Goal: Task Accomplishment & Management: Complete application form

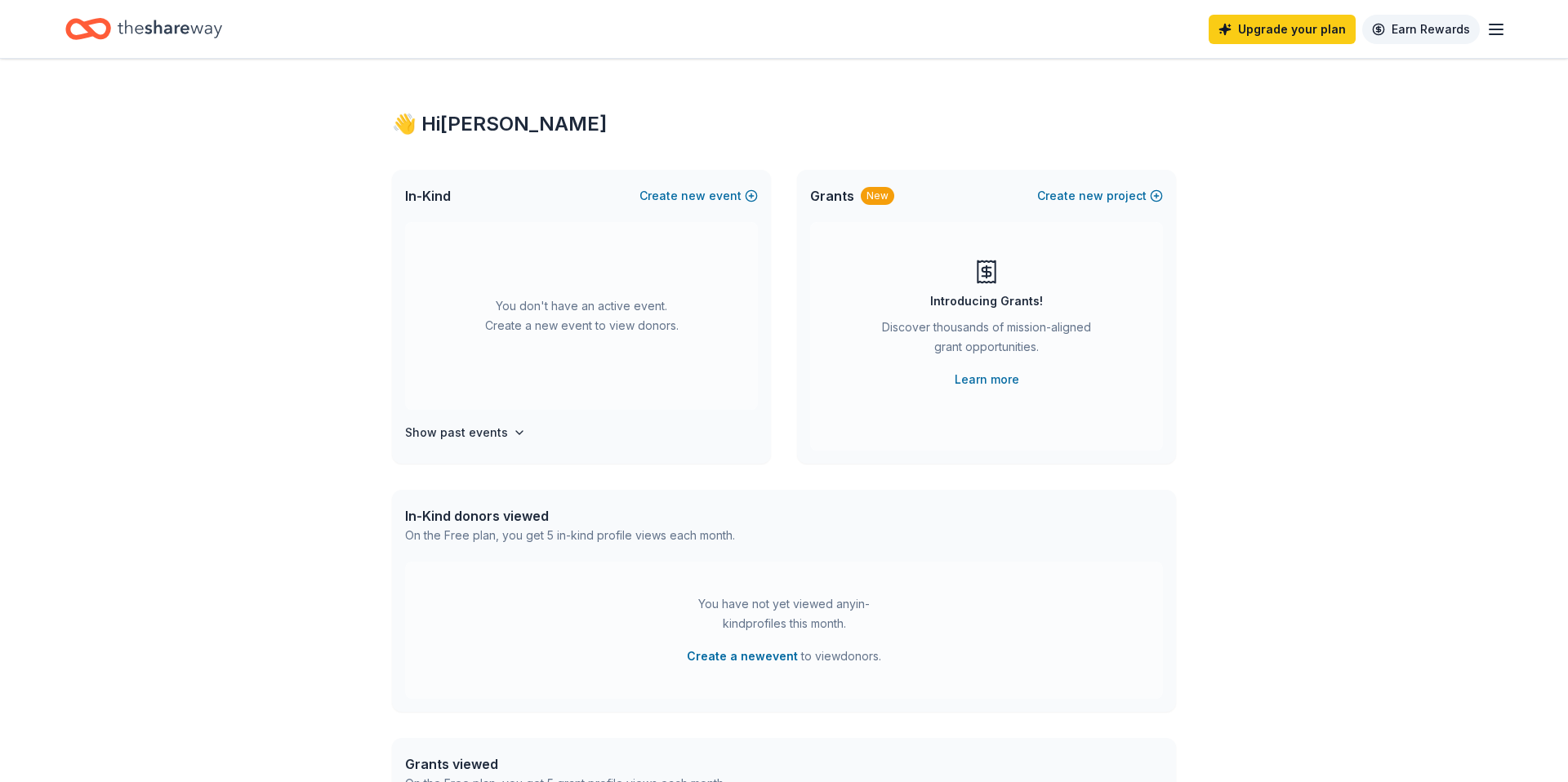
click at [1441, 31] on link "Earn Rewards" at bounding box center [1421, 29] width 118 height 29
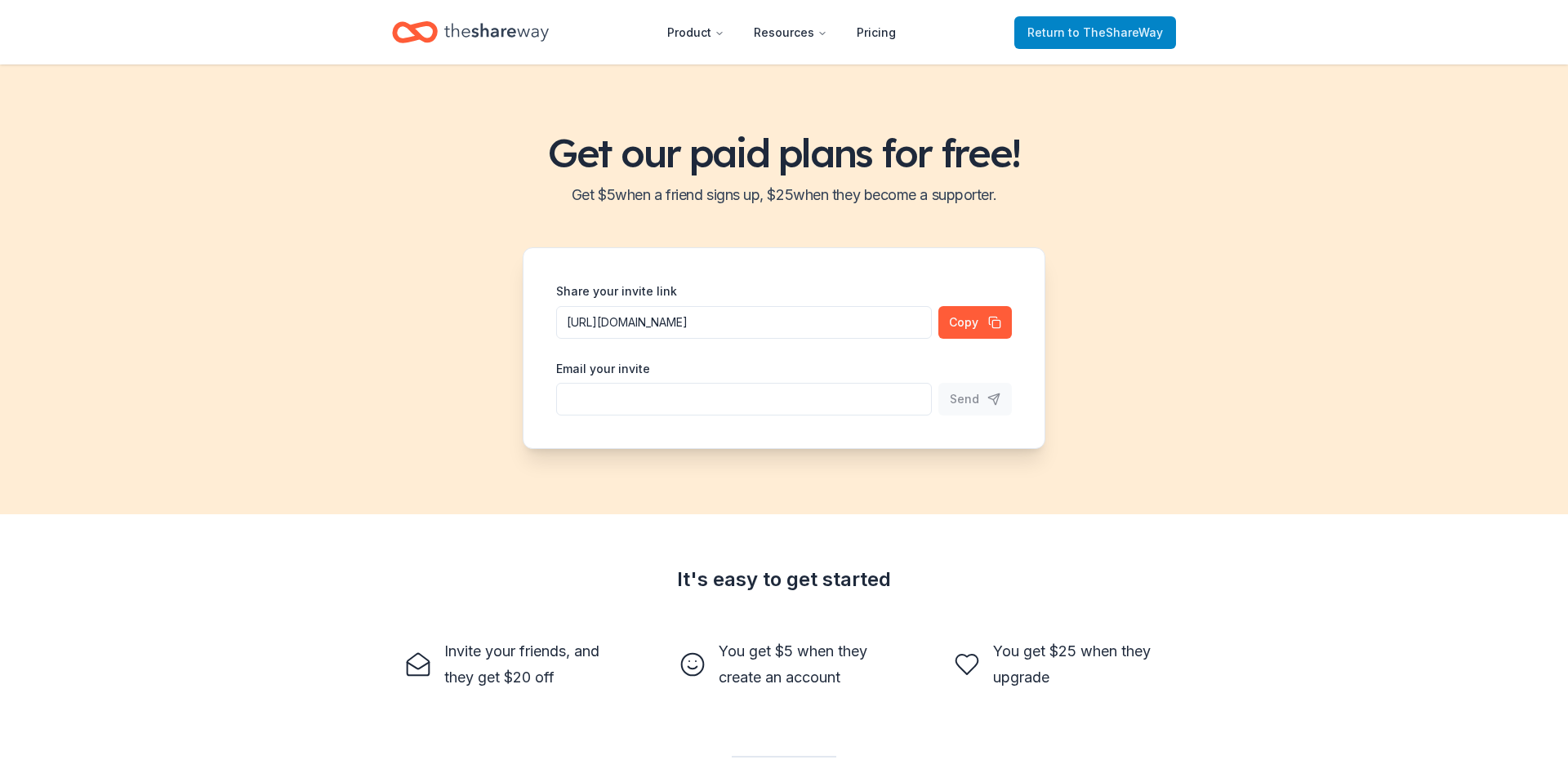
click at [1137, 34] on span "to TheShareWay" at bounding box center [1116, 32] width 94 height 14
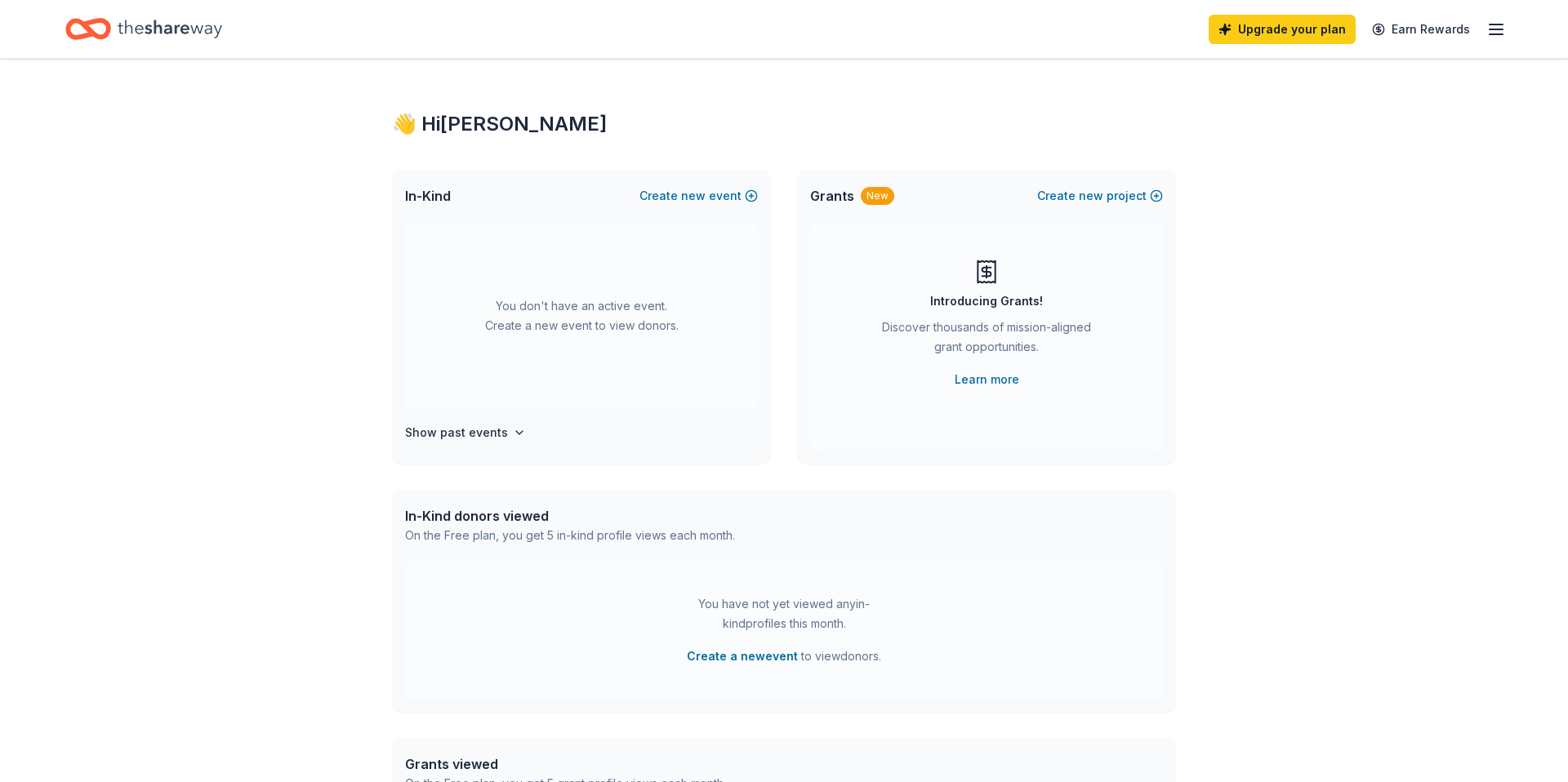
click at [1494, 25] on line "button" at bounding box center [1496, 25] width 13 height 0
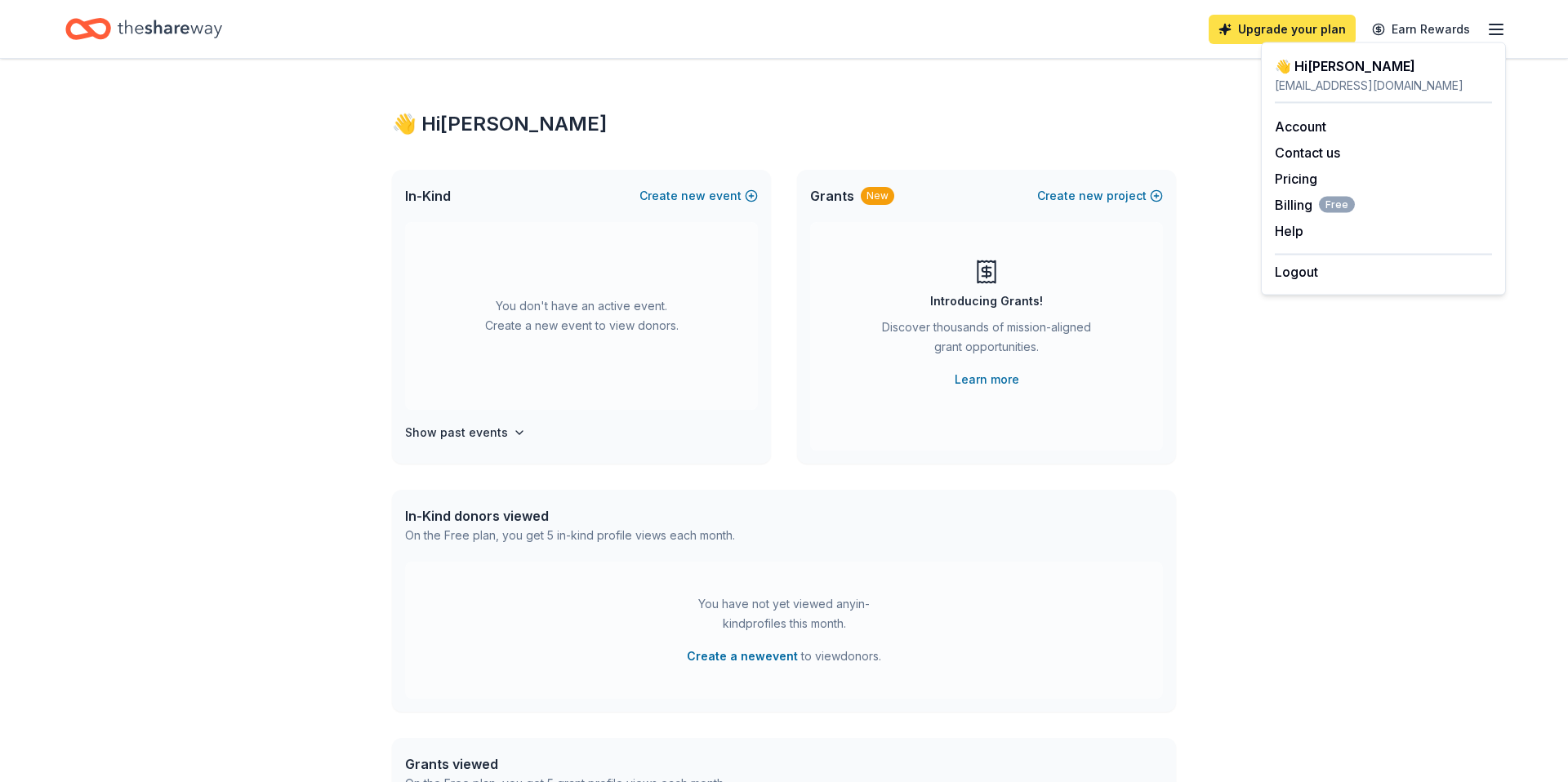
click at [1271, 30] on link "Upgrade your plan" at bounding box center [1283, 29] width 147 height 29
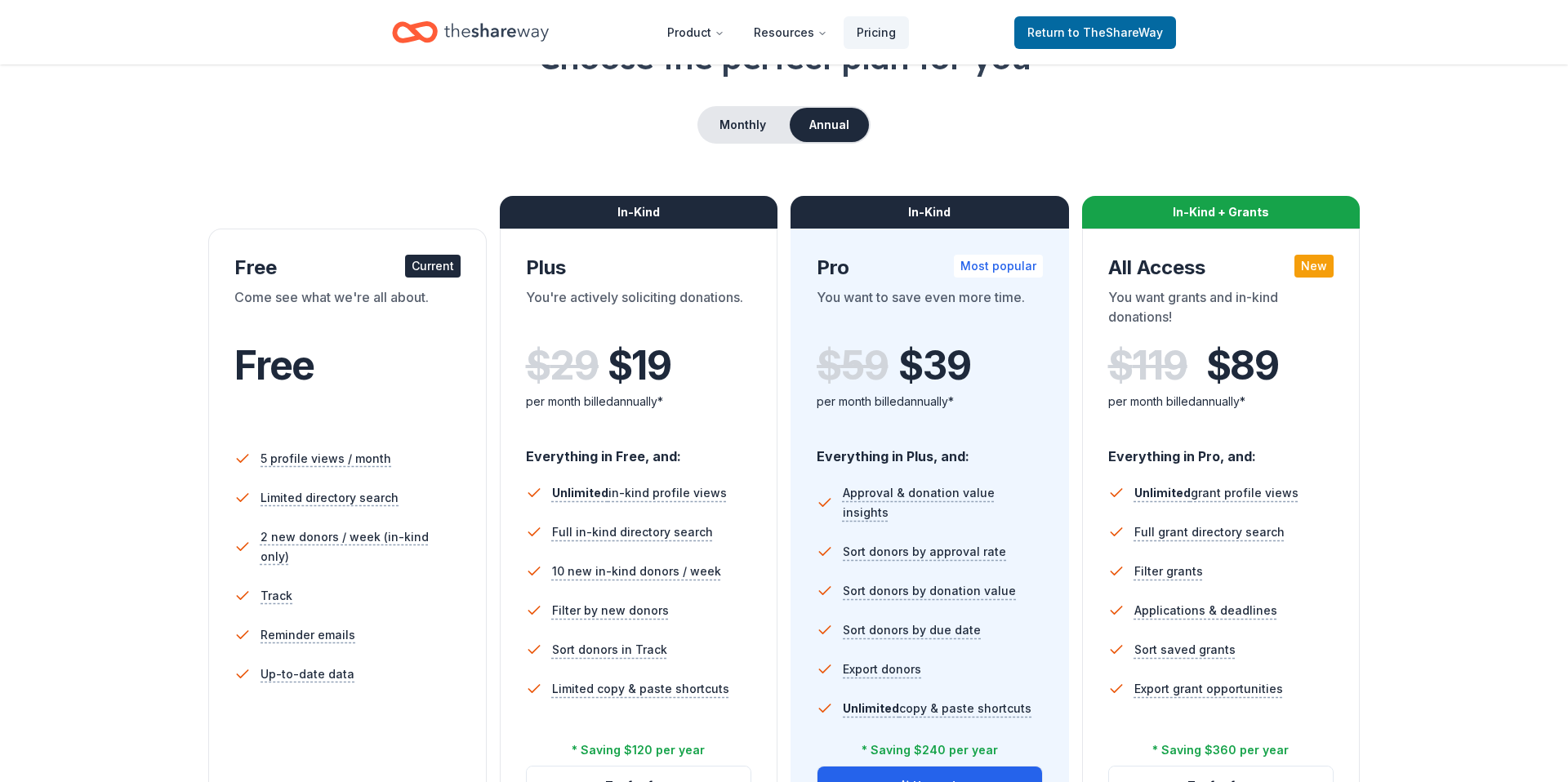
scroll to position [33, 0]
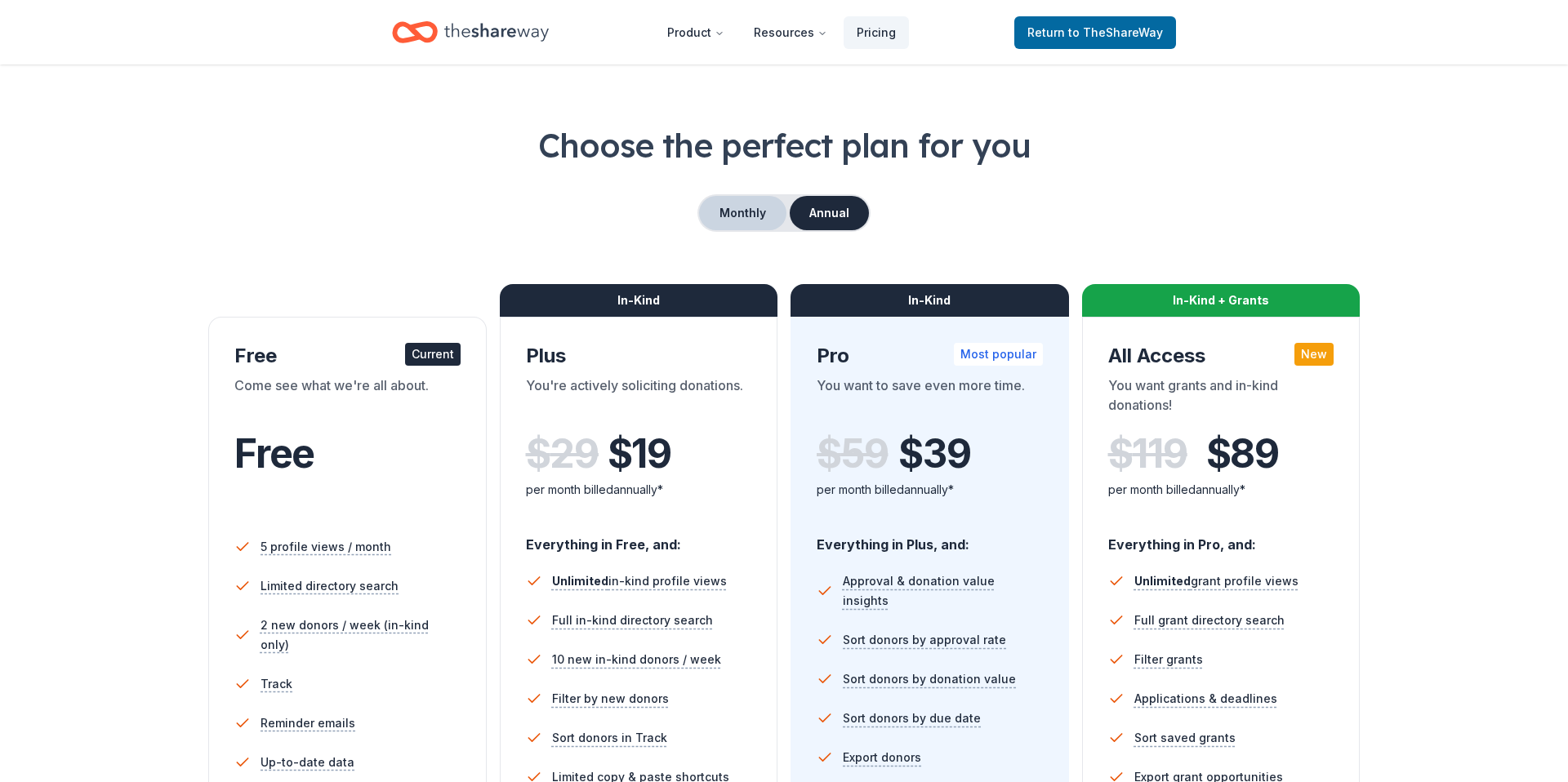
click at [724, 212] on button "Monthly" at bounding box center [742, 213] width 88 height 34
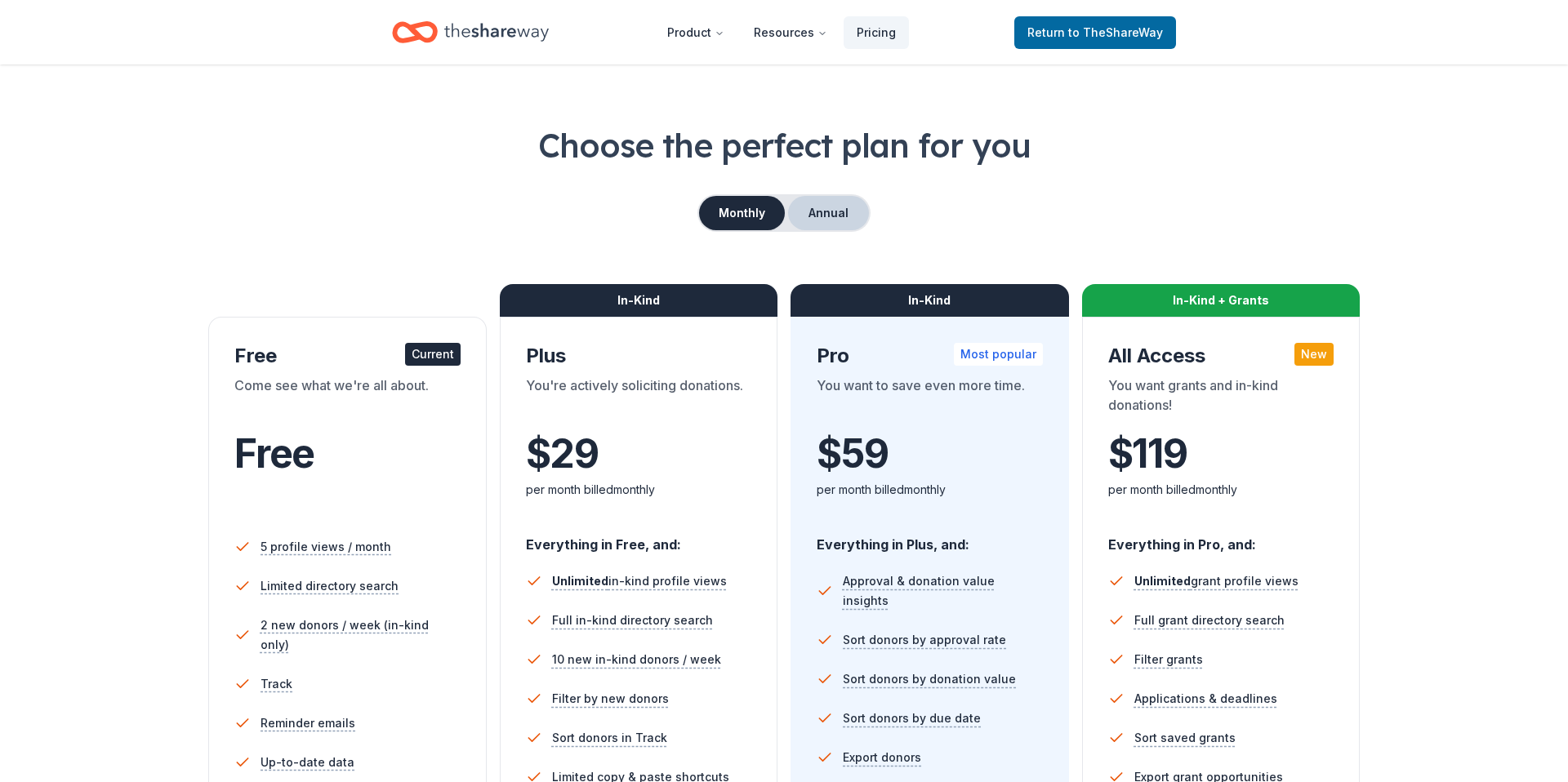
click at [808, 211] on button "Annual" at bounding box center [828, 213] width 81 height 34
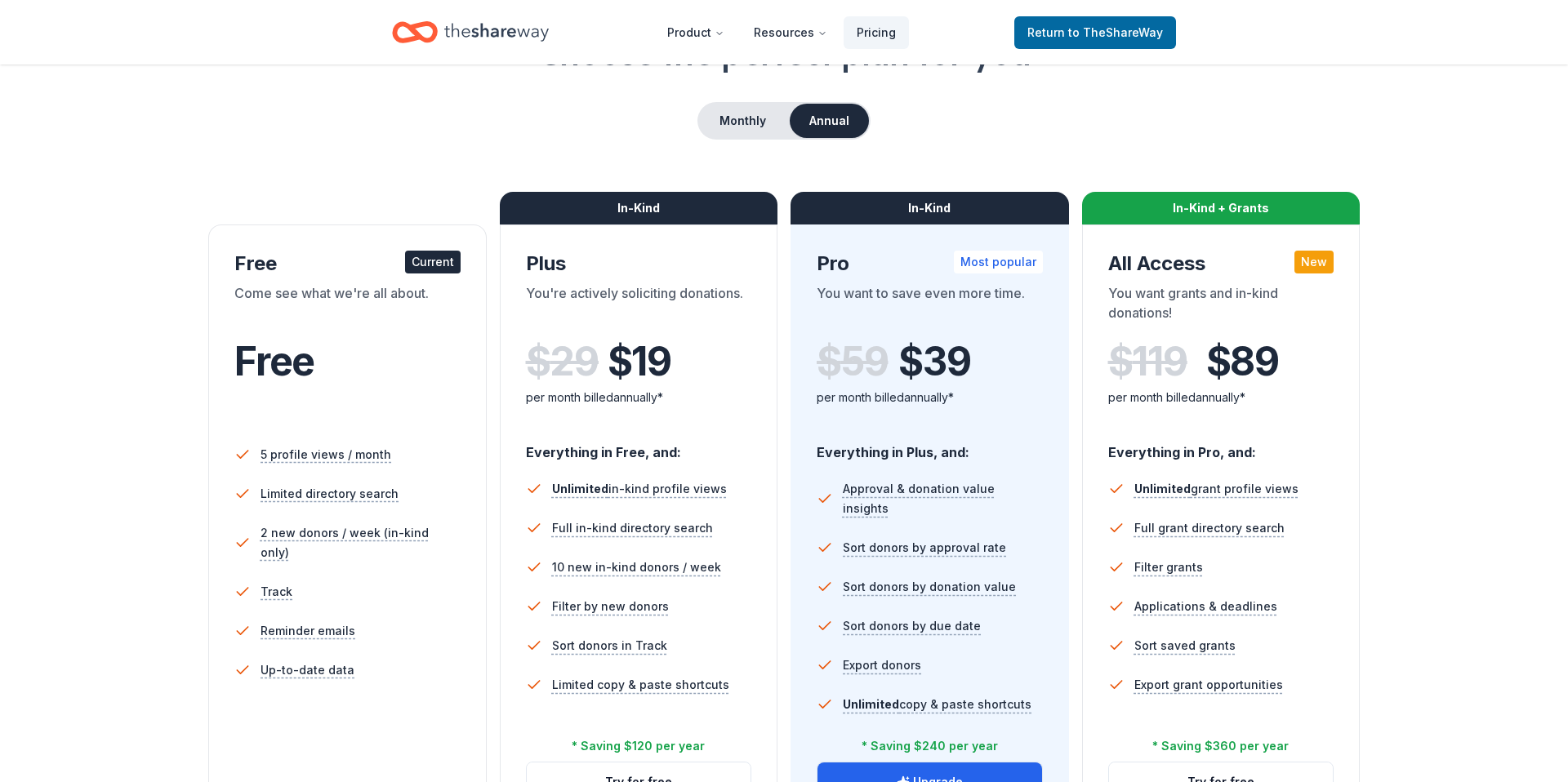
scroll to position [129, 0]
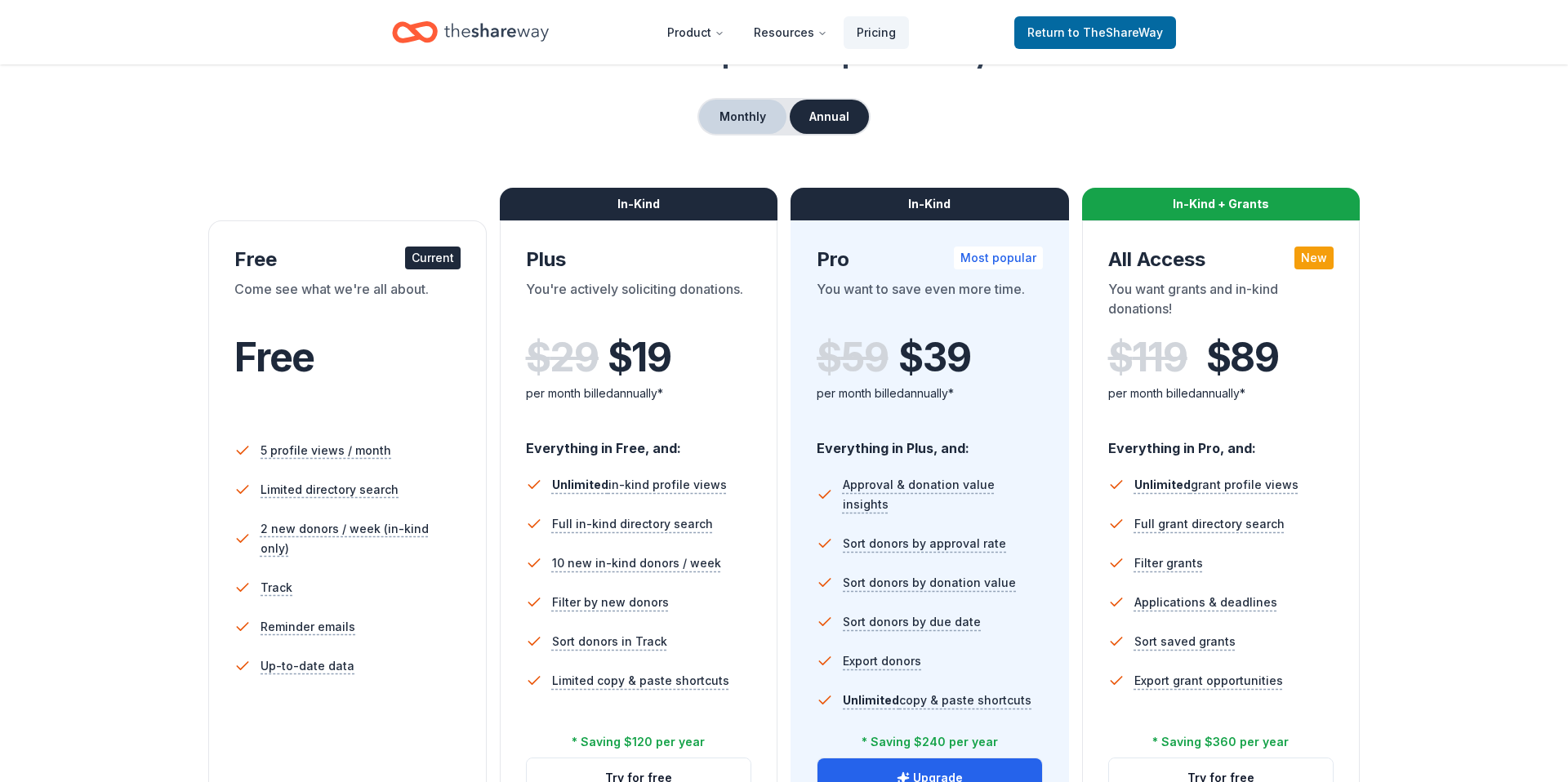
click at [742, 119] on button "Monthly" at bounding box center [742, 116] width 88 height 34
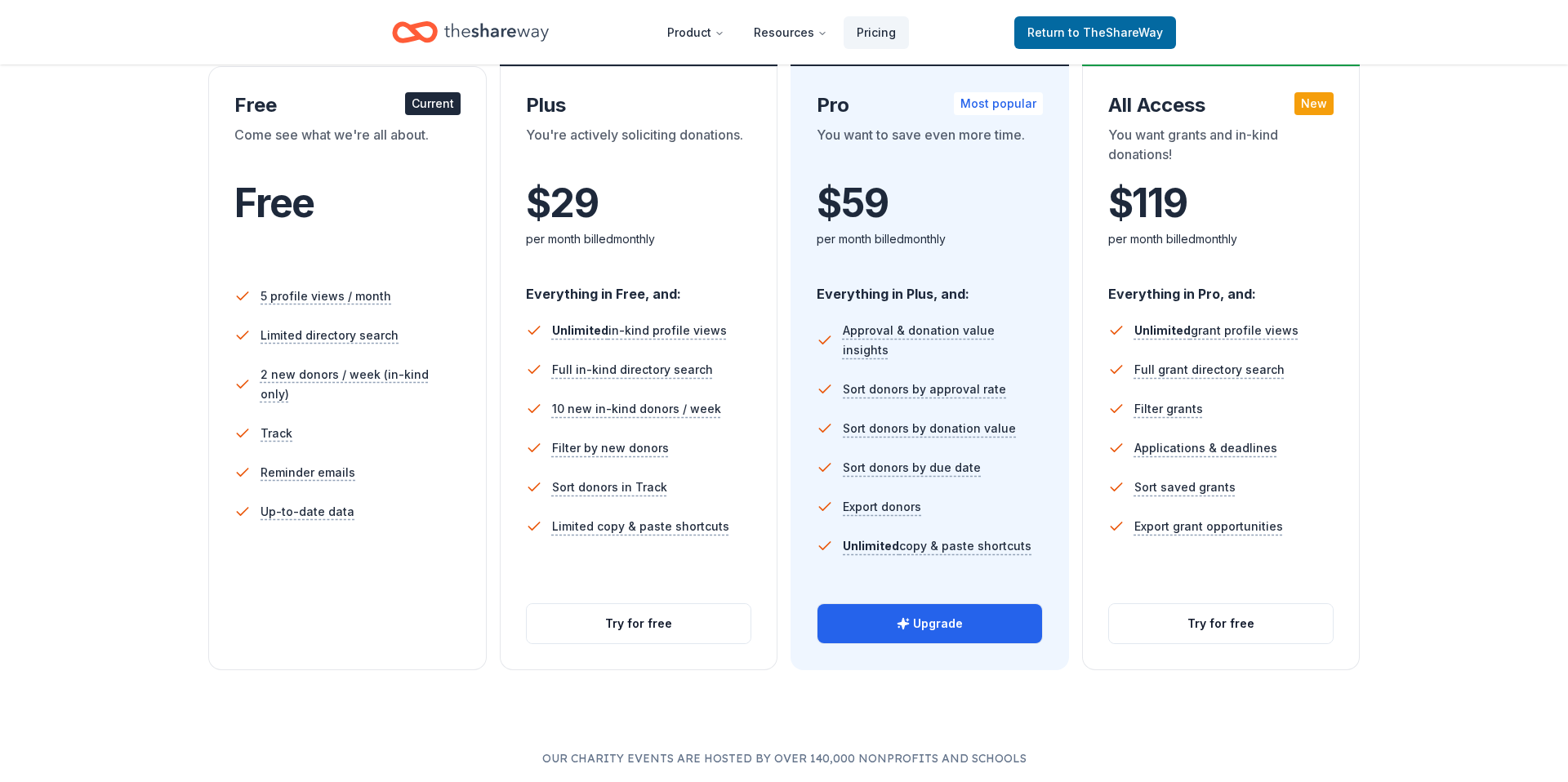
scroll to position [166, 0]
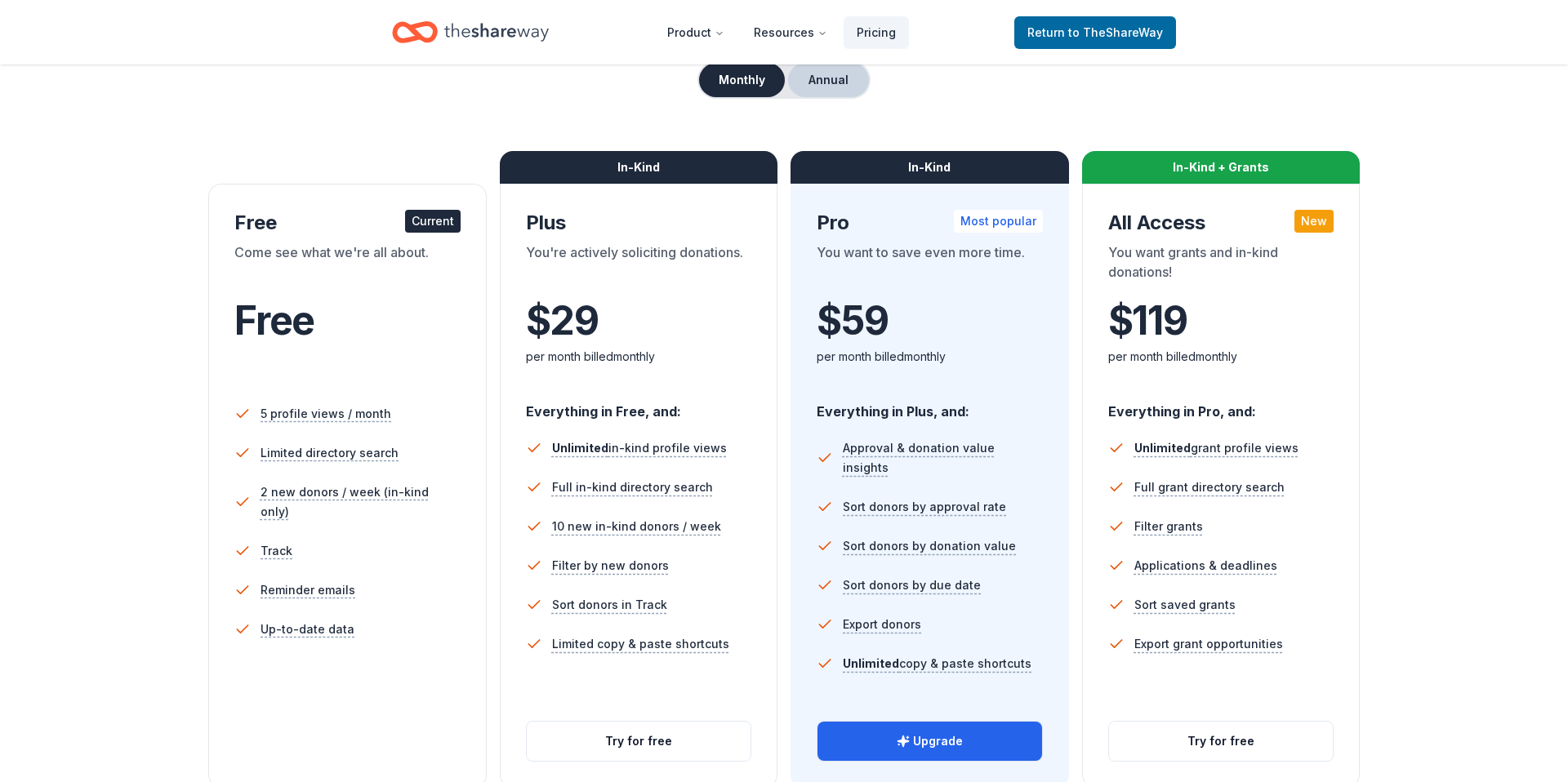
click at [822, 86] on button "Annual" at bounding box center [828, 80] width 81 height 34
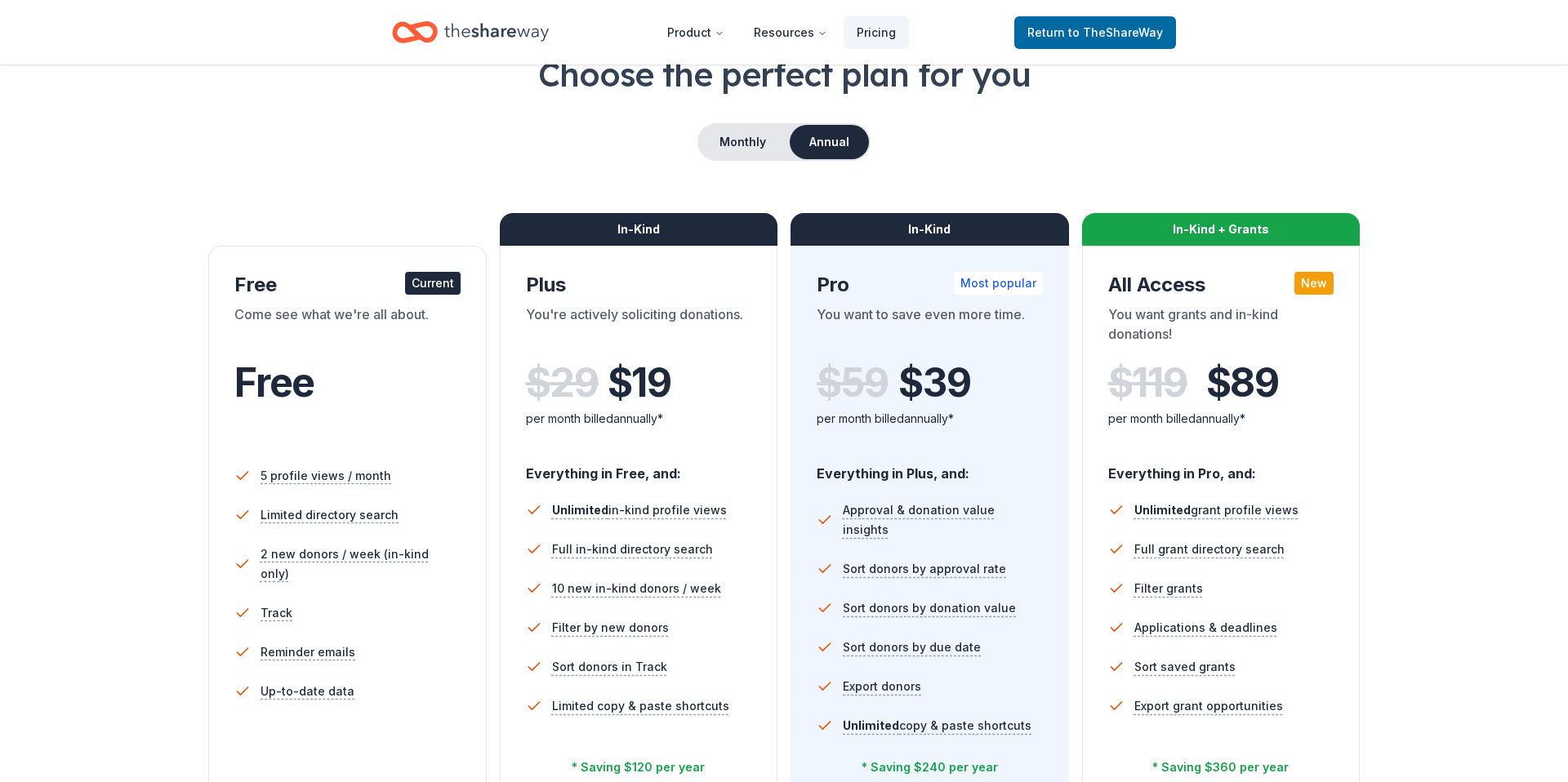
scroll to position [84, 0]
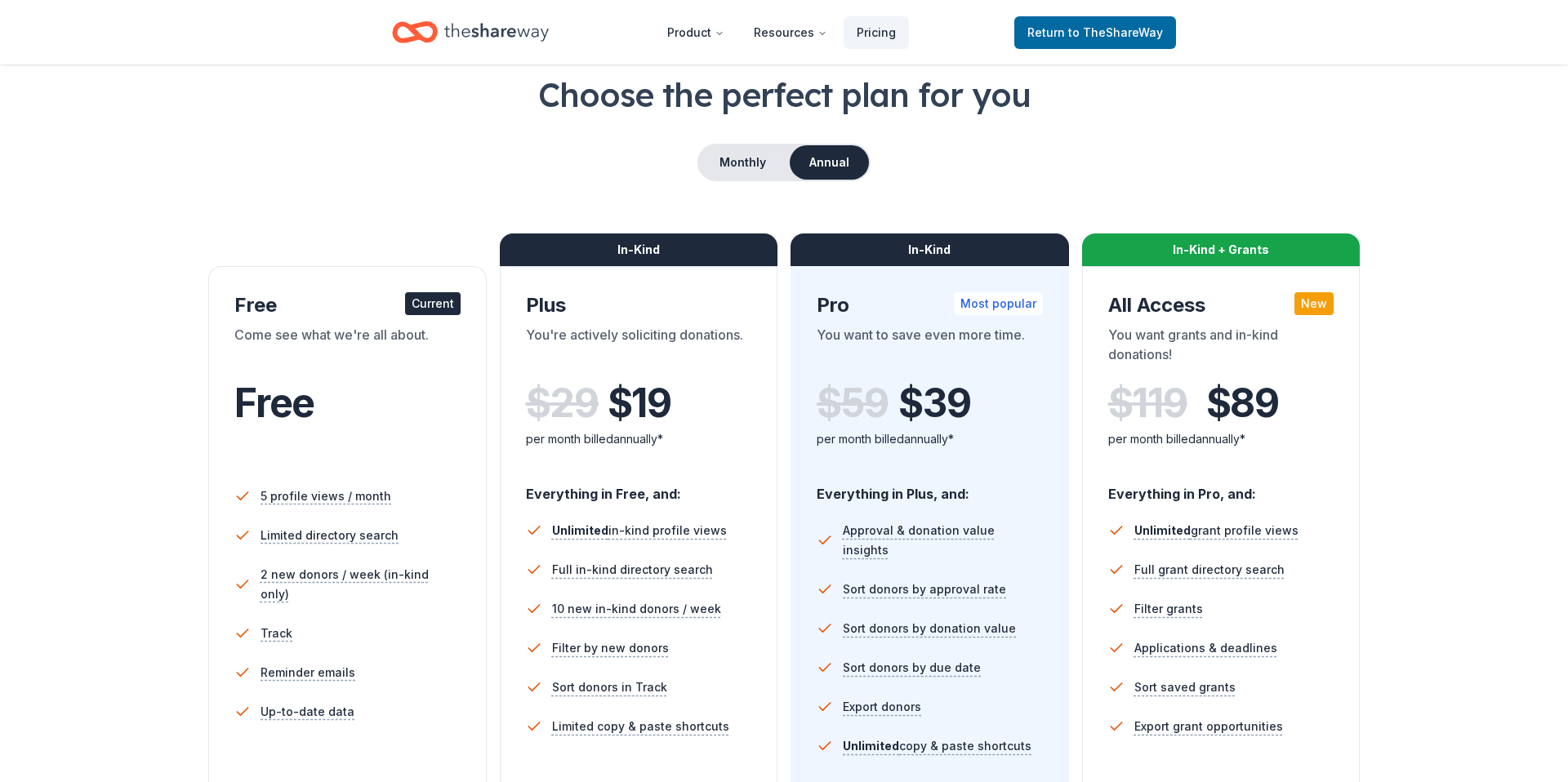
drag, startPoint x: 758, startPoint y: 173, endPoint x: 745, endPoint y: 182, distance: 15.8
click at [758, 173] on button "Monthly" at bounding box center [742, 162] width 88 height 34
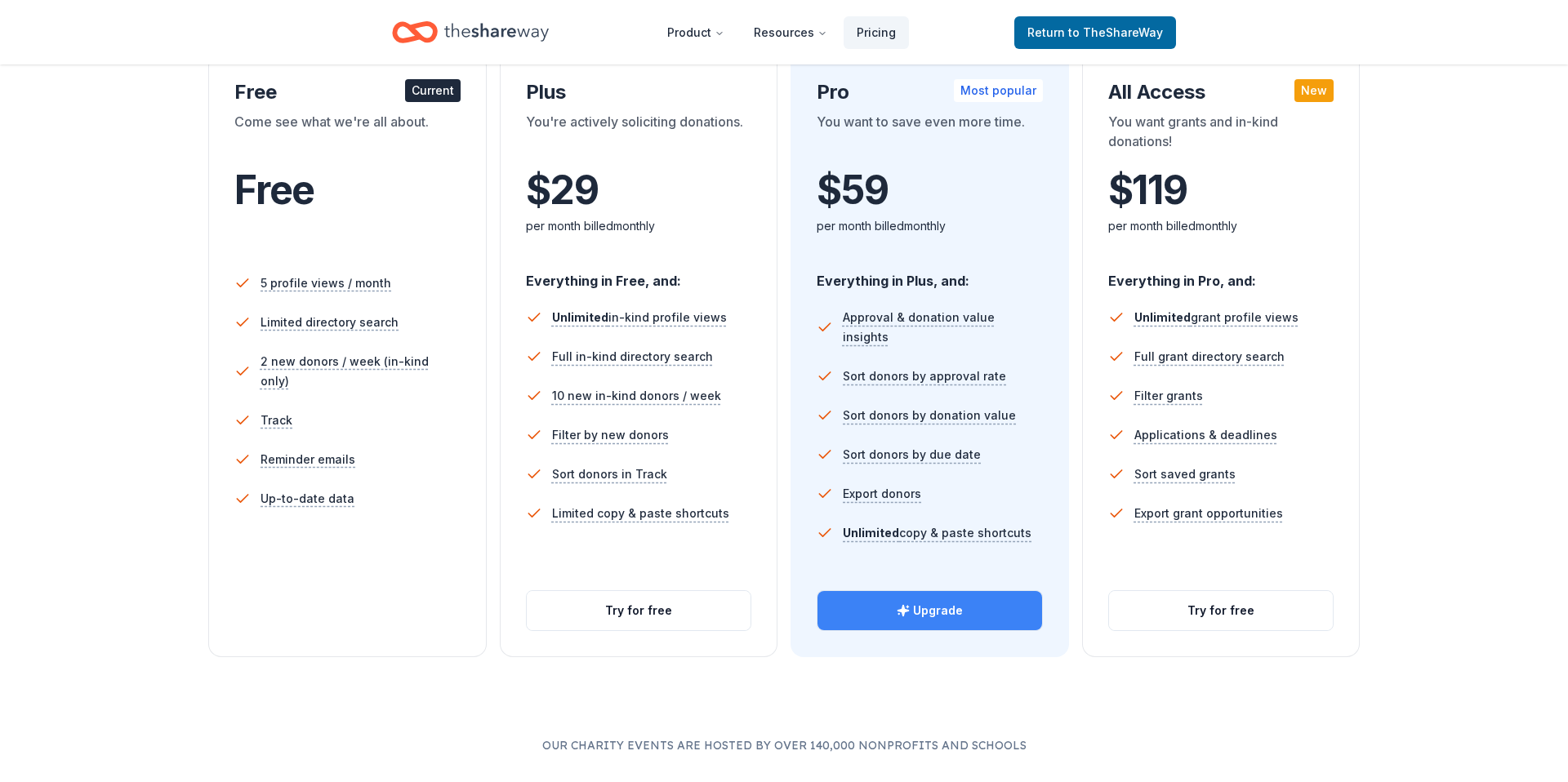
scroll to position [298, 0]
click at [947, 618] on button "Upgrade" at bounding box center [930, 610] width 225 height 40
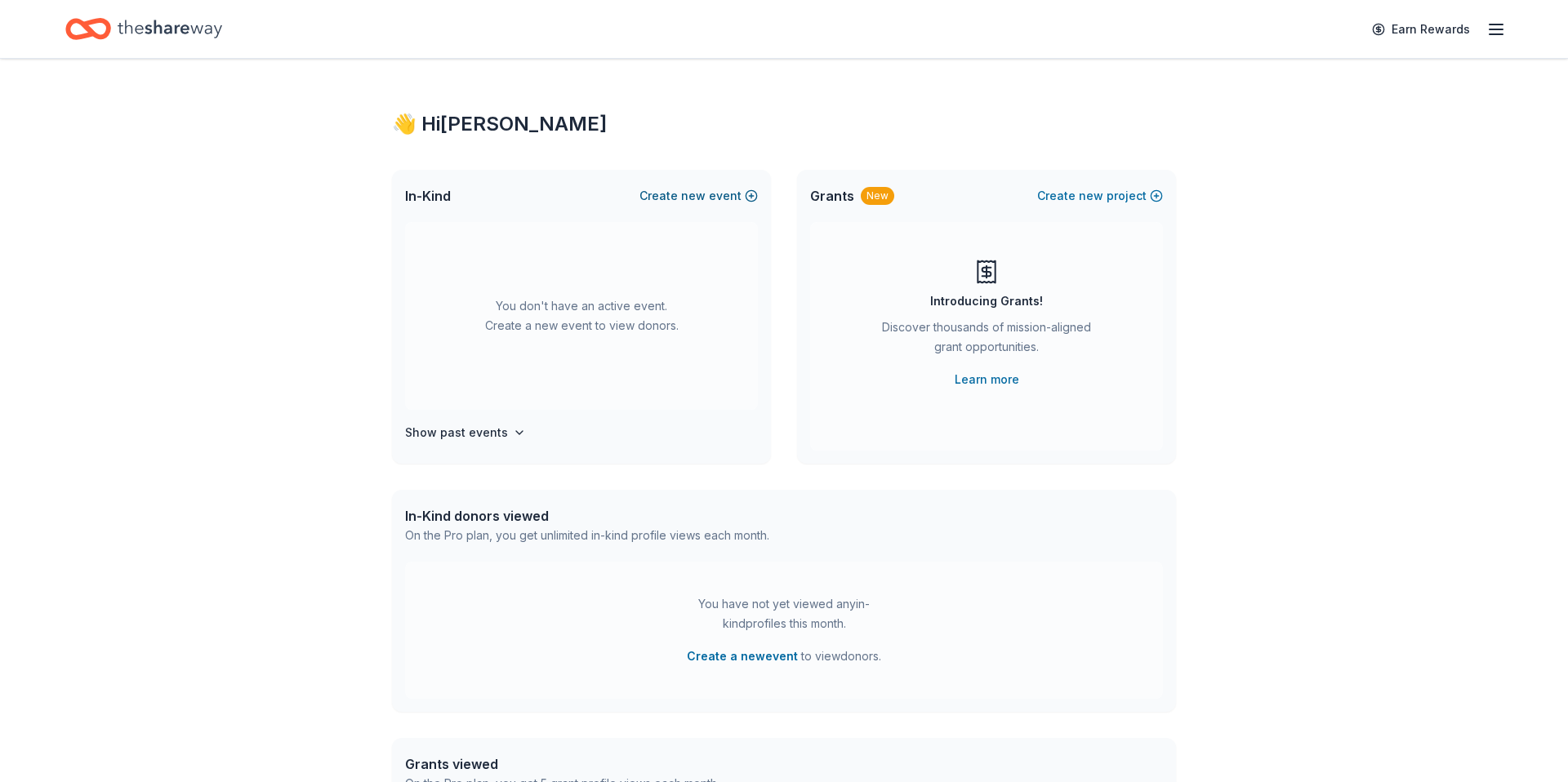
click at [682, 186] on button "Create new event" at bounding box center [698, 196] width 118 height 20
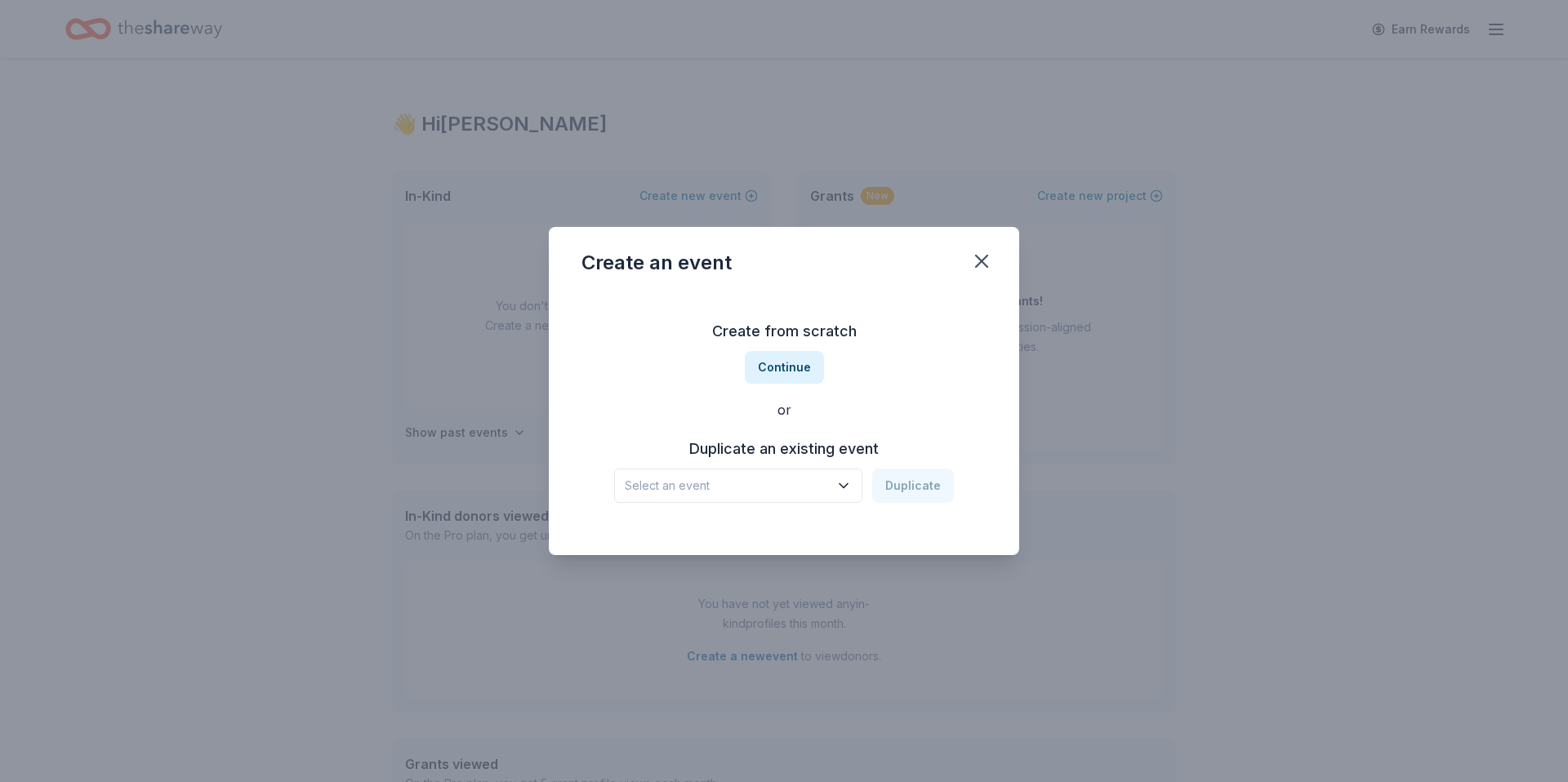
click at [737, 487] on span "Select an event" at bounding box center [727, 485] width 204 height 20
drag, startPoint x: 757, startPoint y: 528, endPoint x: 880, endPoint y: 509, distance: 124.5
click at [757, 528] on div "BISD PTA Annual Founders Day Gala" at bounding box center [734, 530] width 207 height 20
click at [901, 485] on button "Duplicate" at bounding box center [913, 485] width 81 height 34
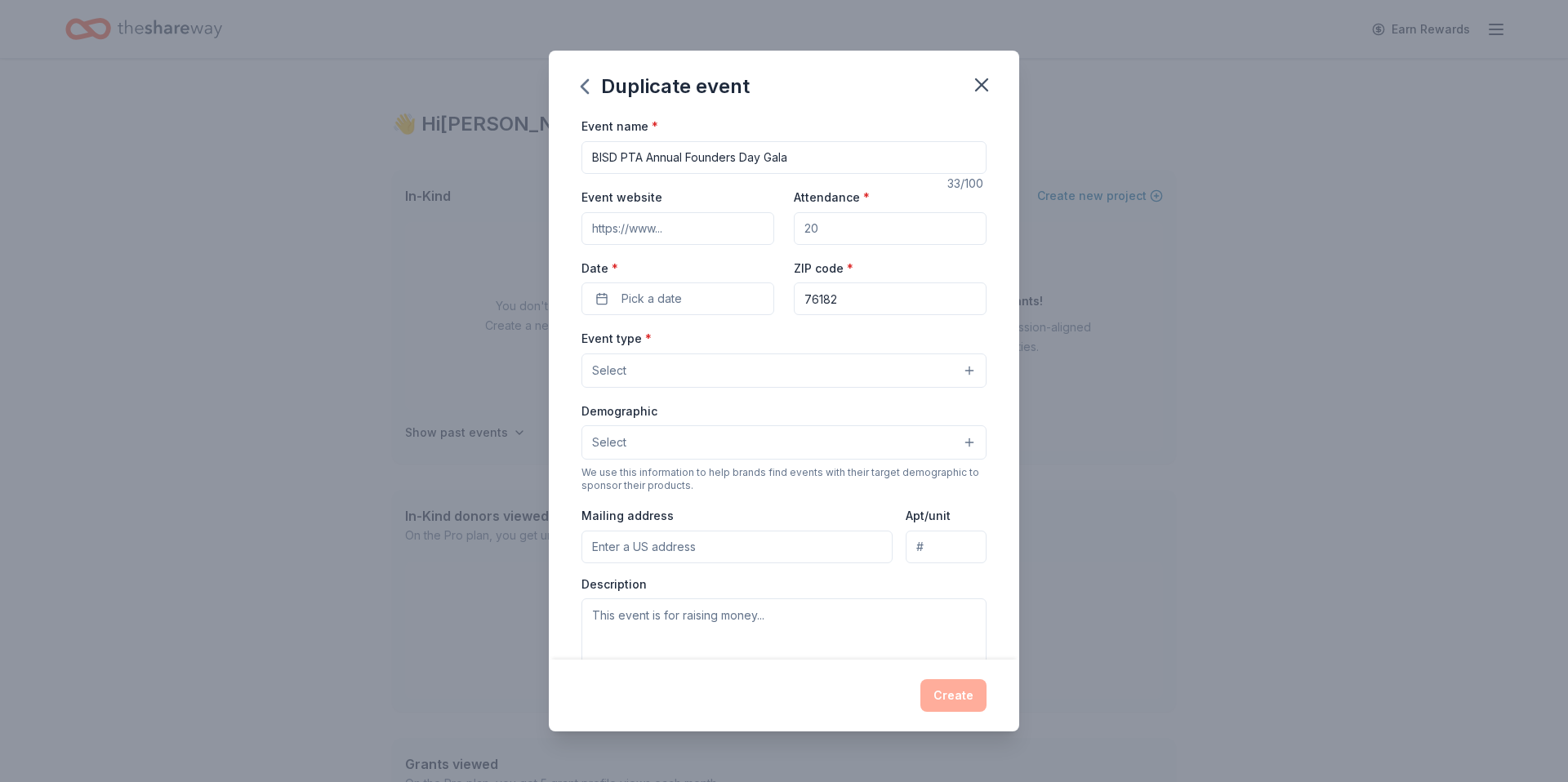
click at [696, 230] on input "Event website" at bounding box center [678, 229] width 193 height 33
type input "www.bisdpta.org"
type input "4"
type input "500"
click at [645, 295] on span "Pick a date" at bounding box center [652, 298] width 60 height 20
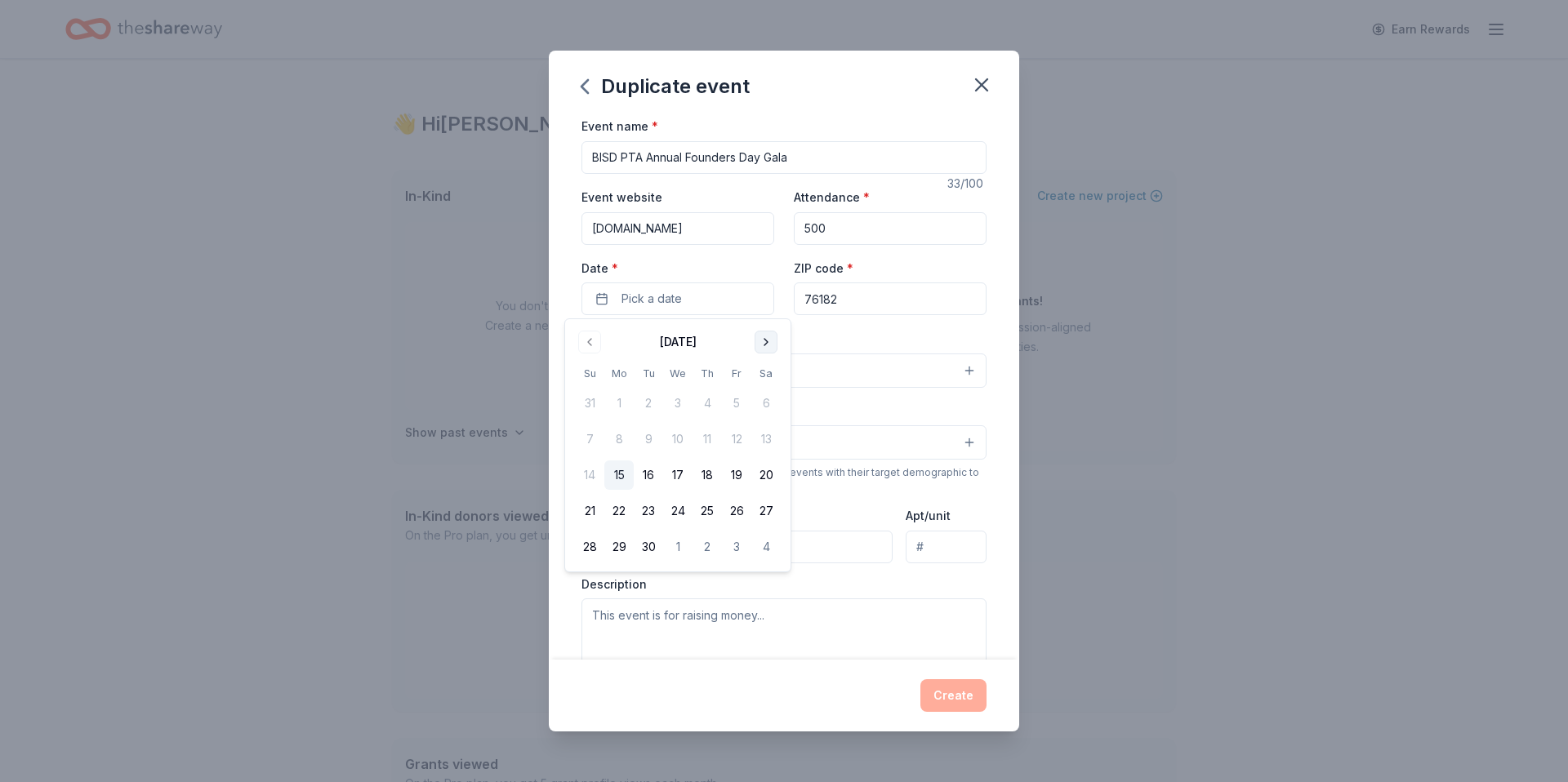
click at [775, 342] on button "Go to next month" at bounding box center [766, 342] width 23 height 23
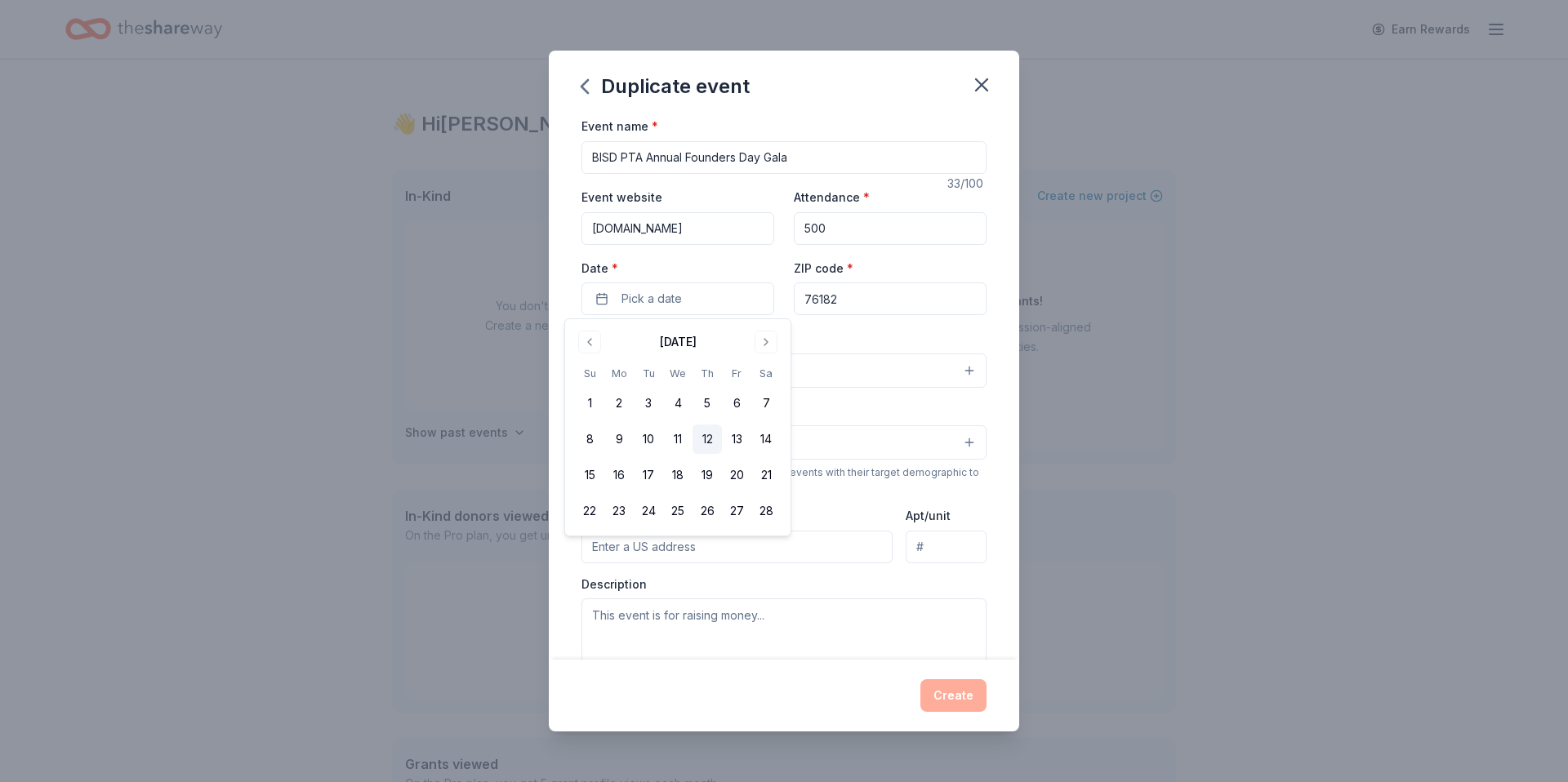
click at [701, 445] on button "12" at bounding box center [707, 439] width 29 height 29
click at [874, 302] on input "76182" at bounding box center [891, 298] width 193 height 33
type input "76180"
click at [711, 366] on button "Select" at bounding box center [784, 370] width 405 height 34
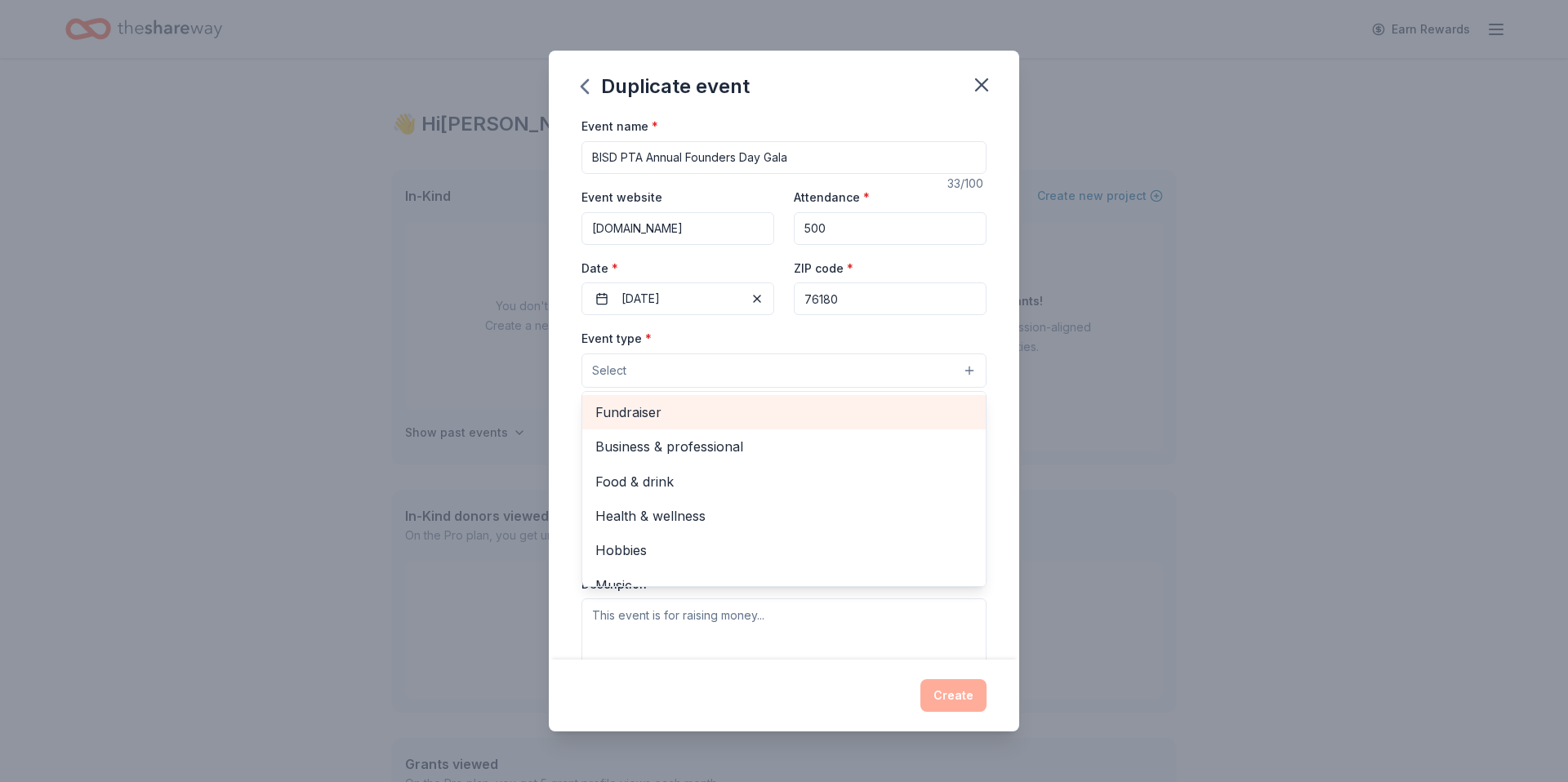
click at [660, 406] on span "Fundraiser" at bounding box center [784, 412] width 378 height 21
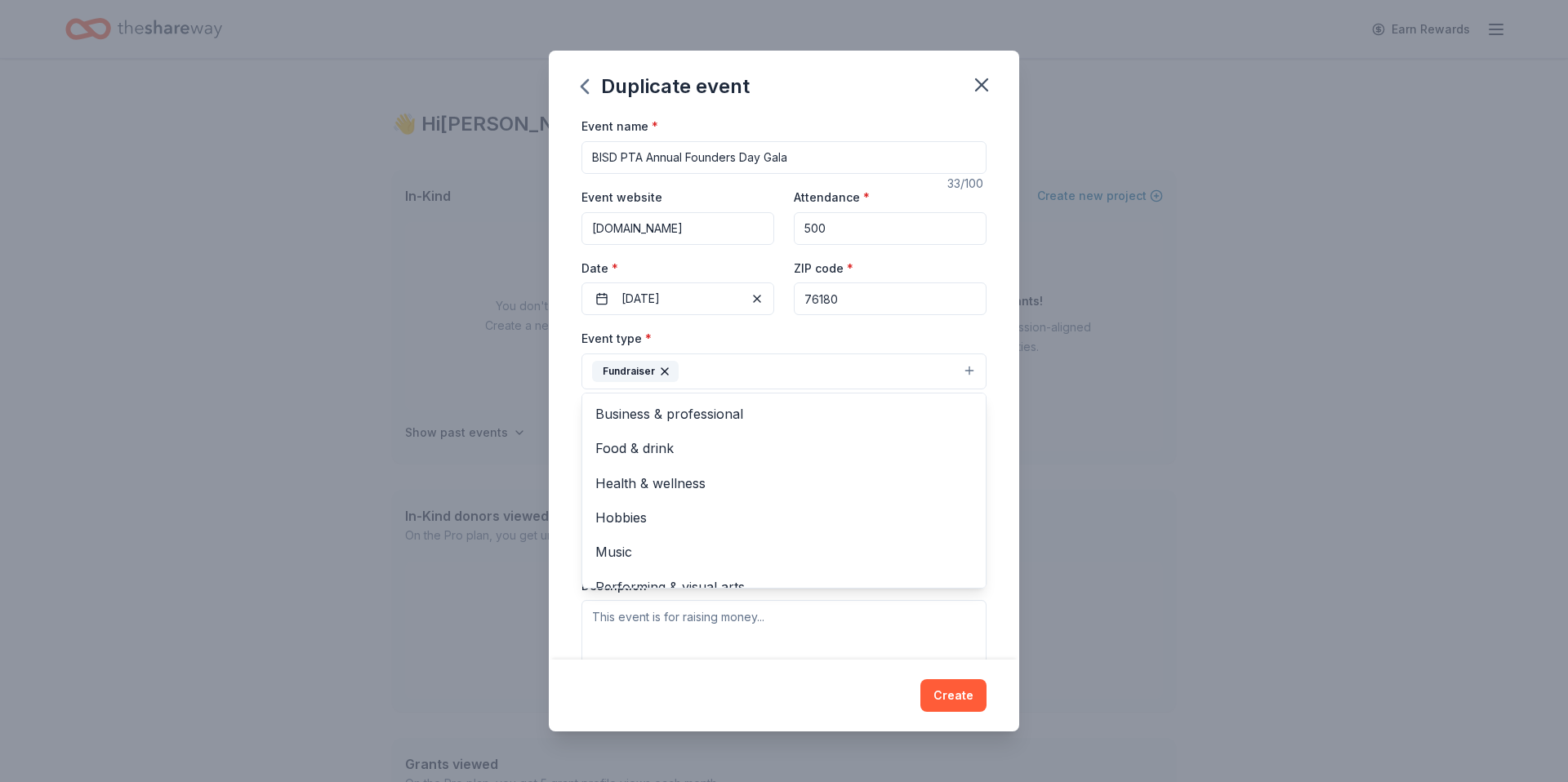
click at [810, 325] on div "Event name * BISD PTA Annual Founders Day Gala 33 /100 Event website www.bisdpt…" at bounding box center [784, 494] width 405 height 756
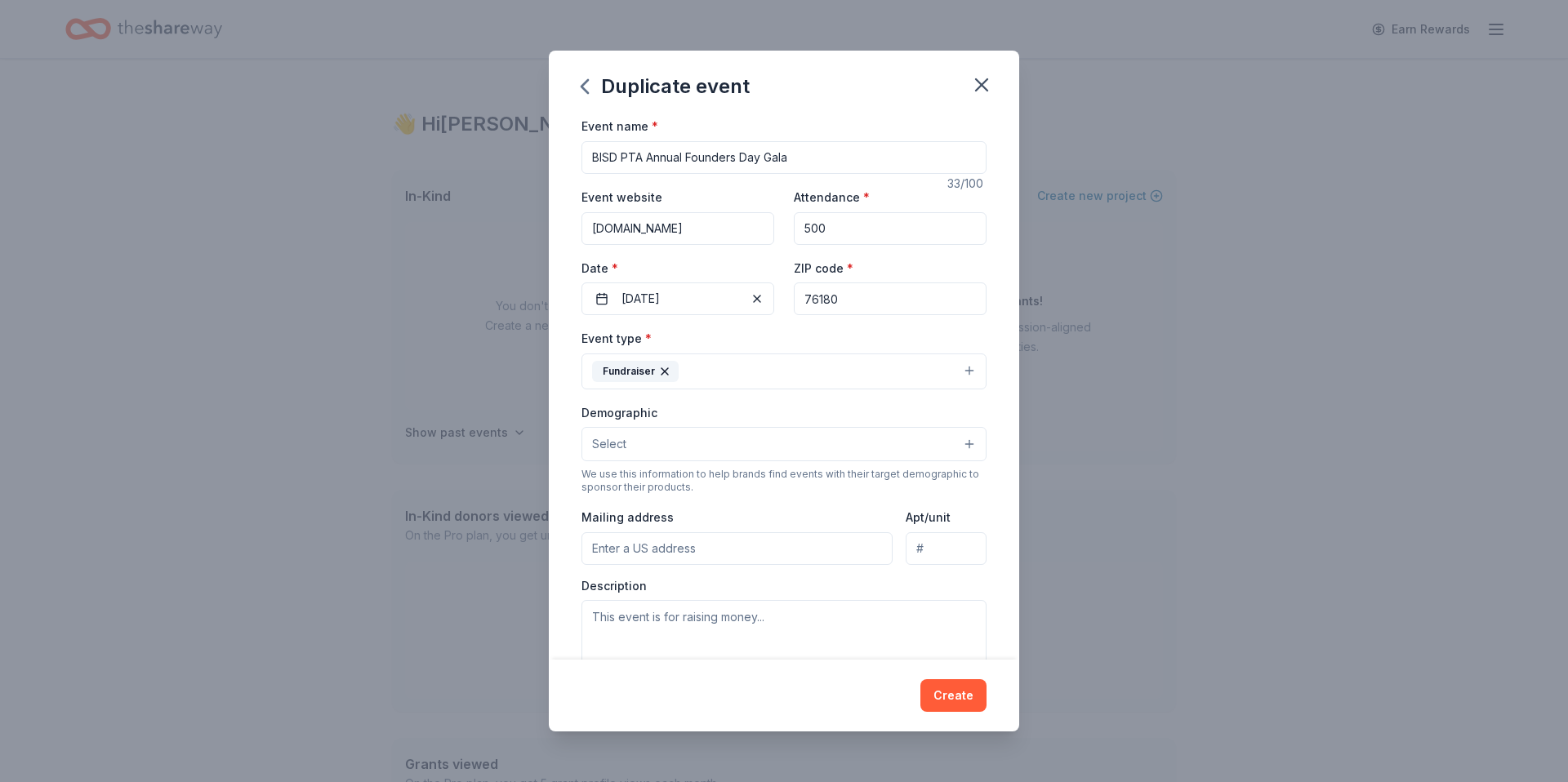
click at [705, 362] on button "Fundraiser" at bounding box center [784, 371] width 405 height 36
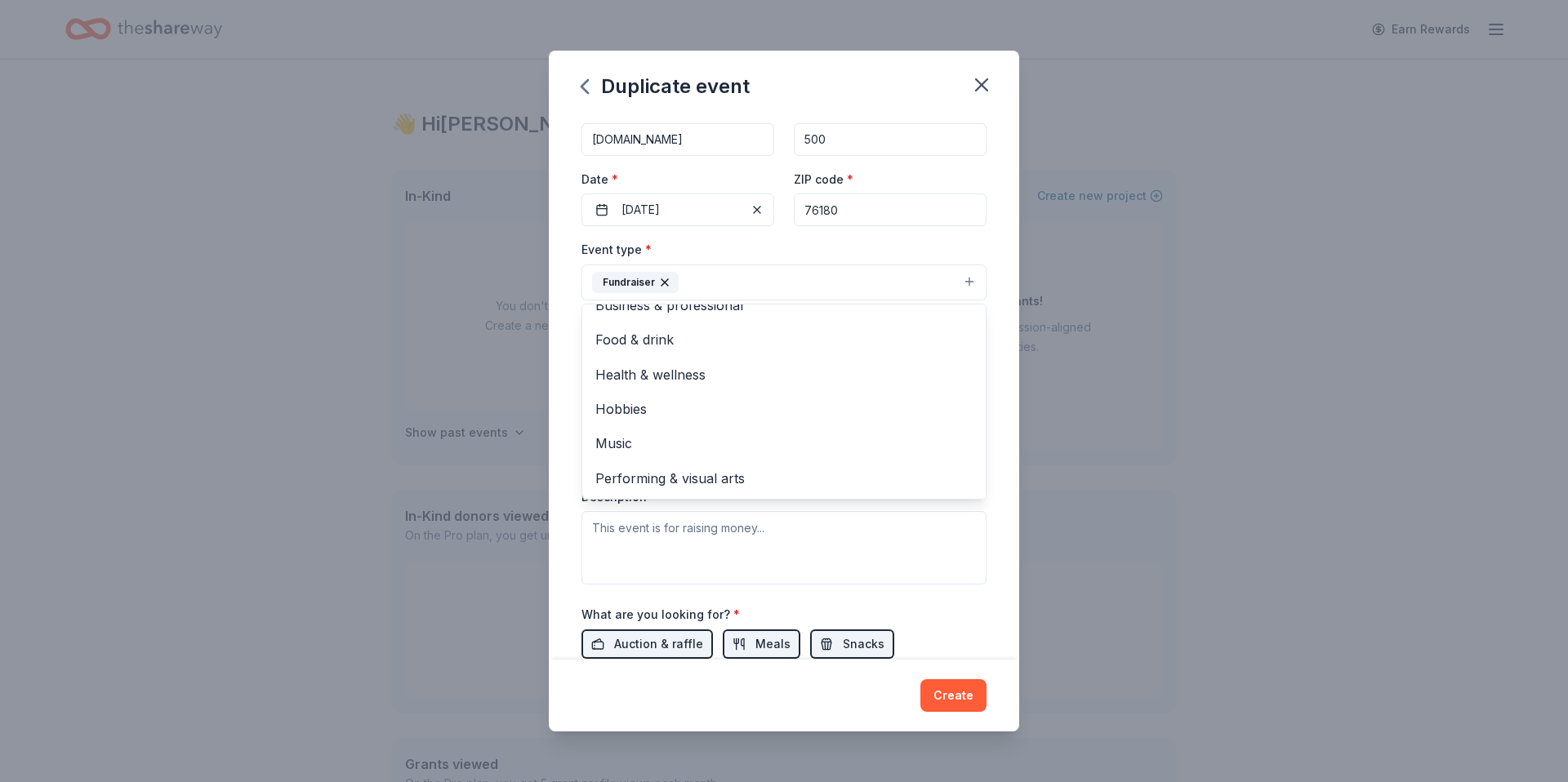
scroll to position [90, 0]
click at [726, 283] on button "Fundraiser" at bounding box center [784, 281] width 405 height 36
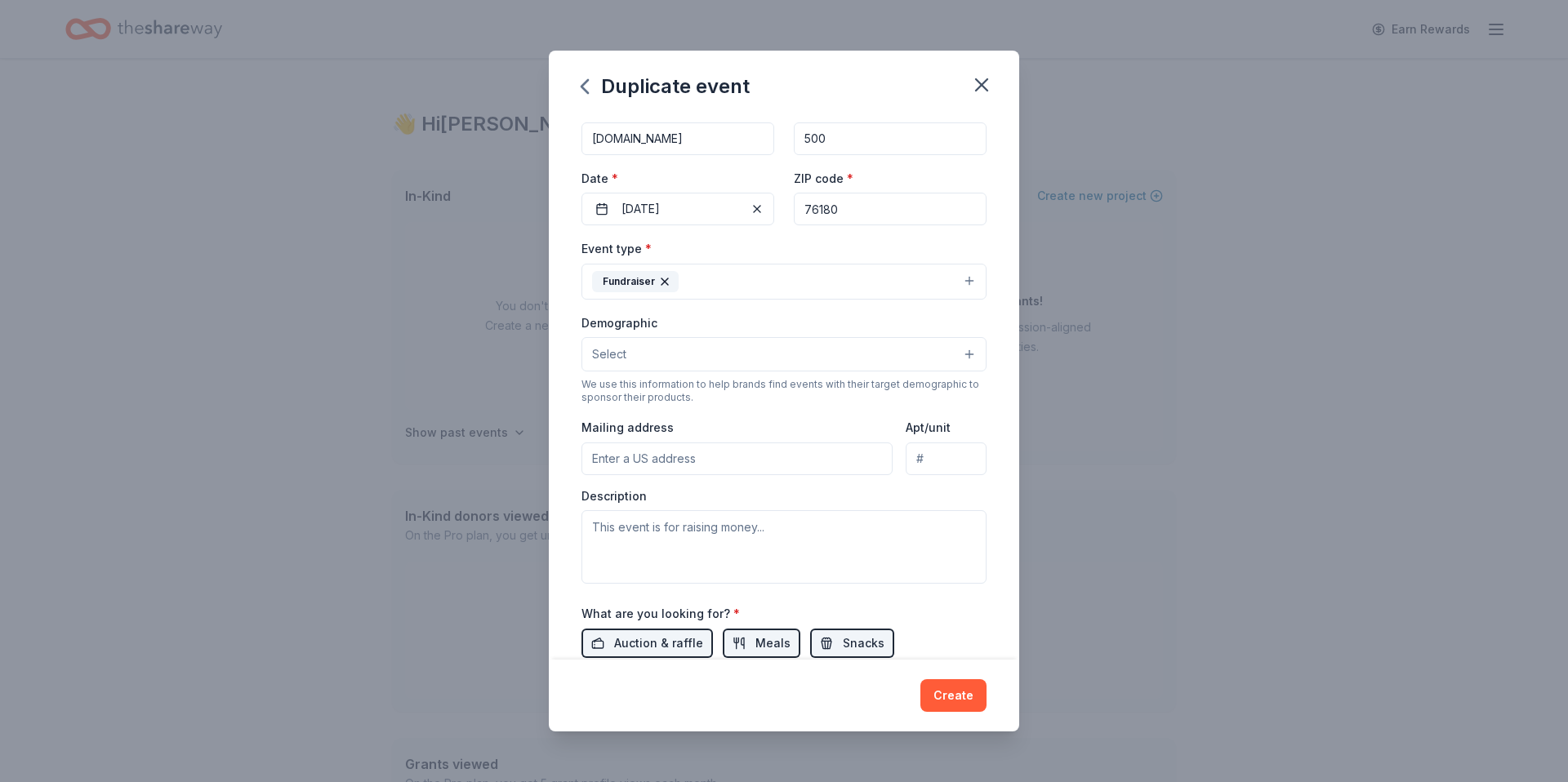
click at [650, 359] on button "Select" at bounding box center [784, 354] width 405 height 34
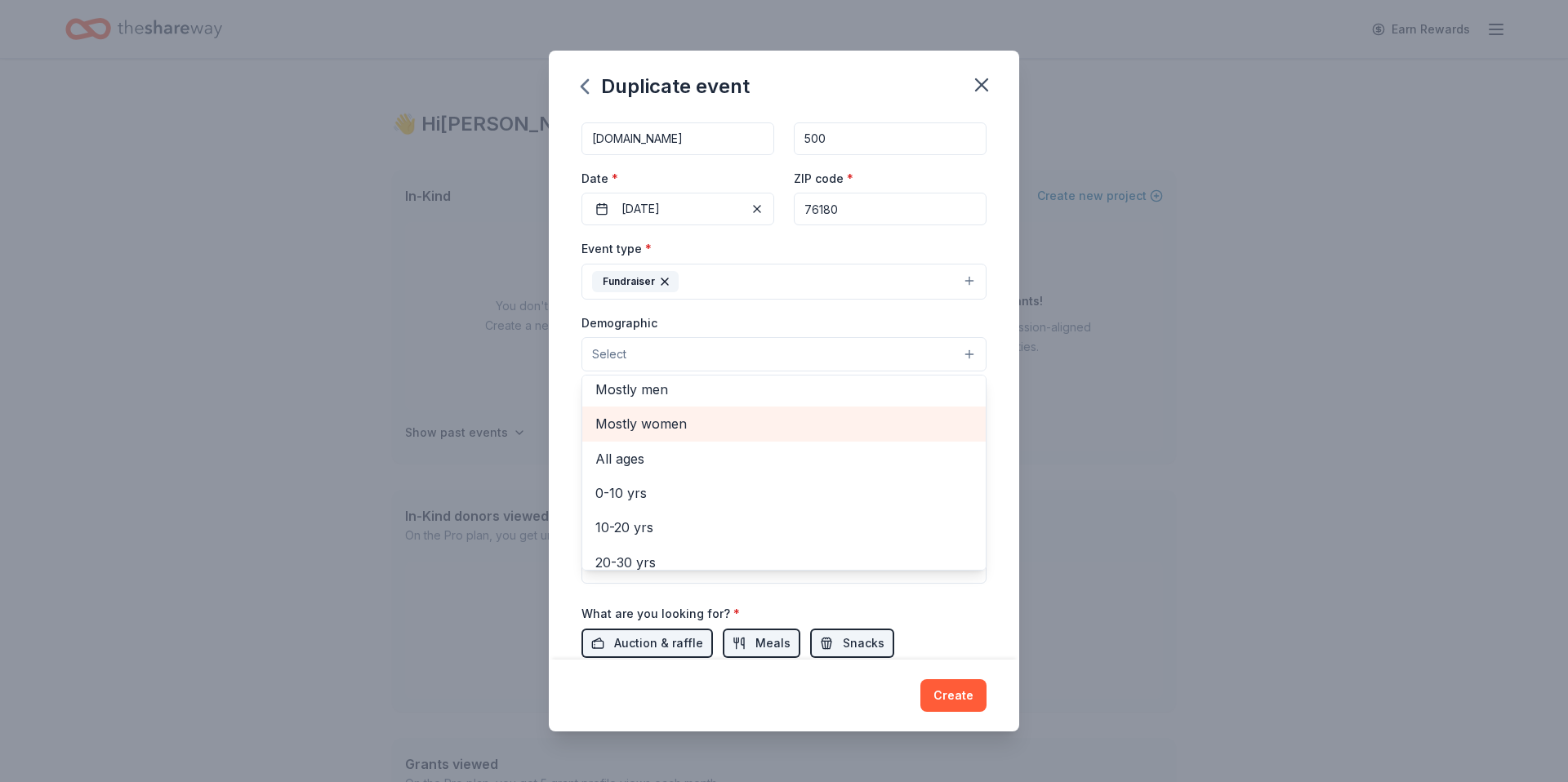
scroll to position [0, 0]
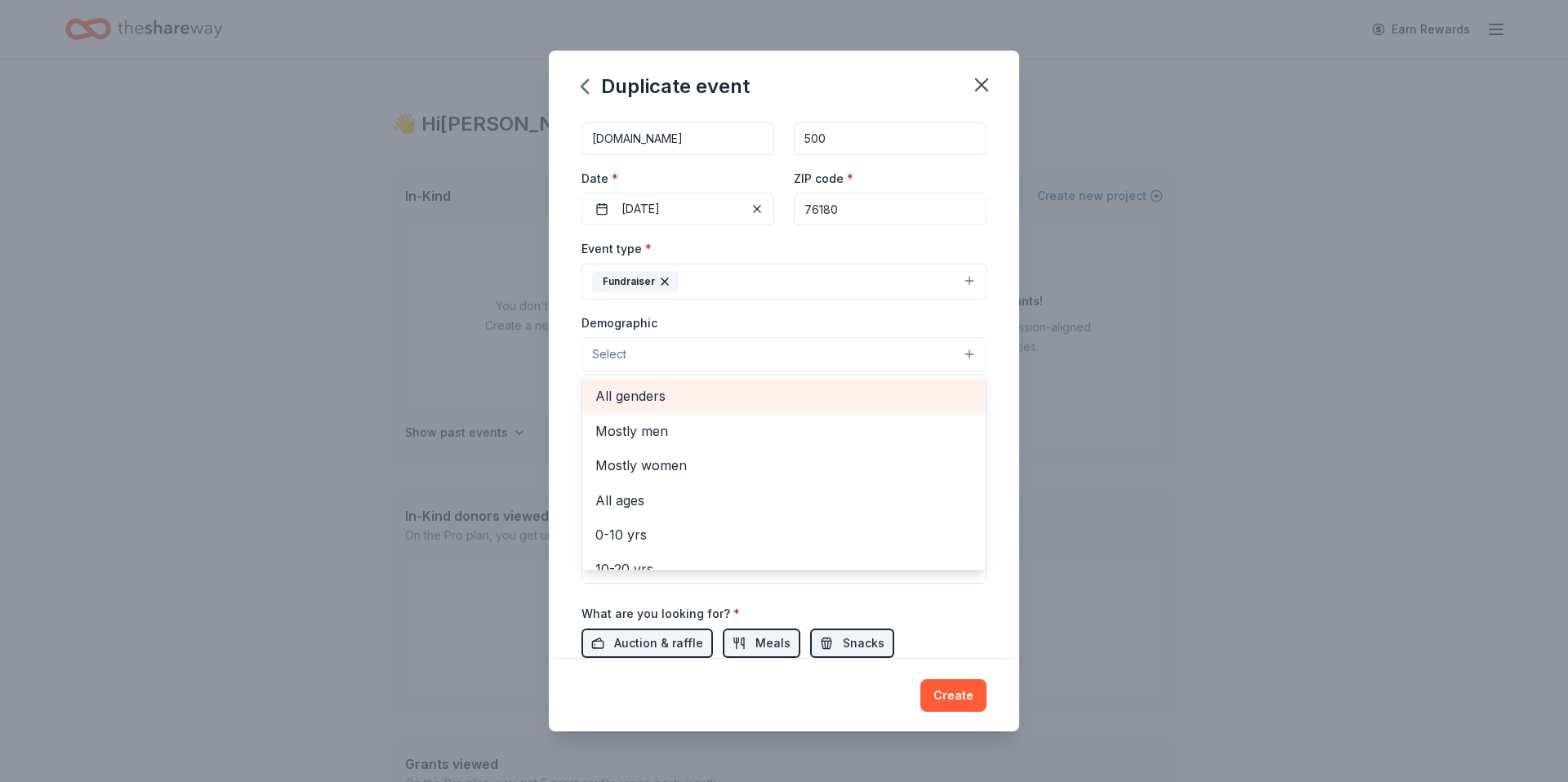
click at [635, 386] on span "All genders" at bounding box center [784, 396] width 378 height 21
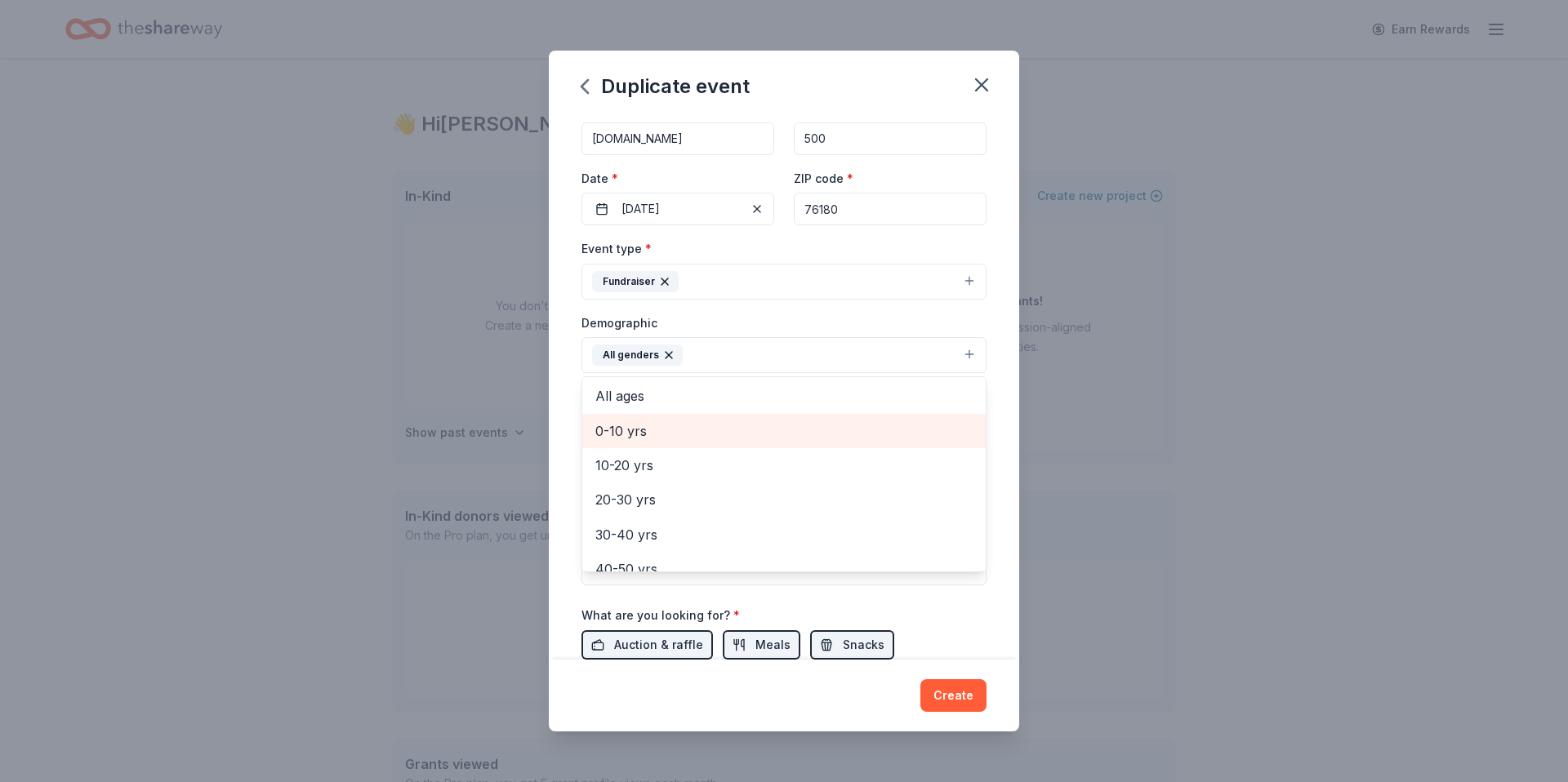
scroll to position [66, 0]
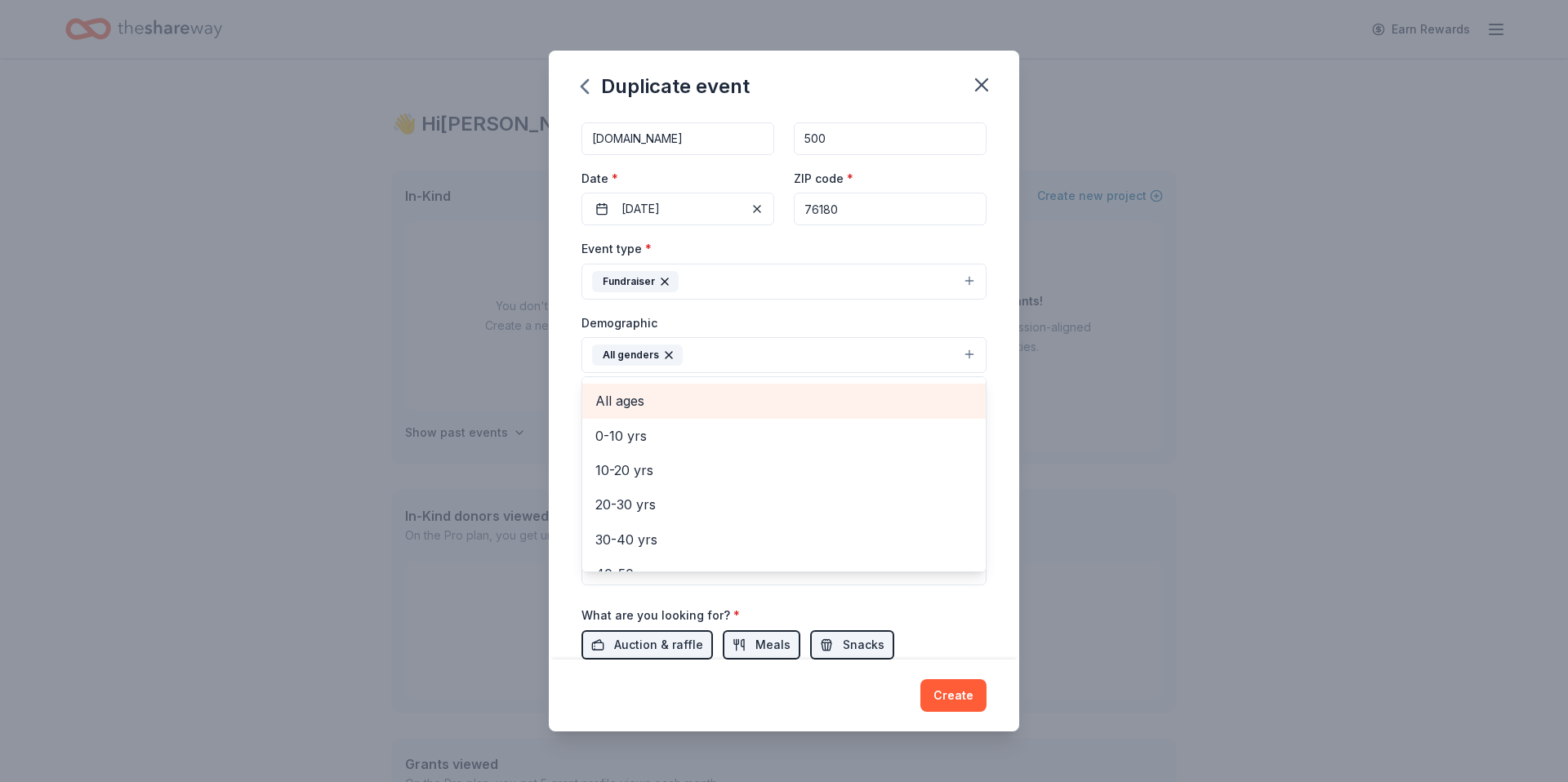
click at [621, 404] on span "All ages" at bounding box center [784, 400] width 378 height 21
click at [1004, 511] on div "Event name * BISD PTA Annual Founders Day Gala 33 /100 Event website www.bisdpt…" at bounding box center [784, 387] width 470 height 543
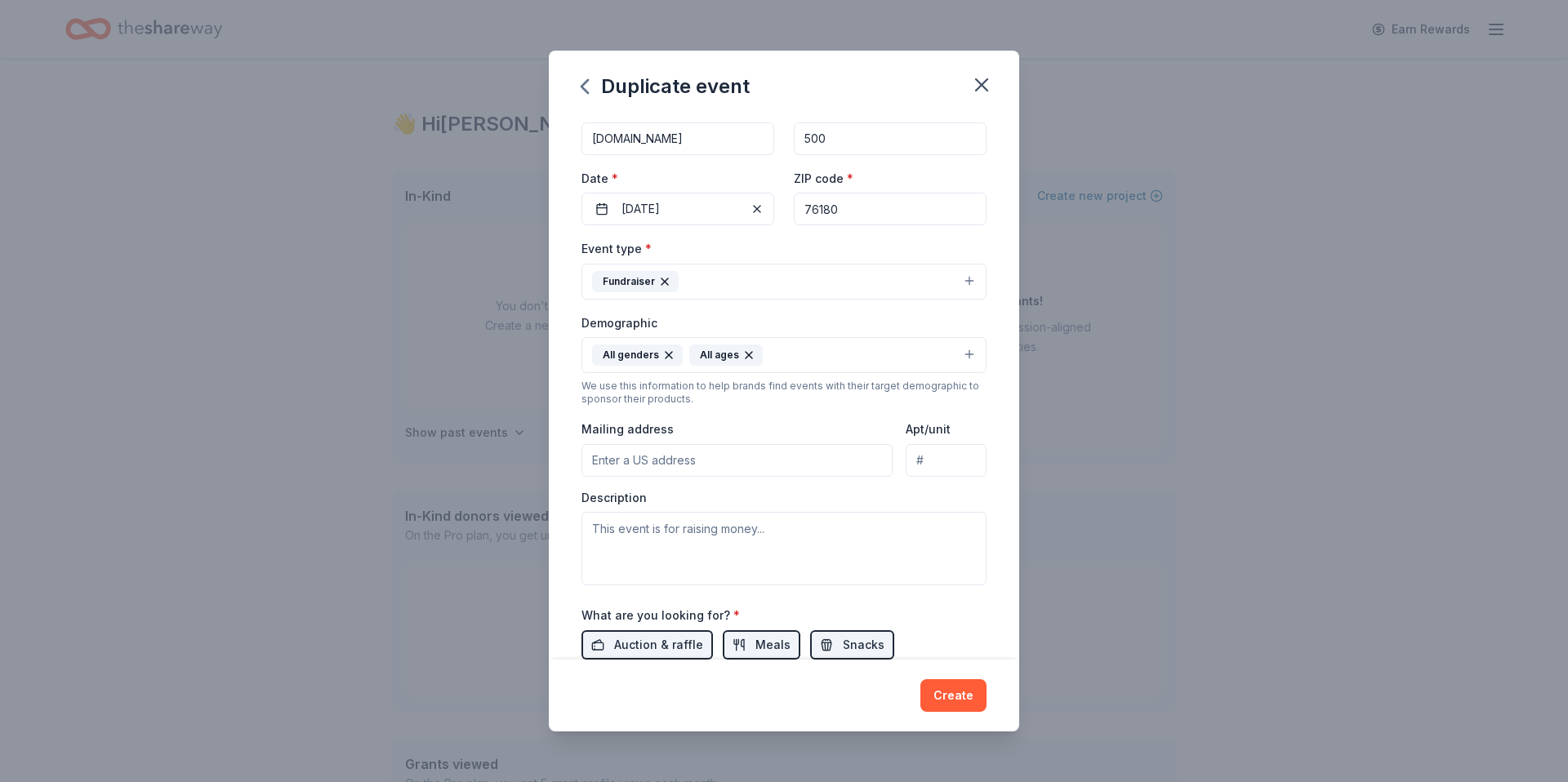
click at [715, 462] on input "Mailing address" at bounding box center [737, 460] width 311 height 33
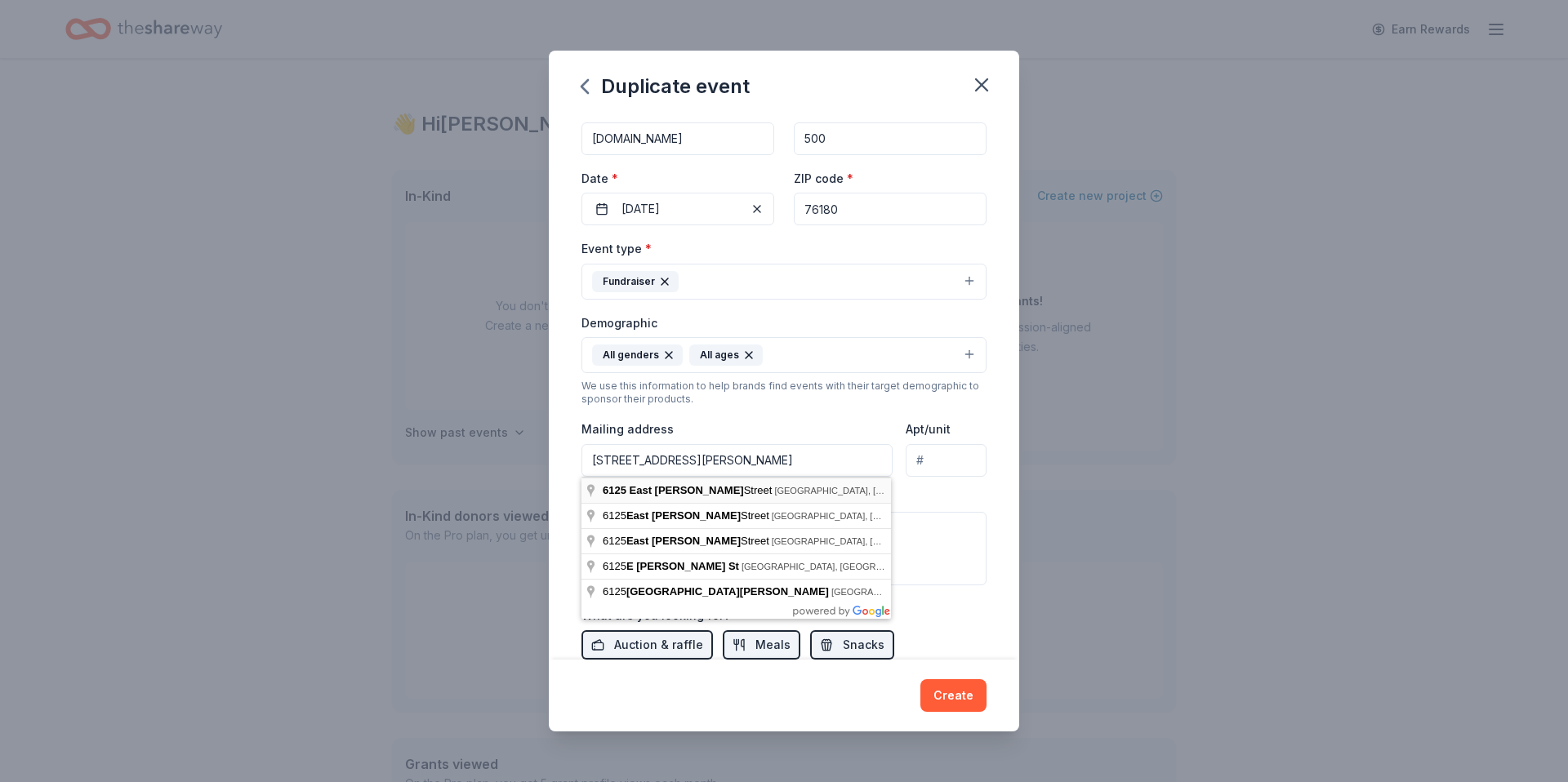
type input "6125 East Belknap Street, Haltom City, TX, 76117"
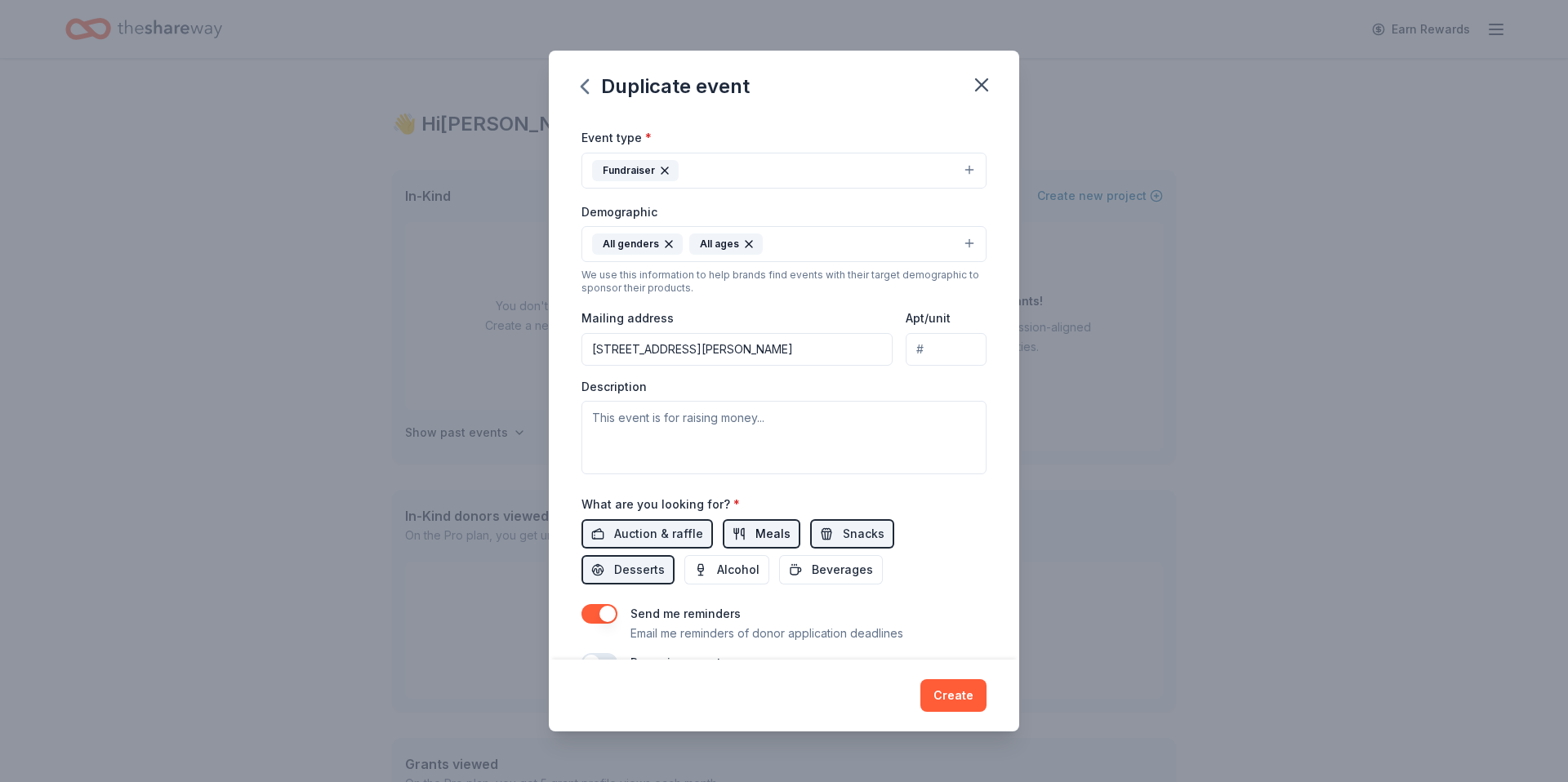
scroll to position [202, 0]
drag, startPoint x: 661, startPoint y: 532, endPoint x: 680, endPoint y: 532, distance: 19.0
click at [660, 532] on span "Auction & raffle" at bounding box center [658, 533] width 89 height 20
click at [664, 536] on span "Auction & raffle" at bounding box center [658, 533] width 89 height 20
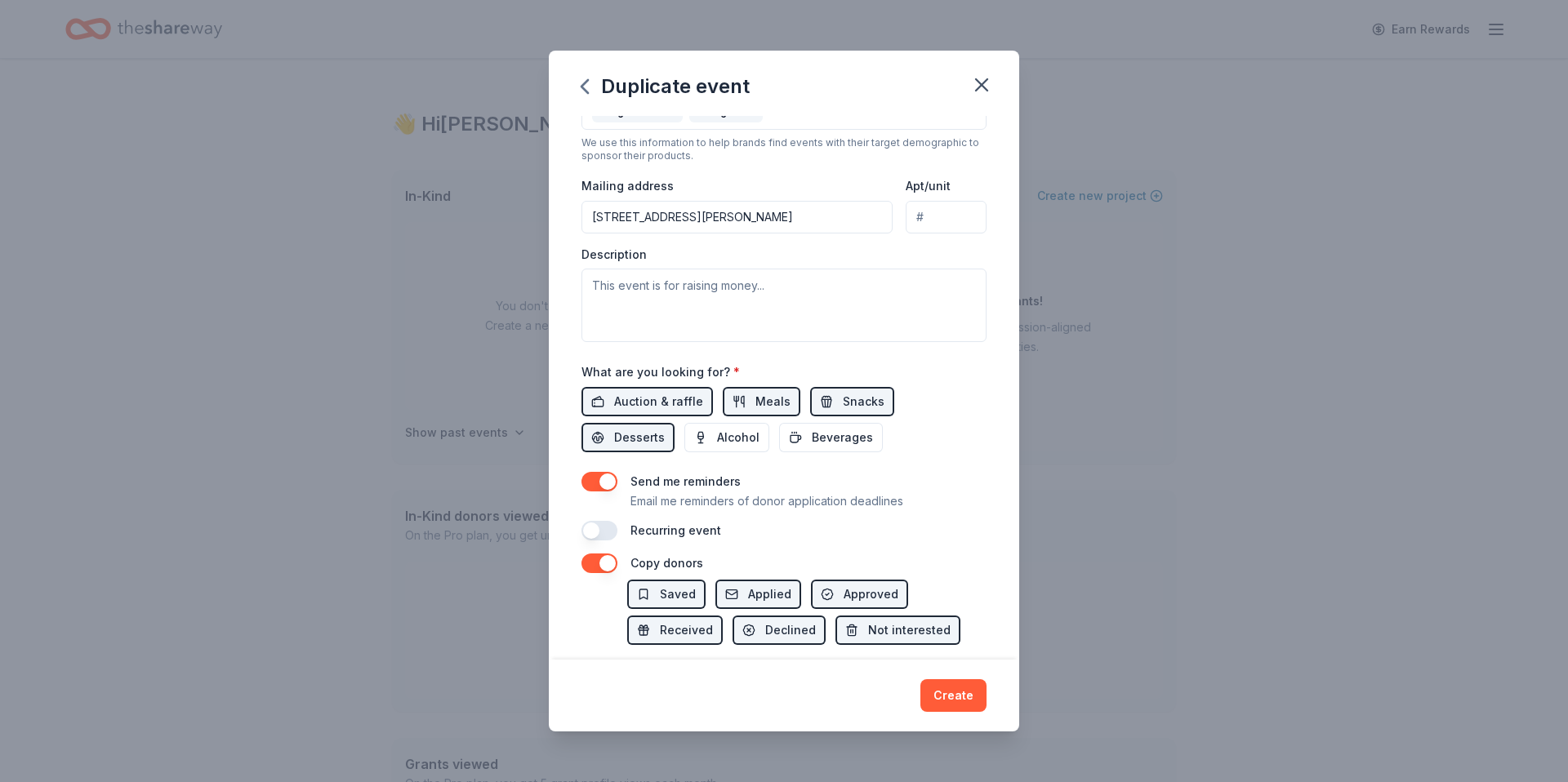
scroll to position [335, 0]
click at [724, 298] on textarea at bounding box center [784, 304] width 405 height 74
paste textarea "The Birdville ISD Council of PTAs is excited to invite you to support our Annua…"
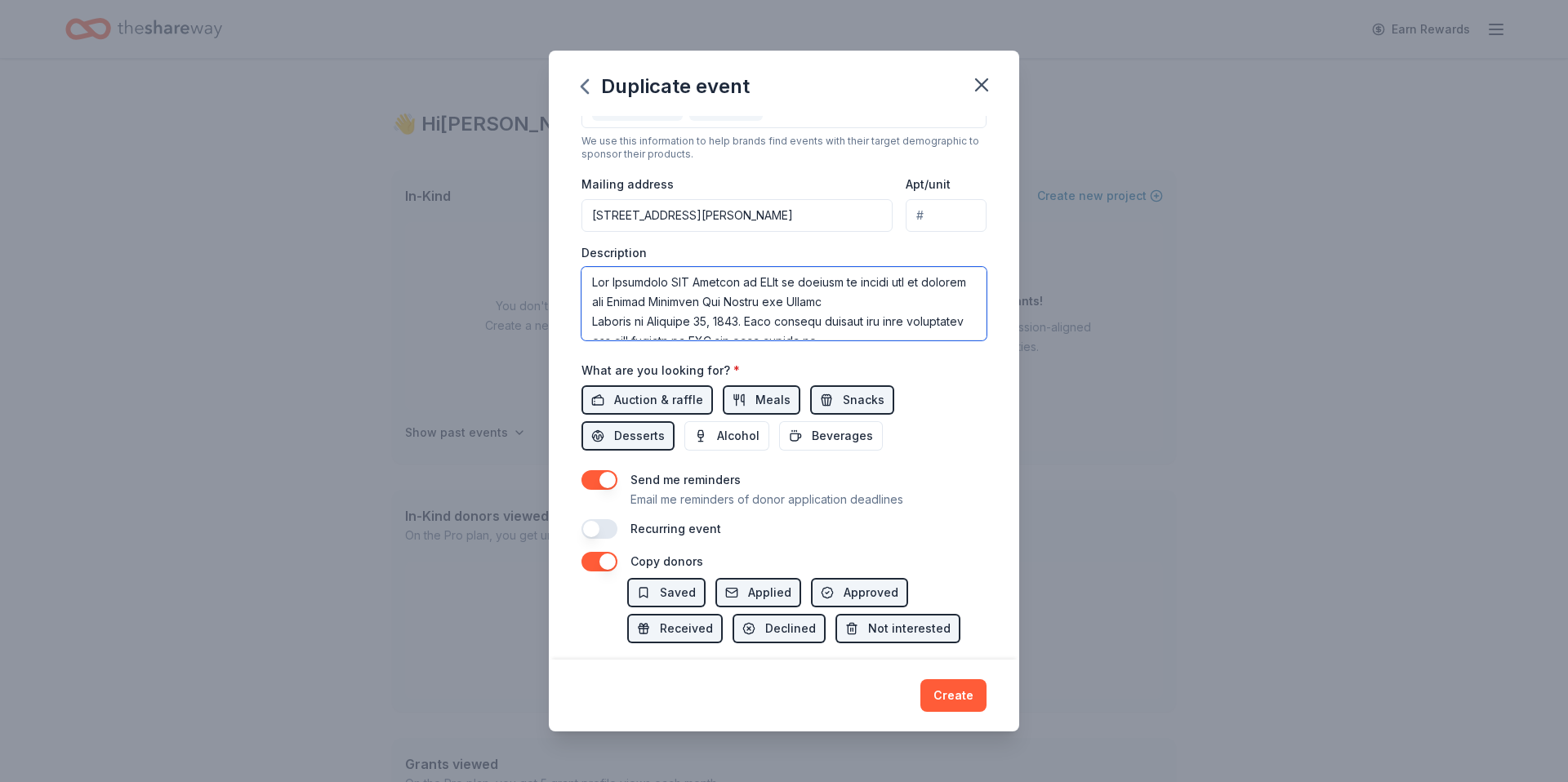
scroll to position [0, 0]
click at [594, 325] on textarea at bounding box center [784, 304] width 405 height 74
drag, startPoint x: 953, startPoint y: 292, endPoint x: 558, endPoint y: 265, distance: 395.9
click at [558, 265] on div "Event name * BISD PTA Annual Founders Day Gala 33 /100 Event website www.bisdpt…" at bounding box center [784, 387] width 470 height 543
click at [592, 329] on textarea at bounding box center [784, 304] width 405 height 74
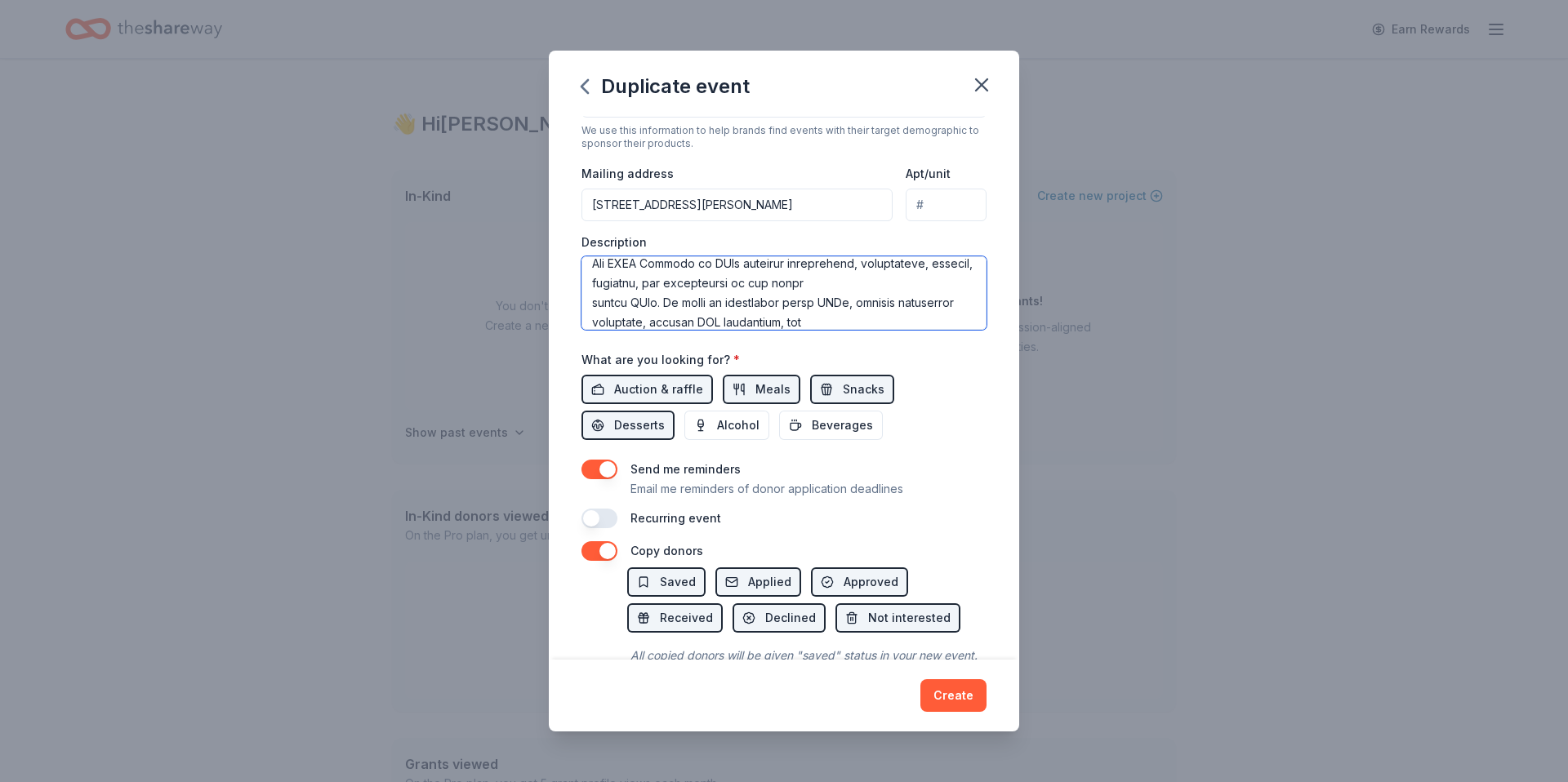
scroll to position [51, 0]
click at [590, 304] on textarea at bounding box center [784, 294] width 405 height 74
click at [588, 324] on textarea at bounding box center [784, 294] width 405 height 74
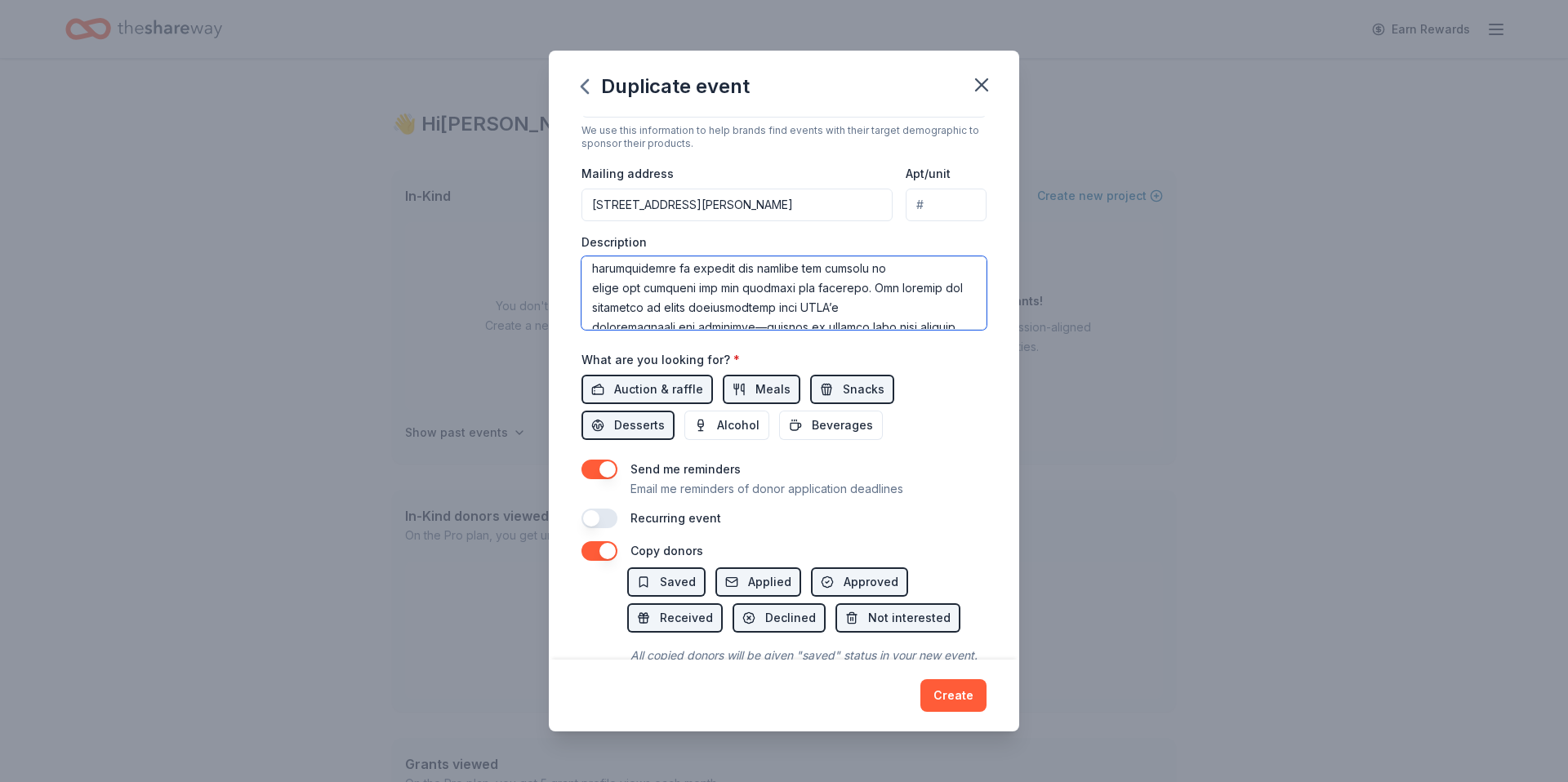
click at [588, 290] on textarea at bounding box center [784, 294] width 405 height 74
click at [594, 305] on textarea at bounding box center [784, 294] width 405 height 74
click at [589, 321] on textarea at bounding box center [784, 294] width 405 height 74
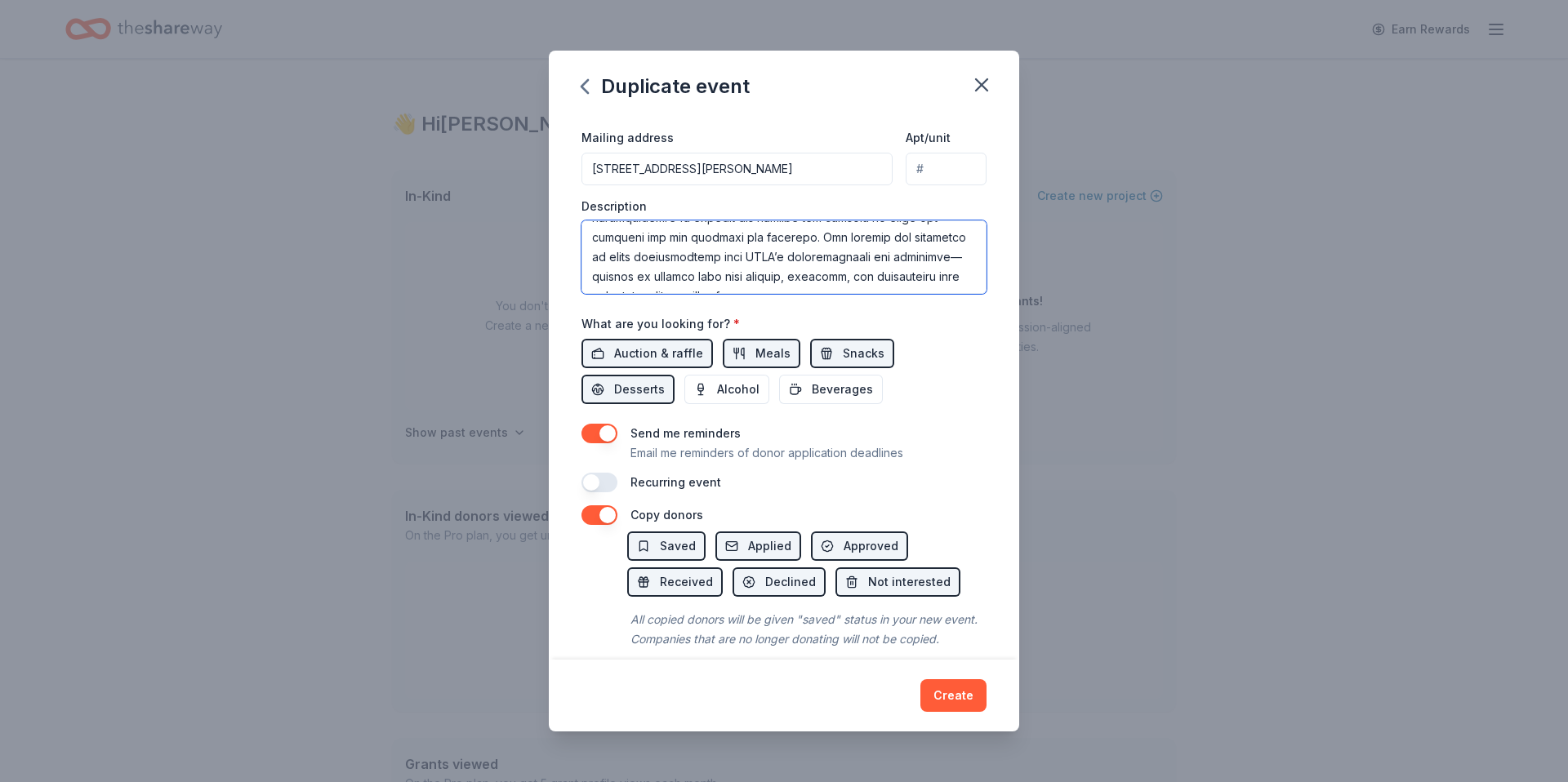
scroll to position [400, 0]
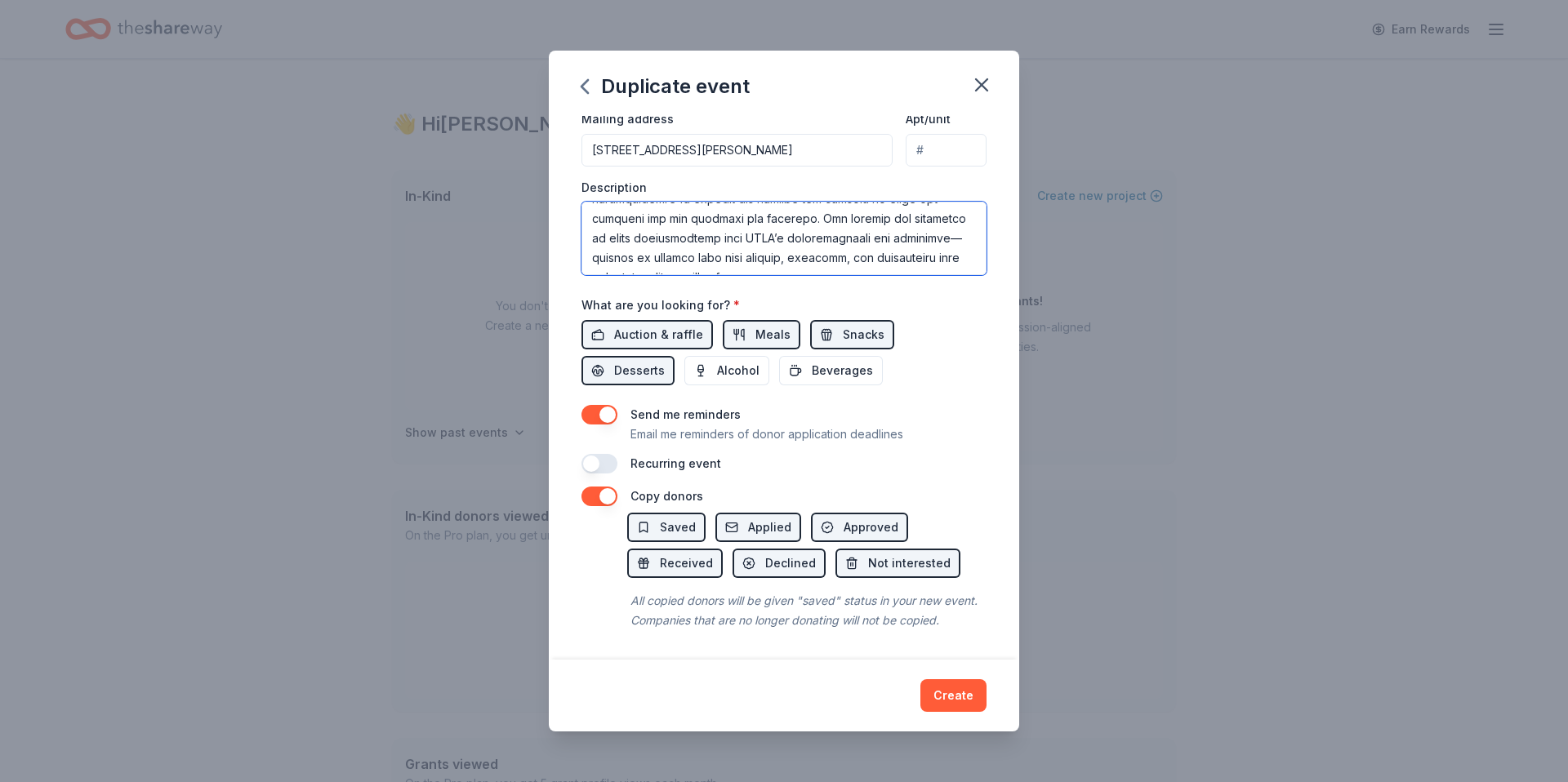
drag, startPoint x: 956, startPoint y: 264, endPoint x: 966, endPoint y: 261, distance: 10.4
click at [956, 264] on textarea at bounding box center [784, 239] width 405 height 74
type textarea "This special evening not only celebrates the rich history of PTA but also serve…"
click at [951, 699] on button "Create" at bounding box center [954, 695] width 66 height 33
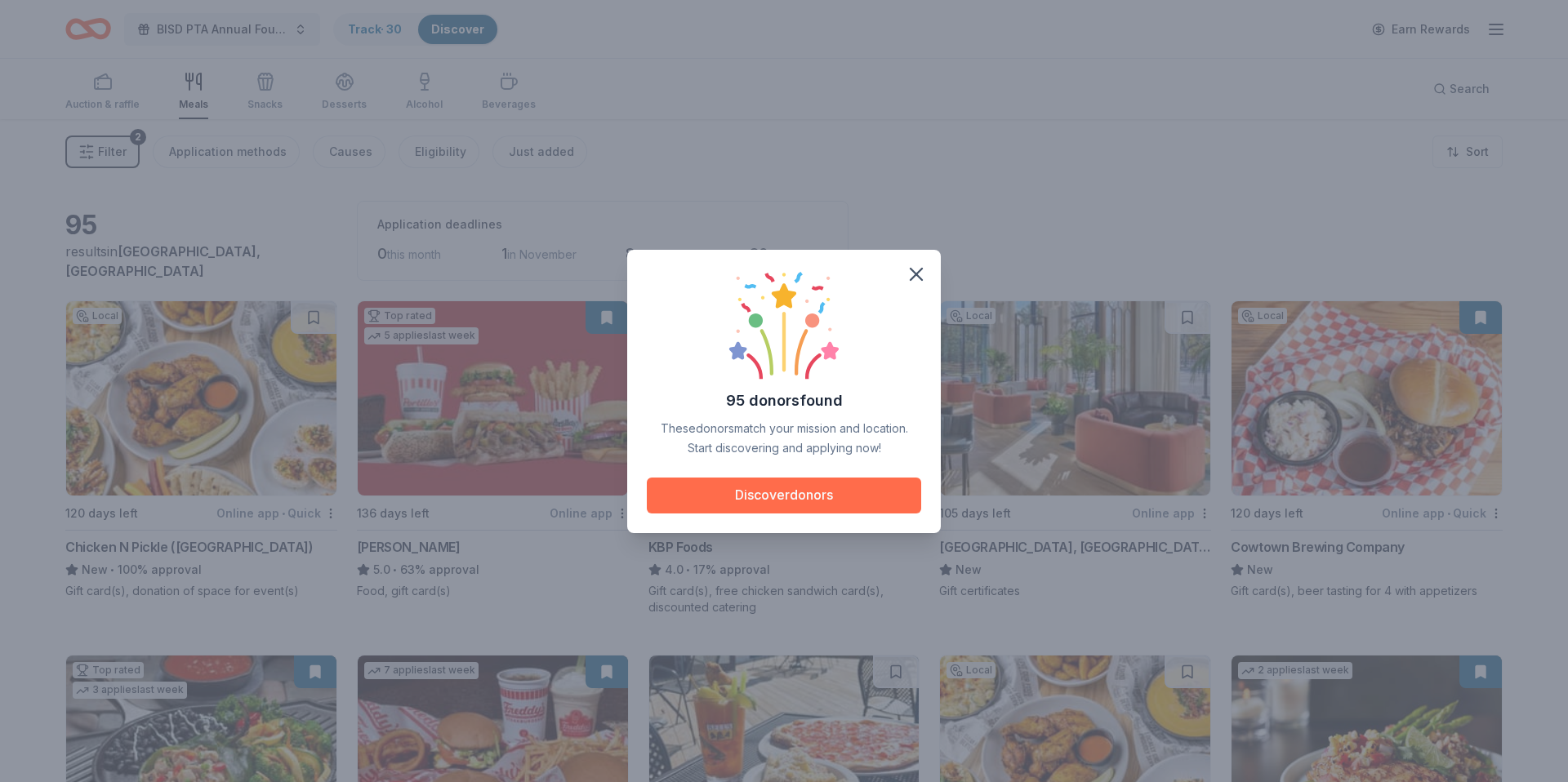
click at [816, 497] on button "Discover donors" at bounding box center [784, 496] width 275 height 36
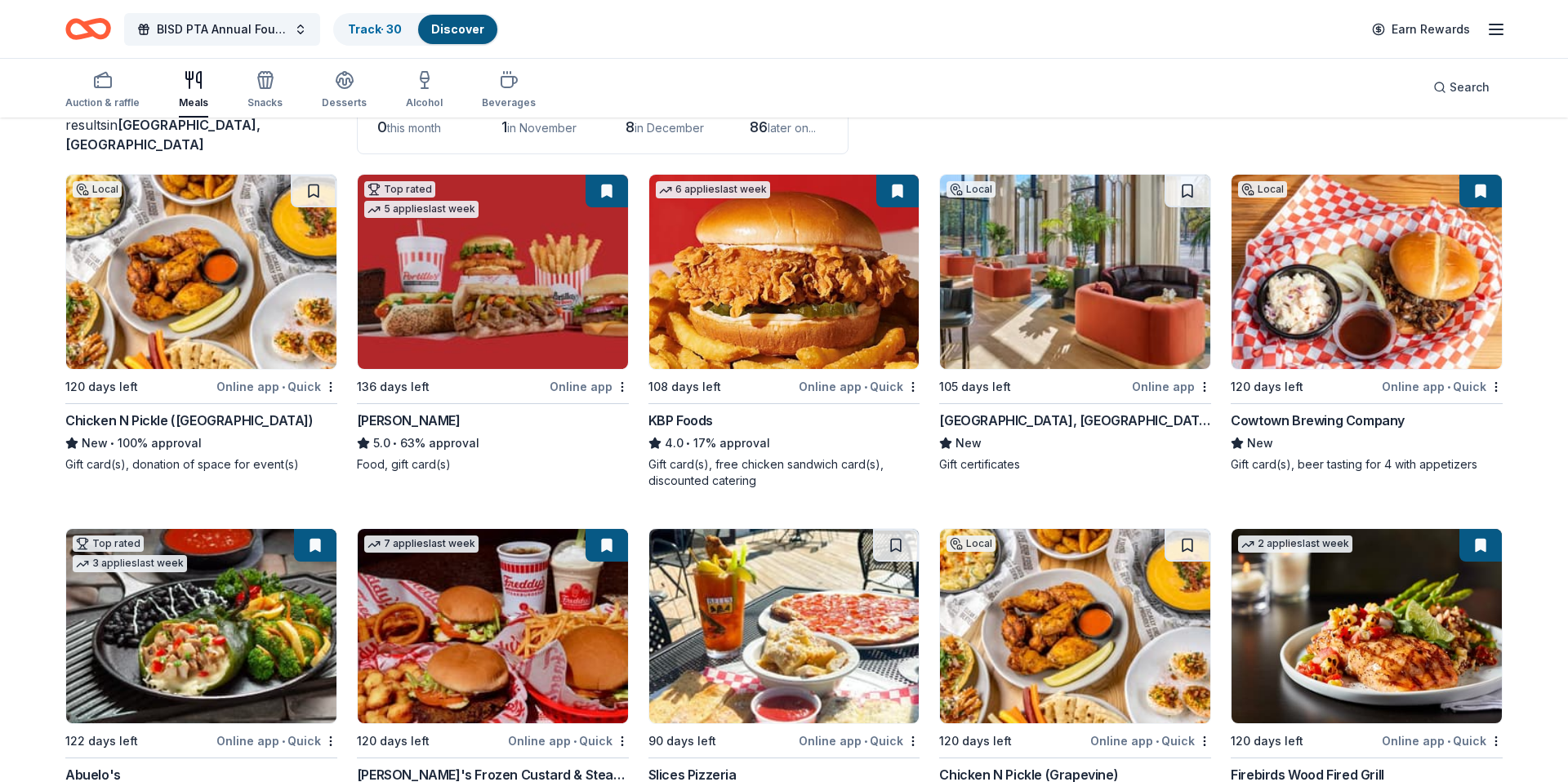
scroll to position [130, 0]
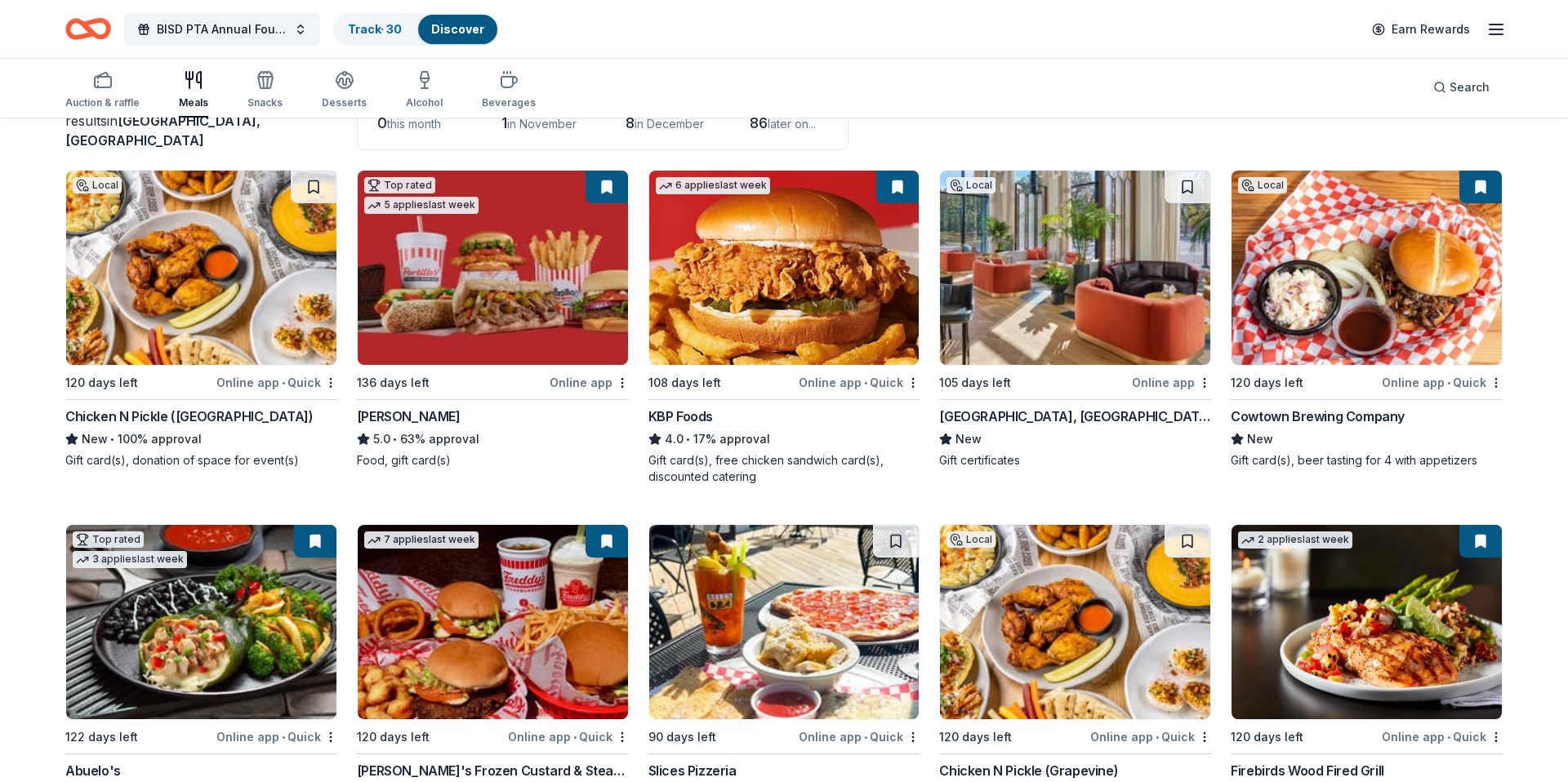
click at [265, 379] on div "Online app • Quick" at bounding box center [277, 382] width 121 height 21
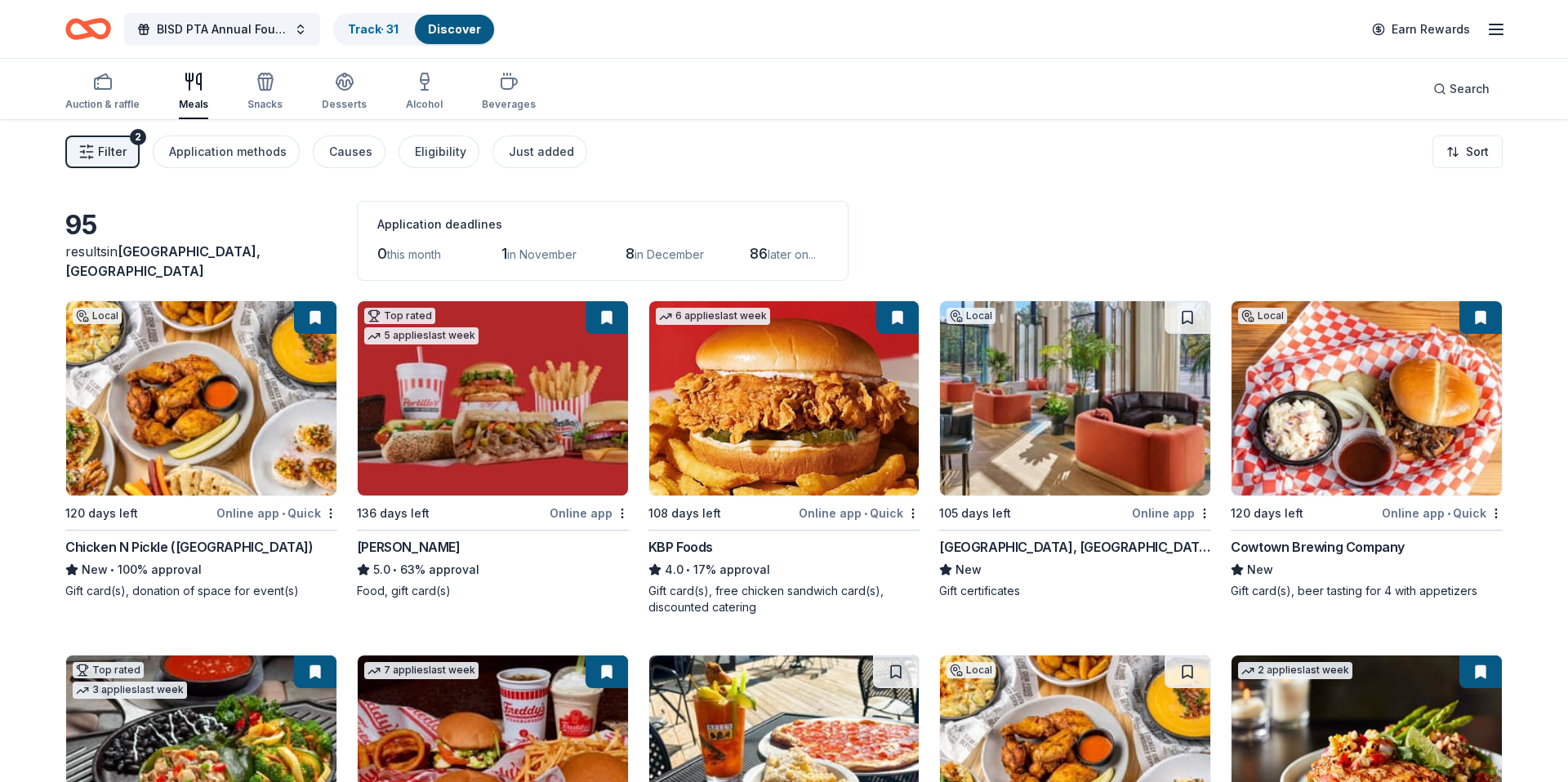
click at [537, 256] on span "in November" at bounding box center [542, 254] width 70 height 14
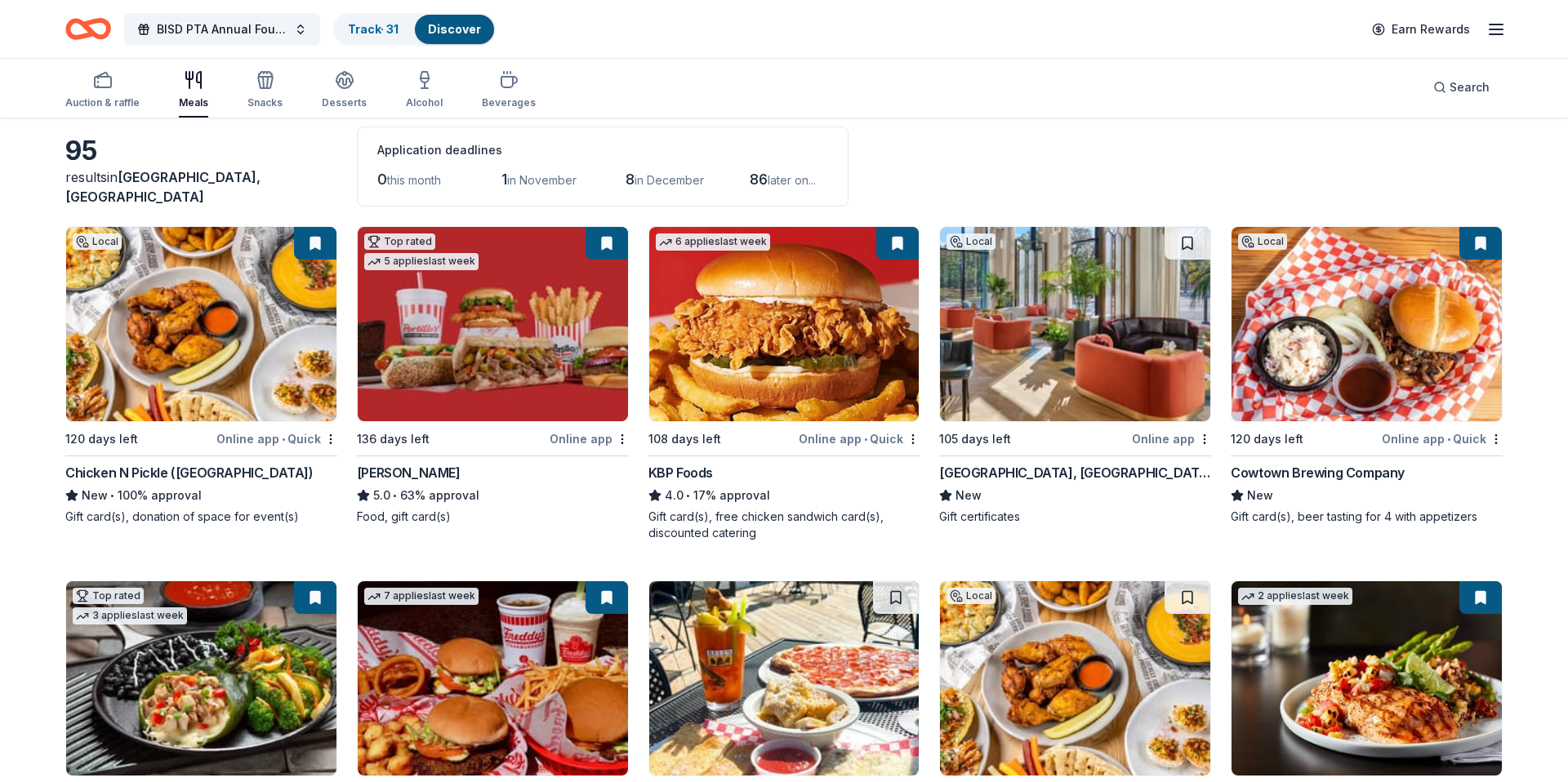
scroll to position [76, 0]
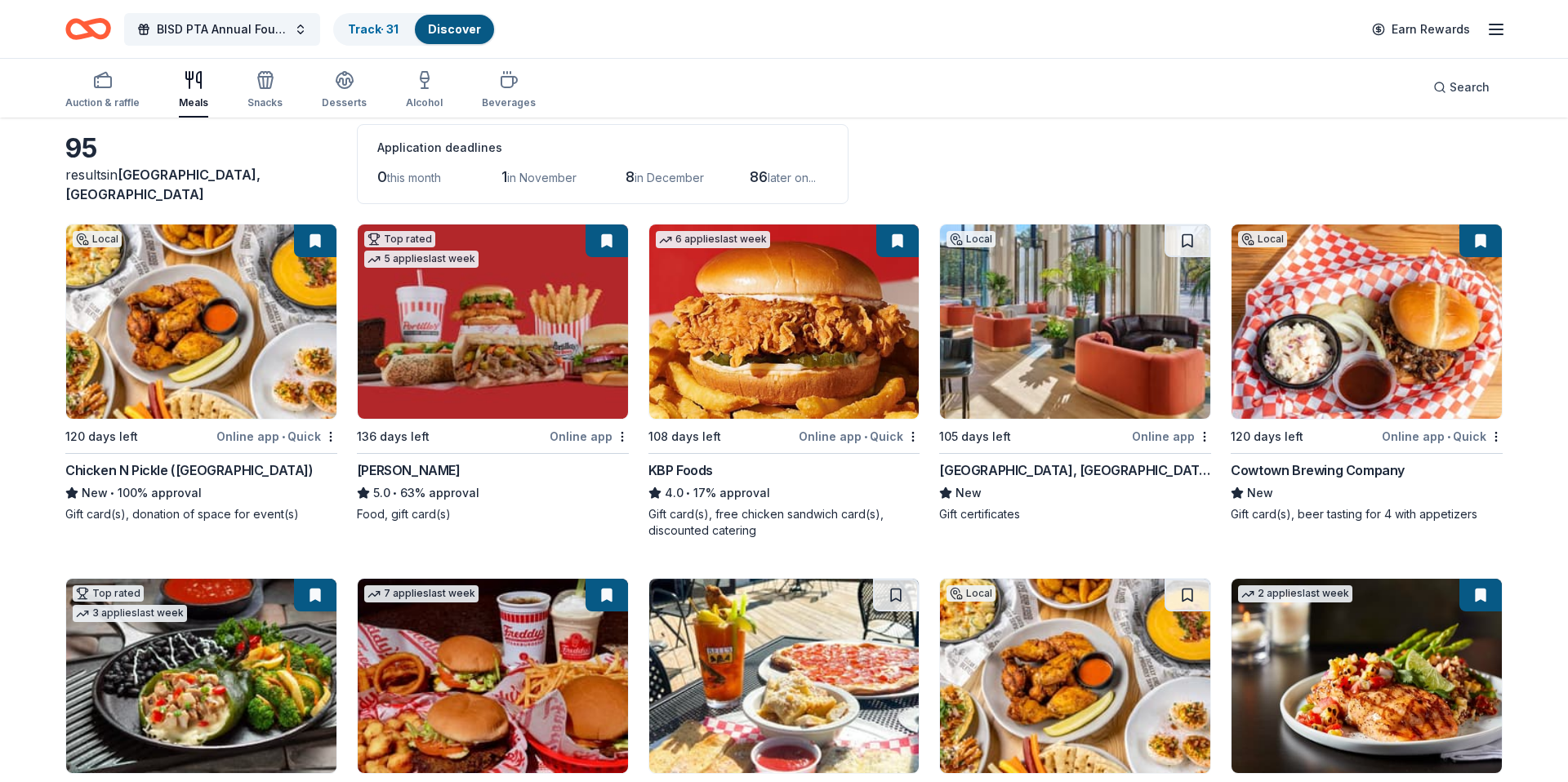
click at [453, 316] on img at bounding box center [493, 322] width 270 height 195
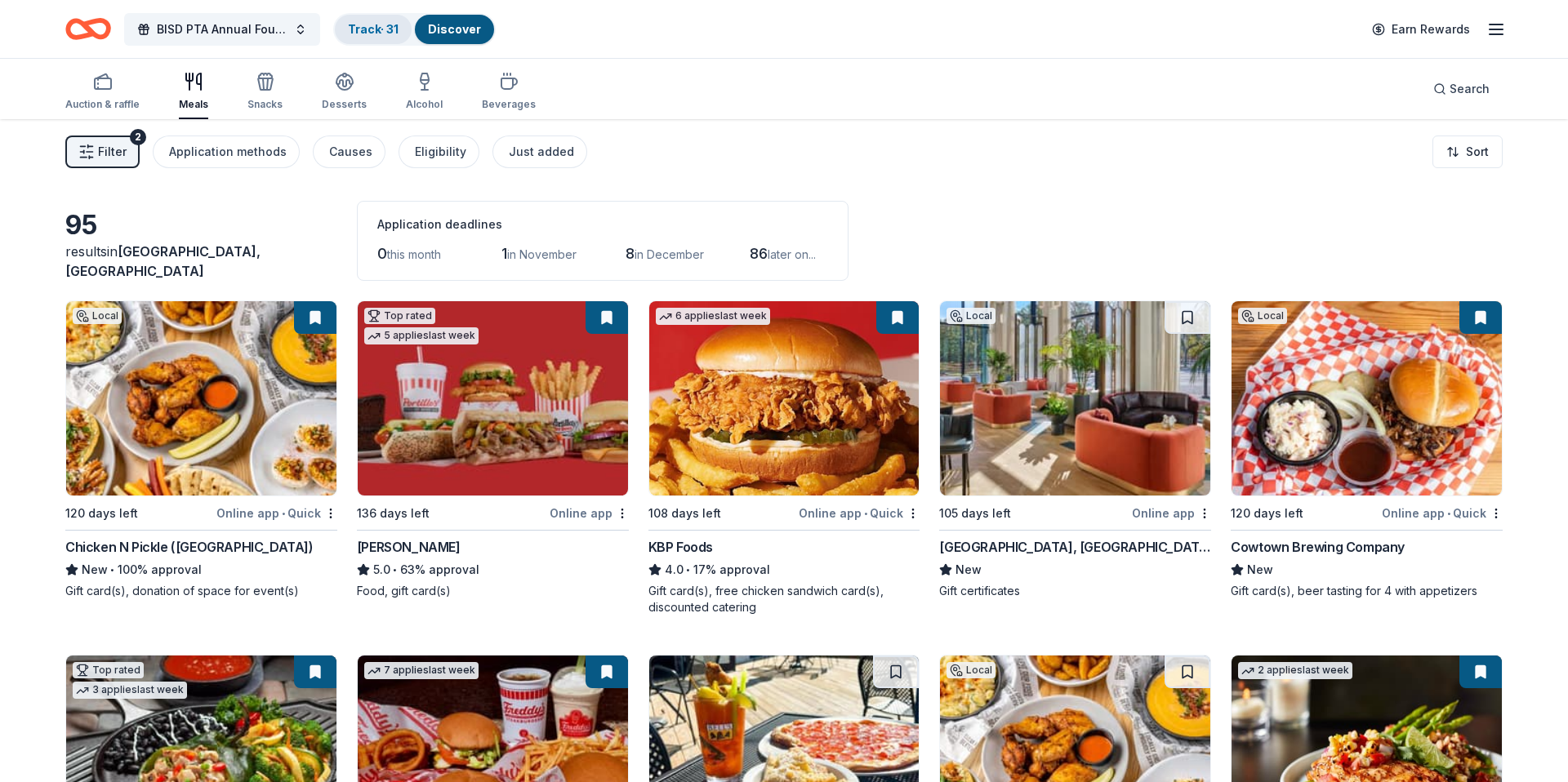
click at [388, 29] on link "Track · 31" at bounding box center [373, 28] width 51 height 14
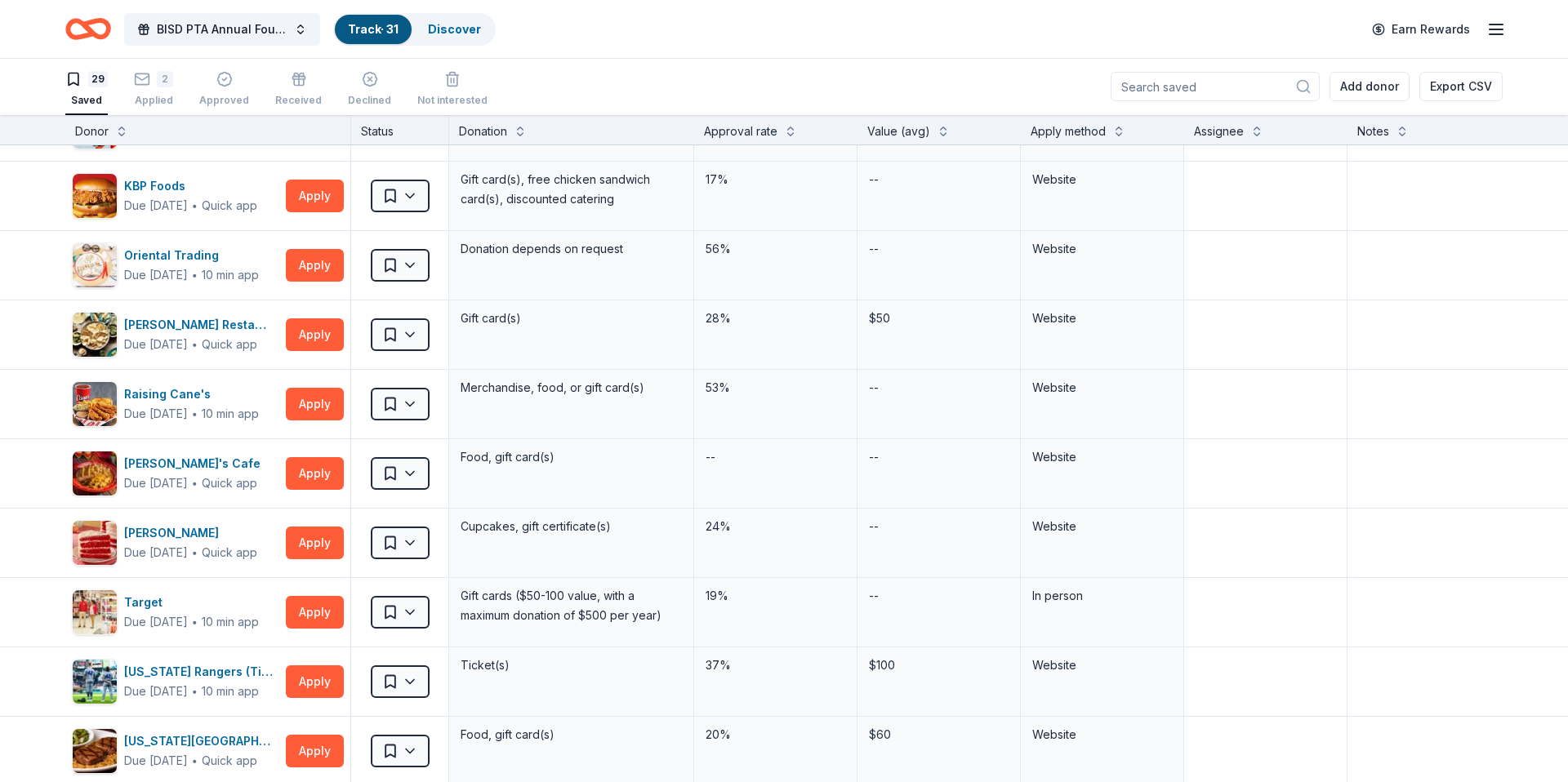
scroll to position [975, 0]
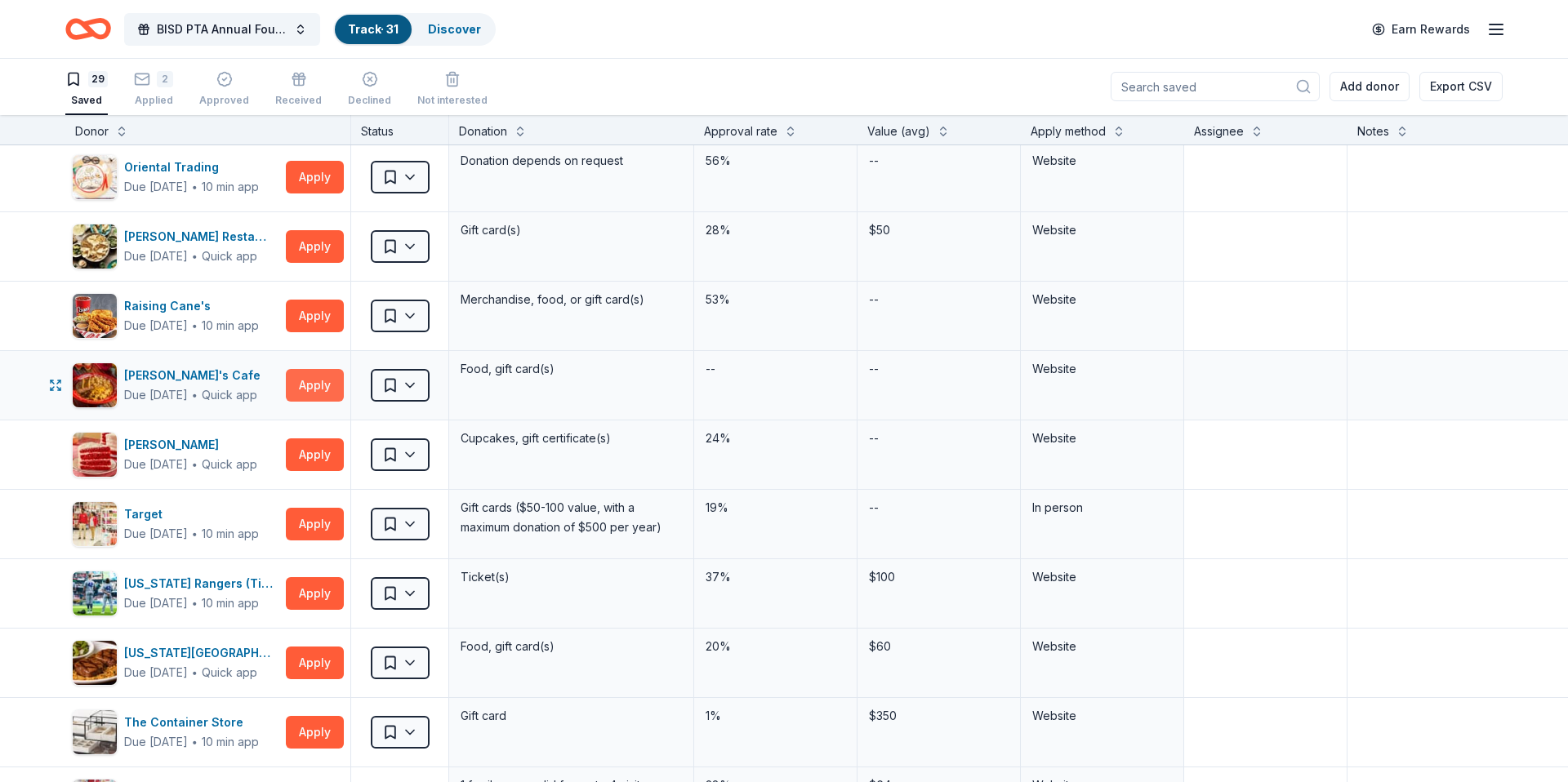
click at [315, 384] on button "Apply" at bounding box center [315, 385] width 58 height 33
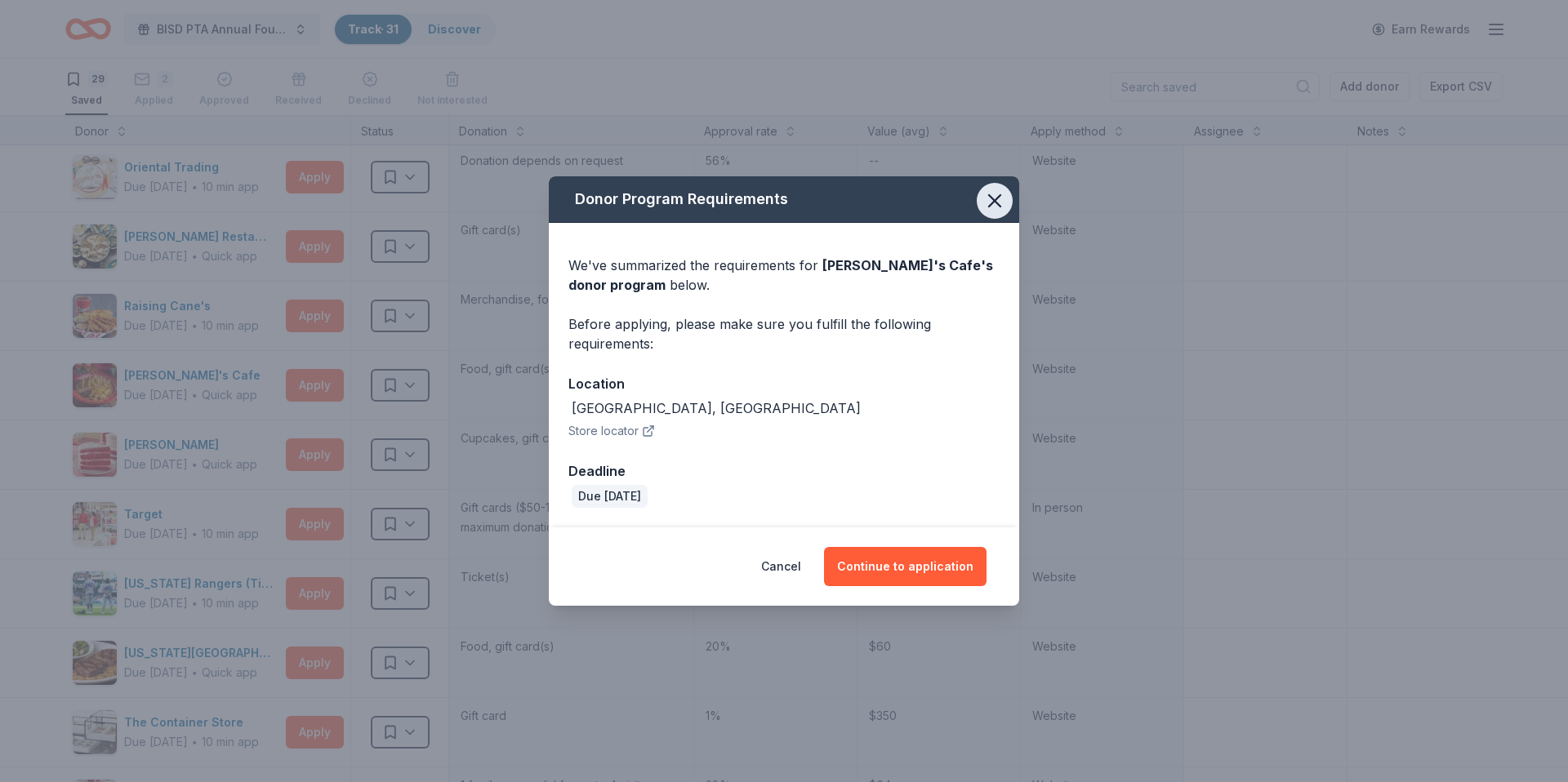
click at [997, 196] on icon "button" at bounding box center [995, 201] width 11 height 11
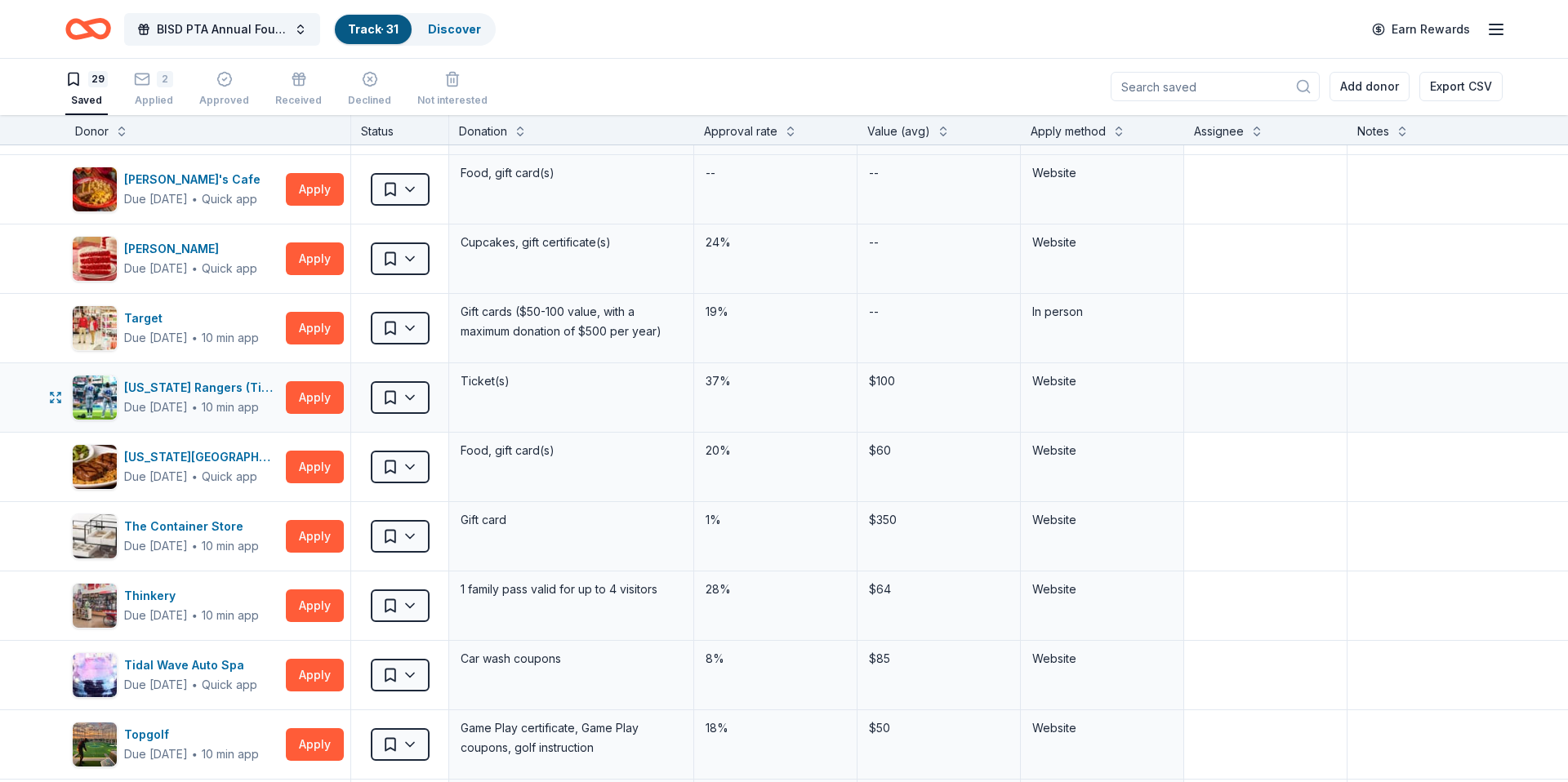
scroll to position [1168, 0]
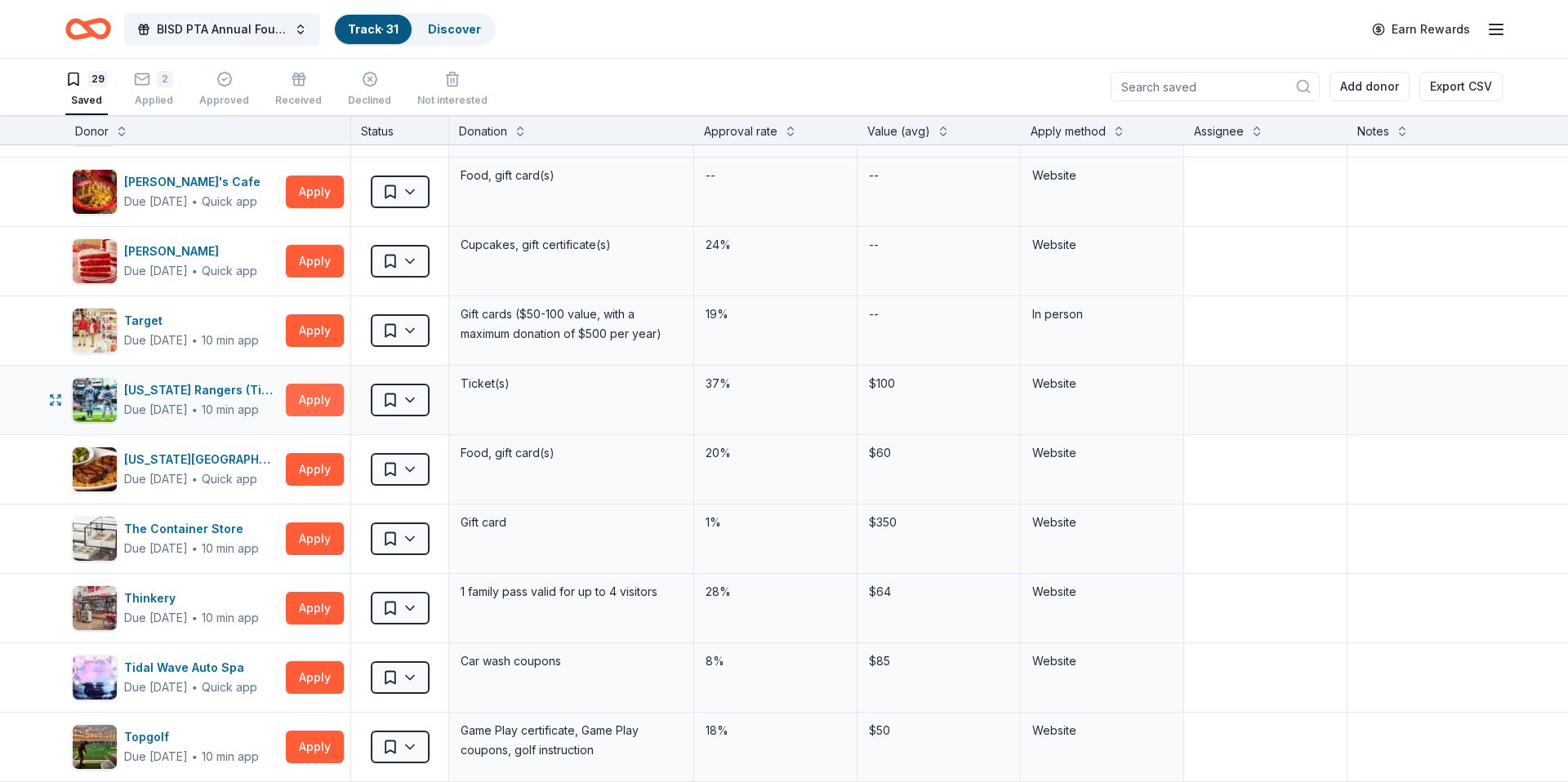
click at [310, 400] on button "Apply" at bounding box center [315, 400] width 58 height 33
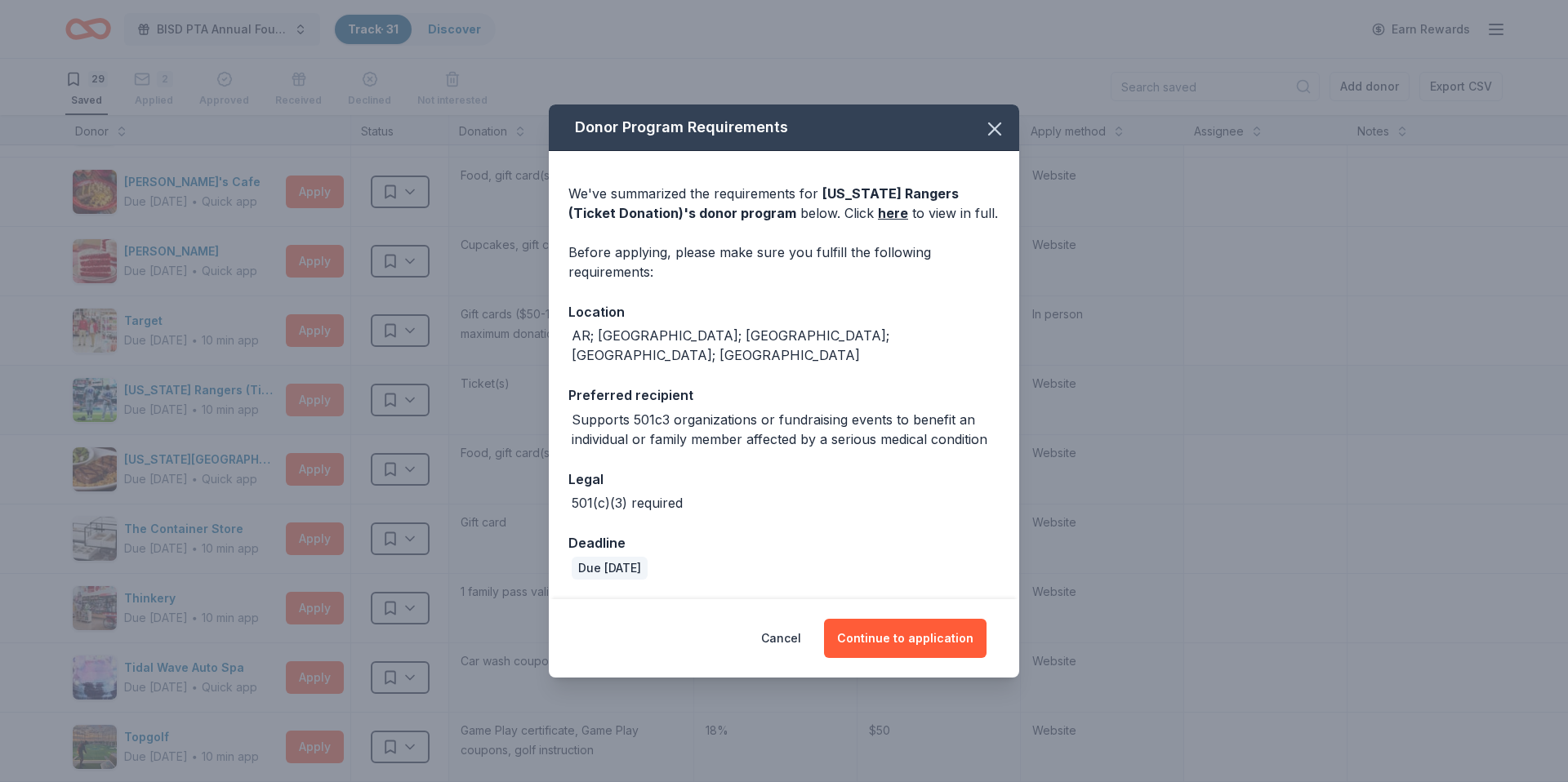
scroll to position [1164, 0]
click at [933, 625] on button "Continue to application" at bounding box center [906, 638] width 162 height 40
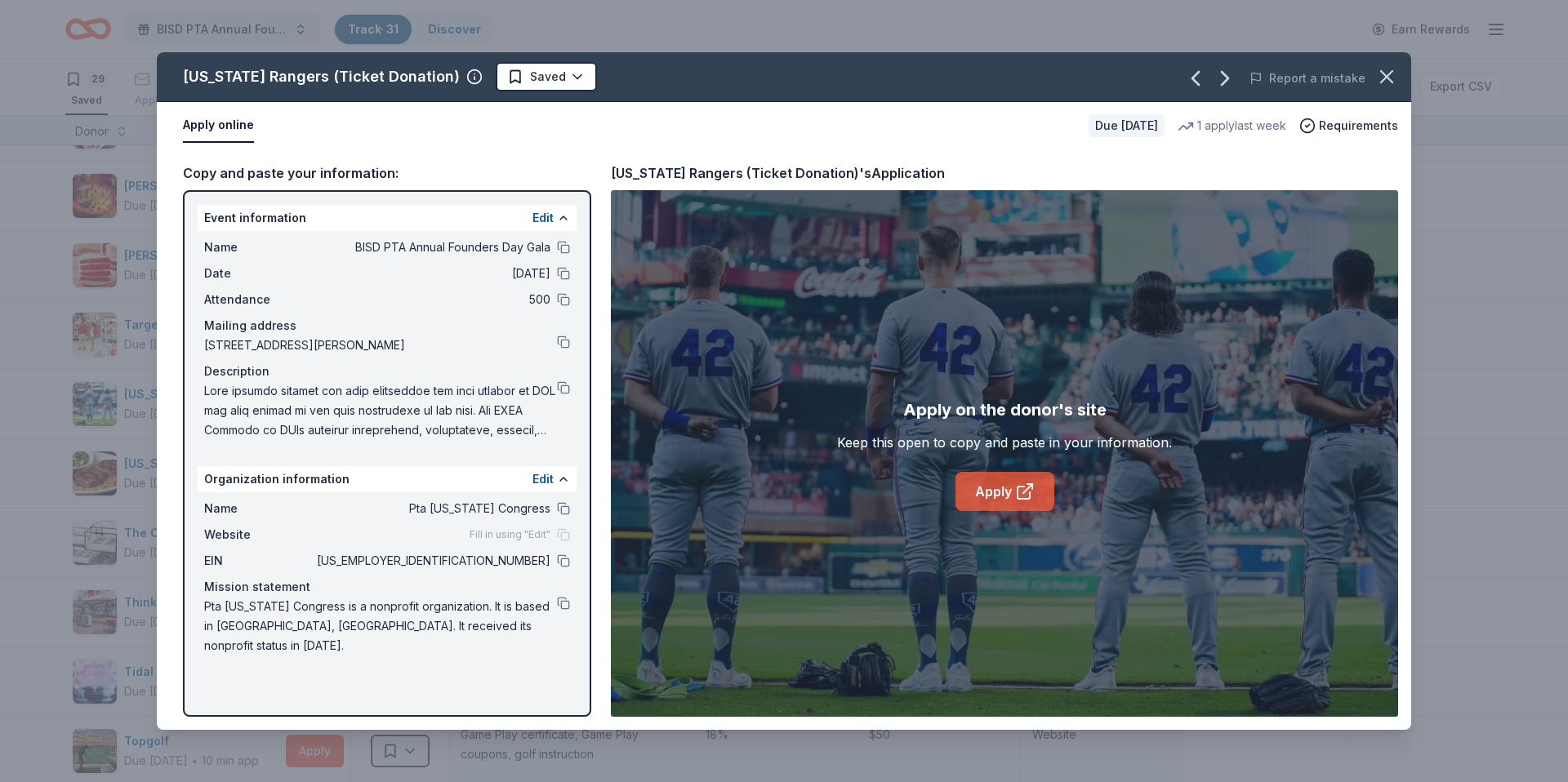
click at [1011, 489] on link "Apply" at bounding box center [1005, 492] width 99 height 40
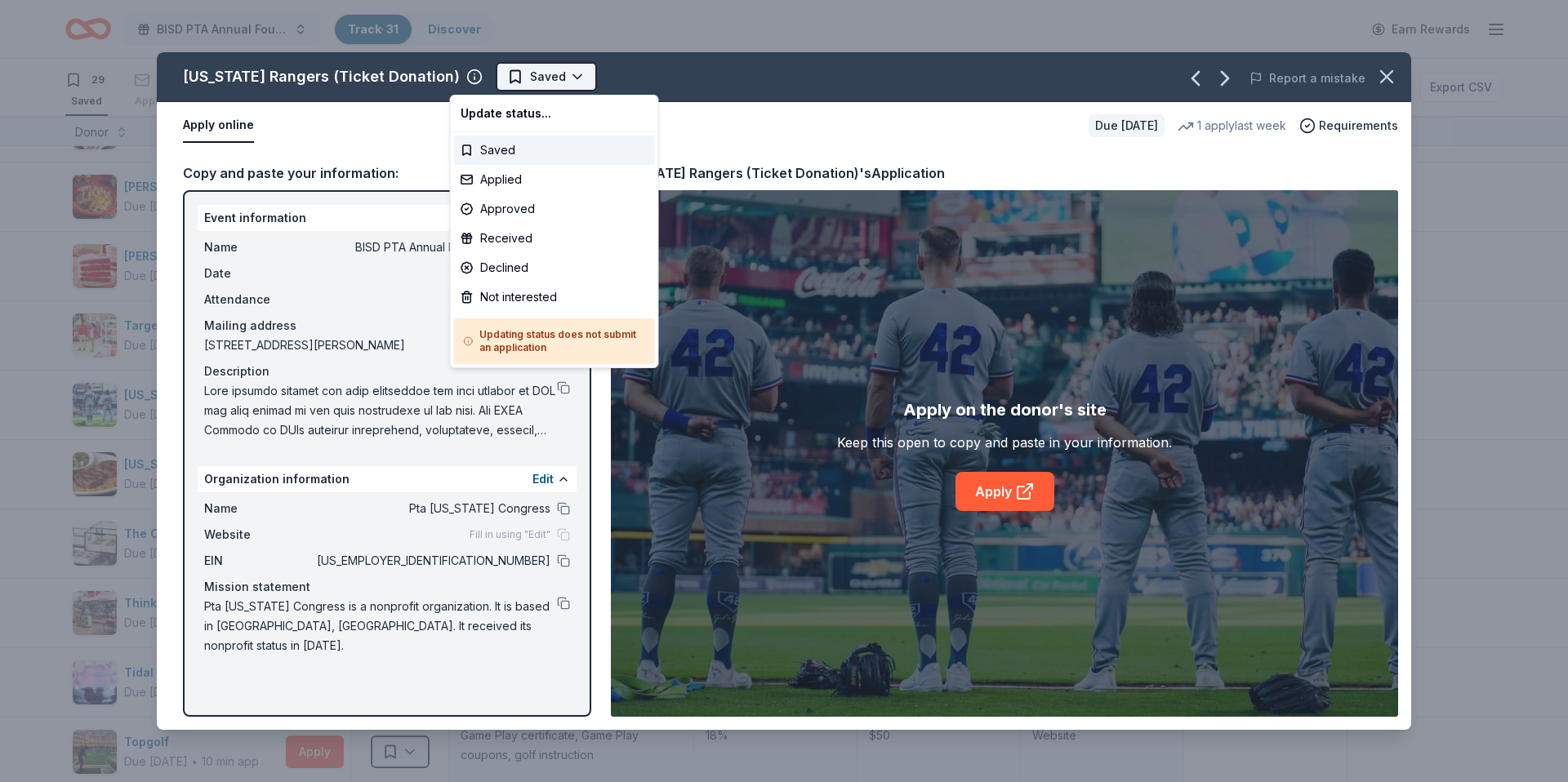
click at [515, 77] on html "BISD PTA Annual Founders Day Gala Track · 31 Discover Earn Rewards 29 Saved 2 A…" at bounding box center [784, 391] width 1568 height 782
click at [512, 181] on div "Applied" at bounding box center [554, 179] width 201 height 29
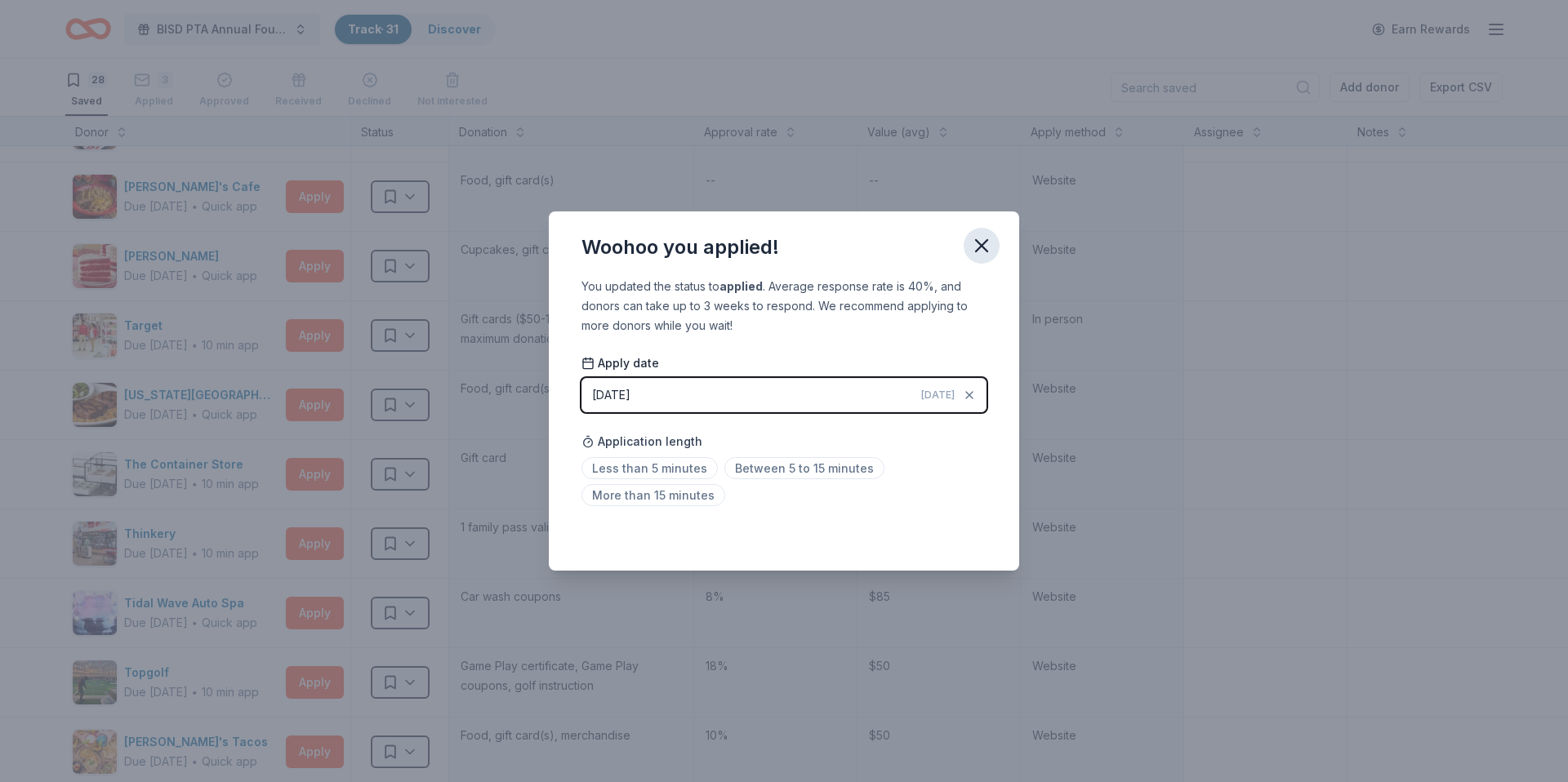
click at [980, 246] on icon "button" at bounding box center [981, 246] width 23 height 23
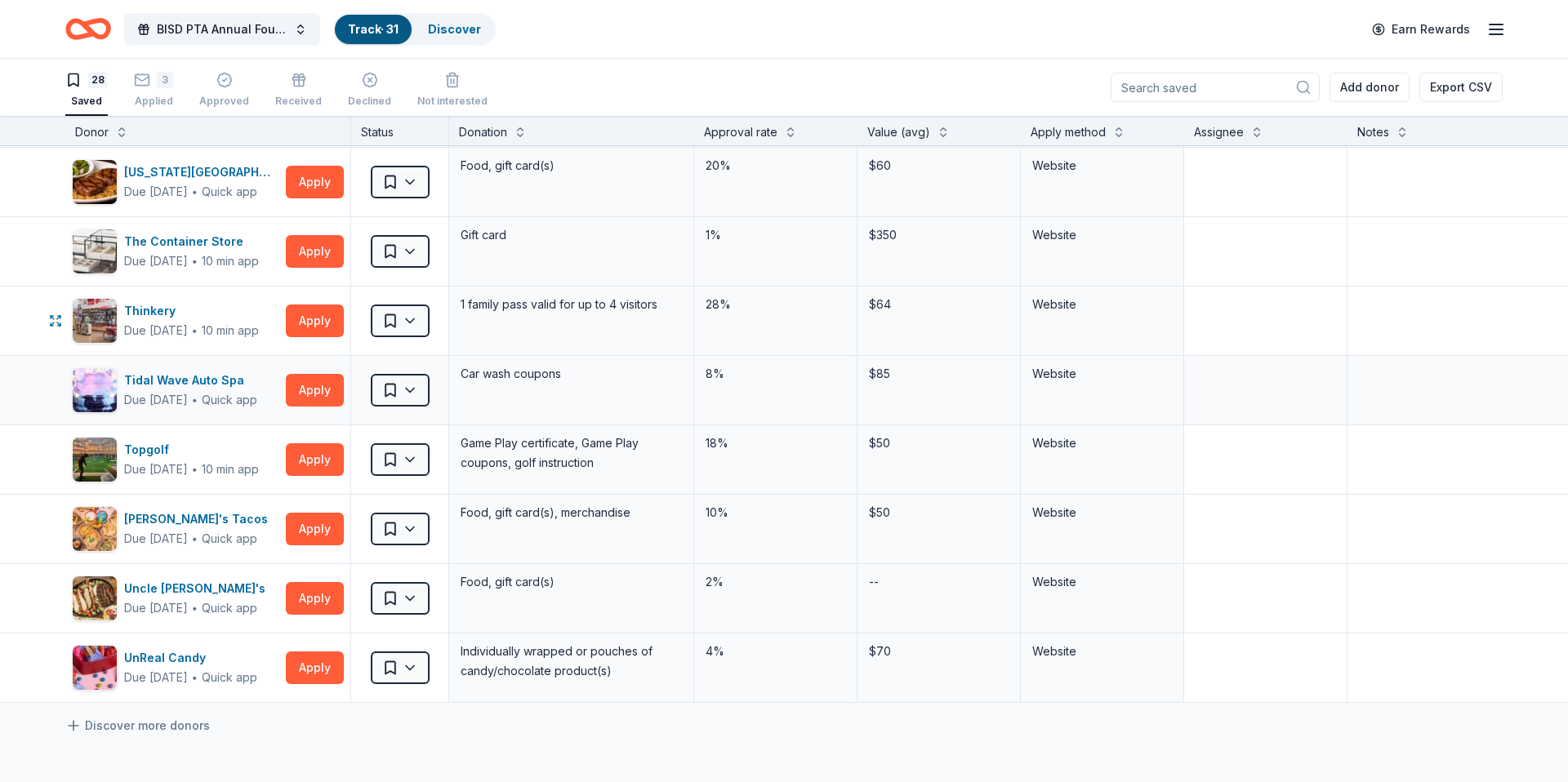
scroll to position [1374, 0]
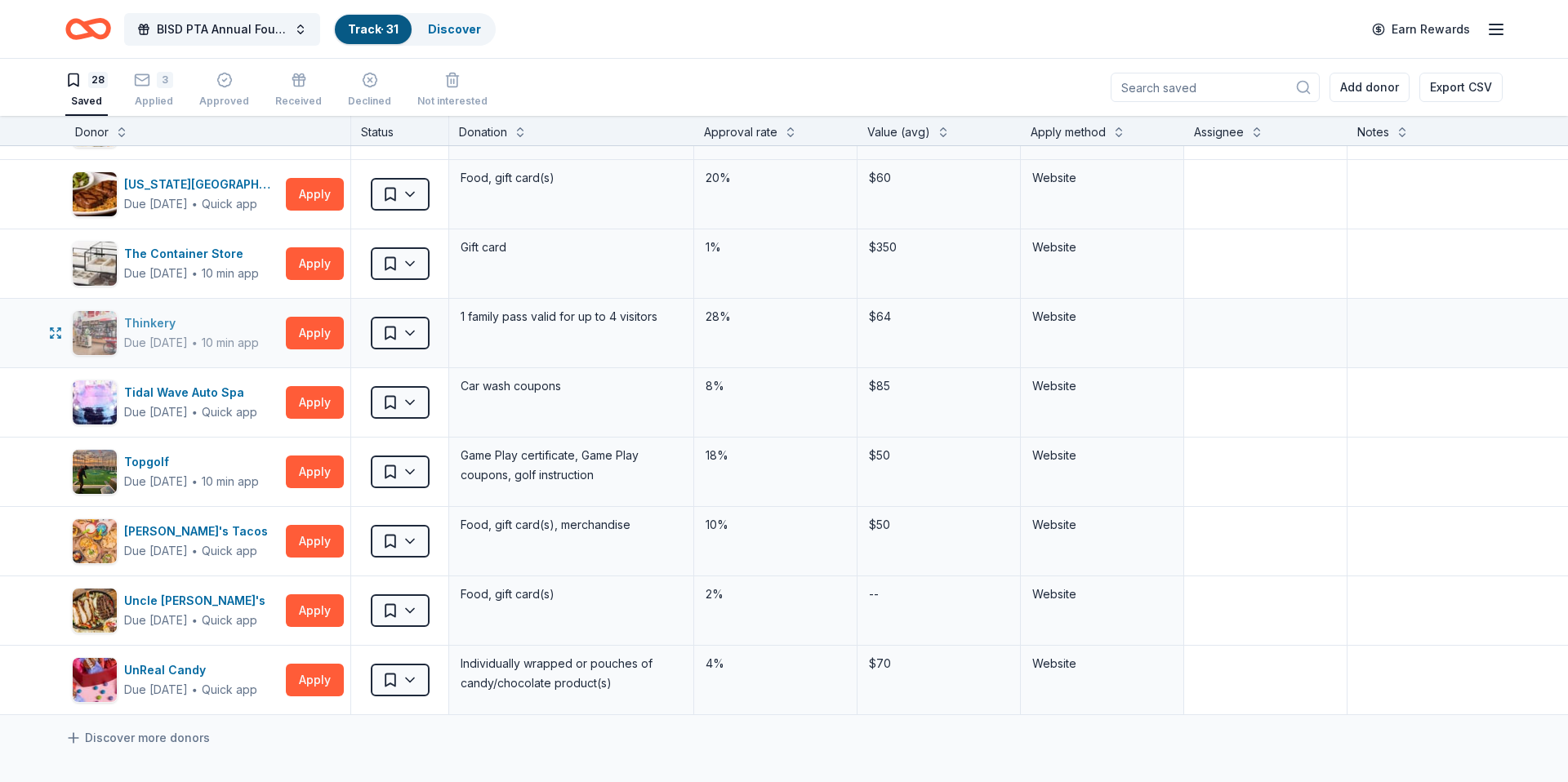
click at [90, 329] on img "button" at bounding box center [94, 332] width 44 height 44
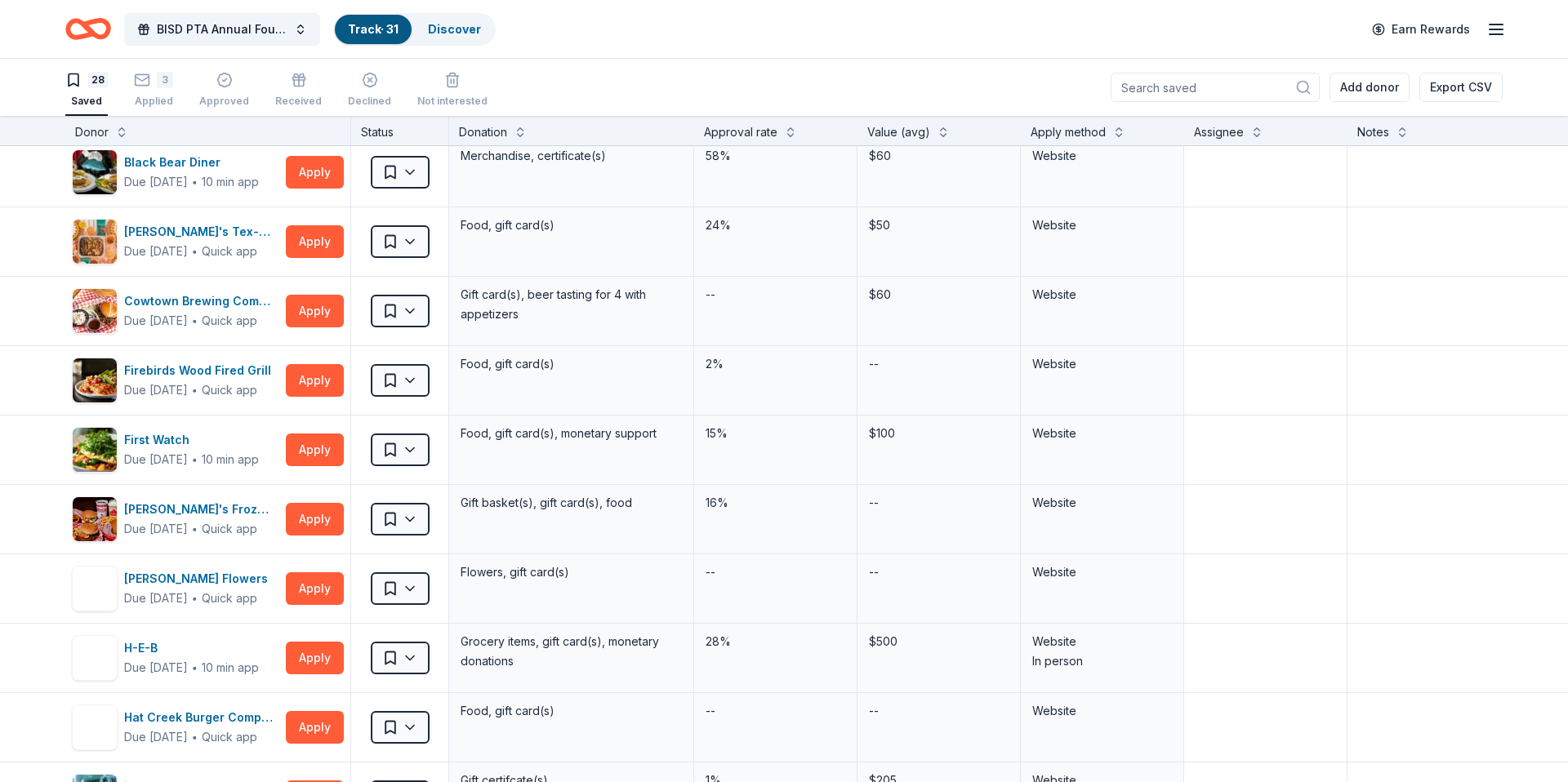
scroll to position [0, 0]
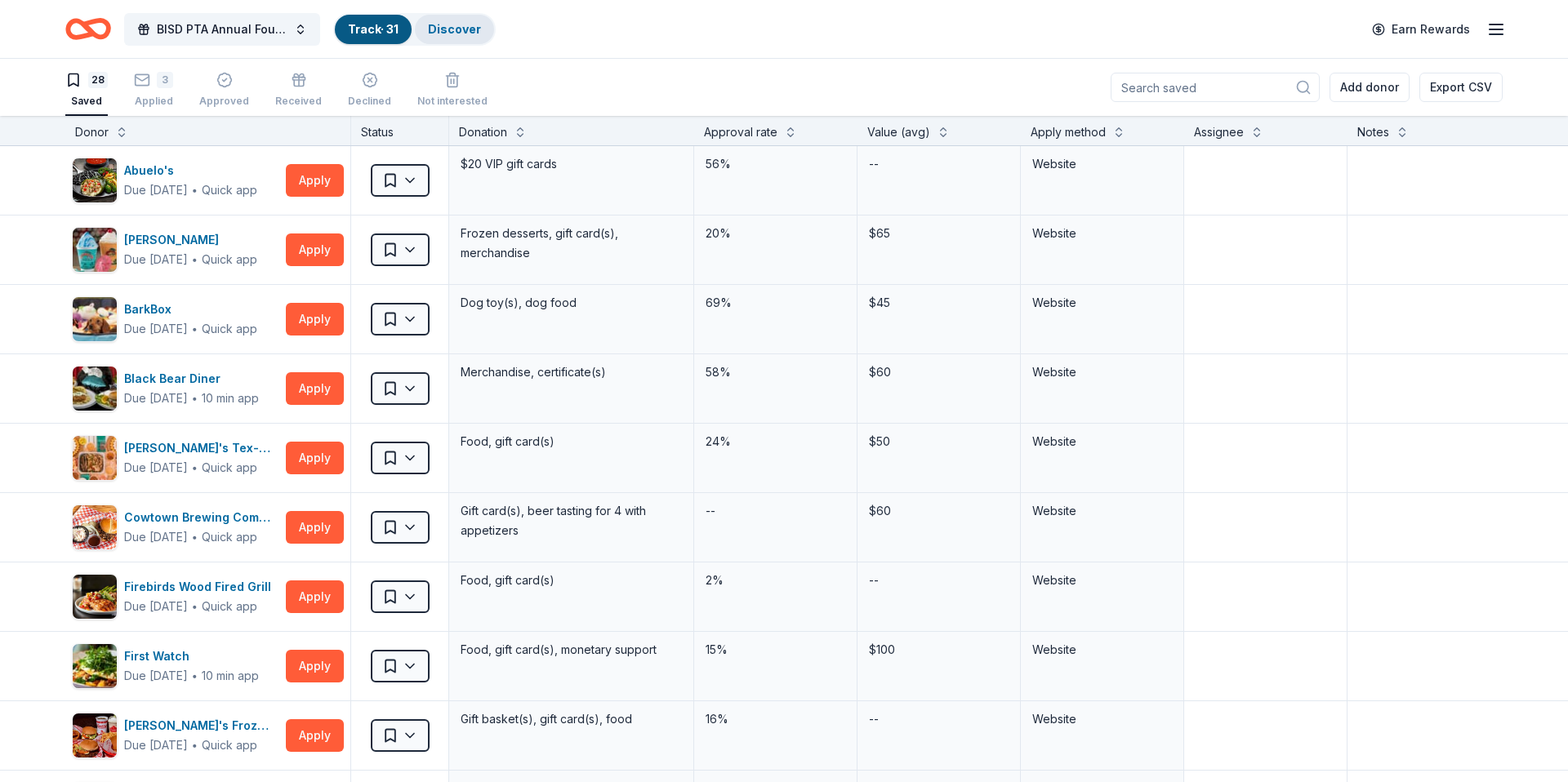
click at [474, 27] on link "Discover" at bounding box center [454, 28] width 53 height 14
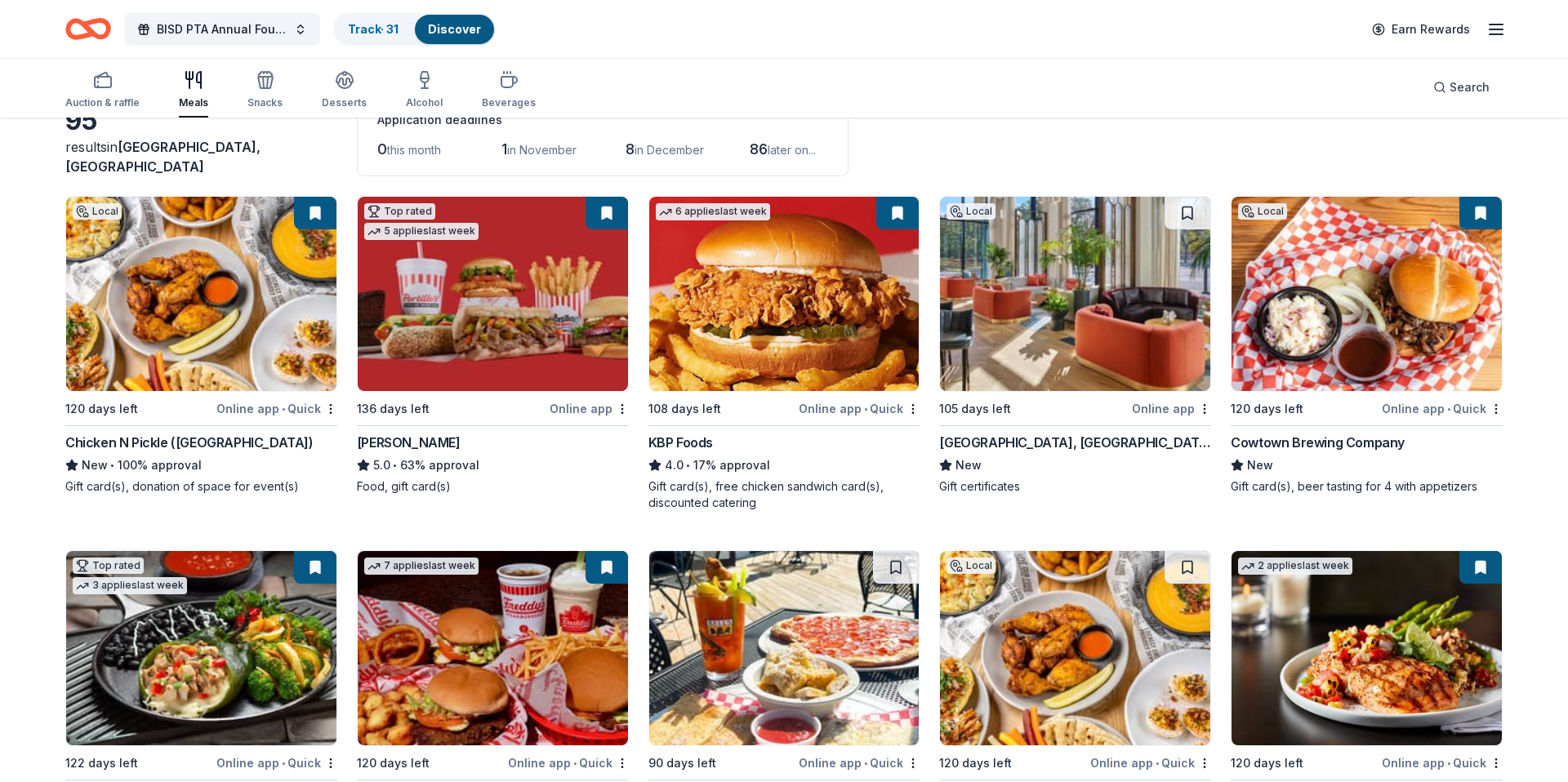
scroll to position [113, 0]
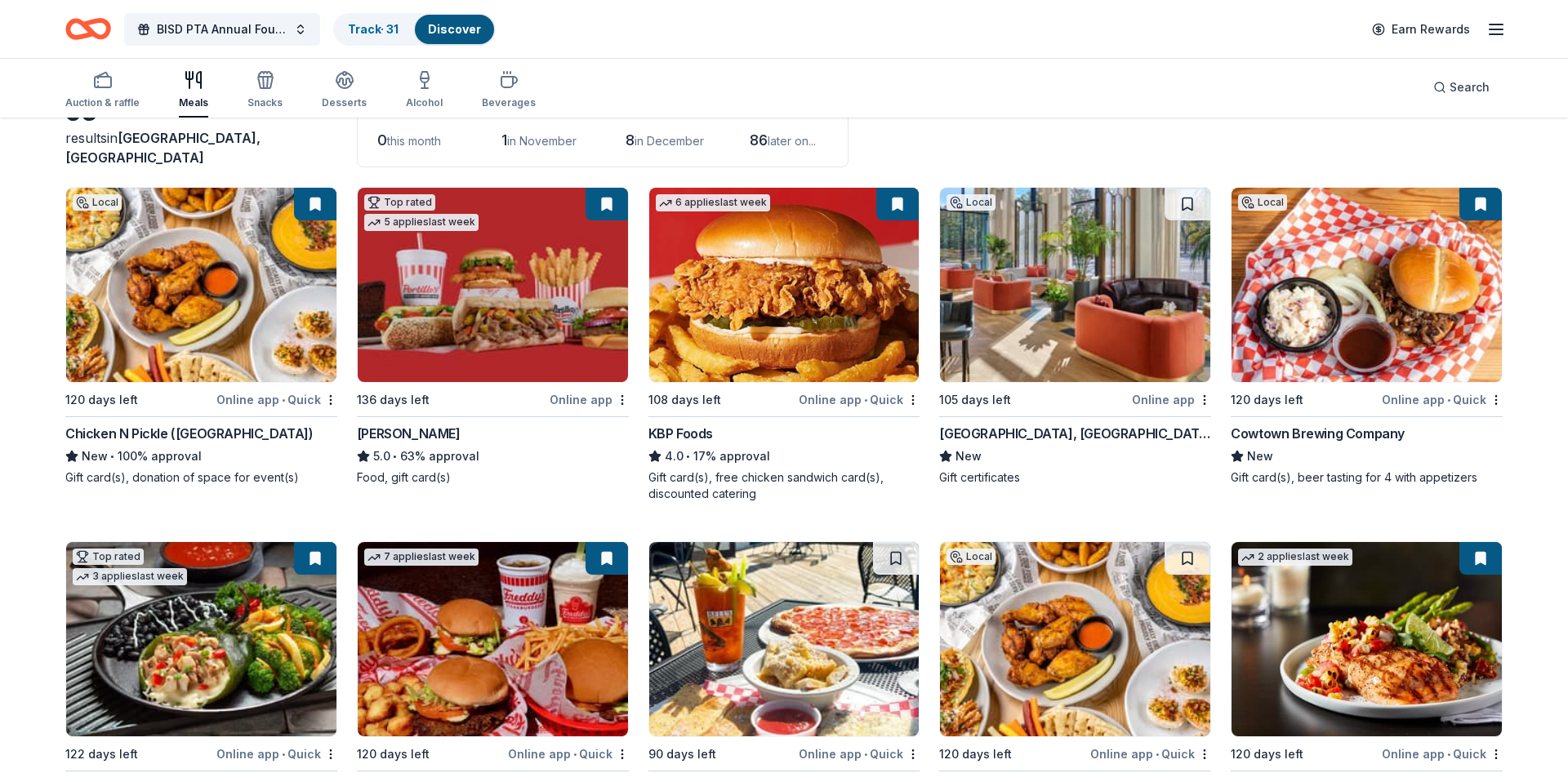
click at [1165, 401] on div "Online app" at bounding box center [1172, 400] width 79 height 21
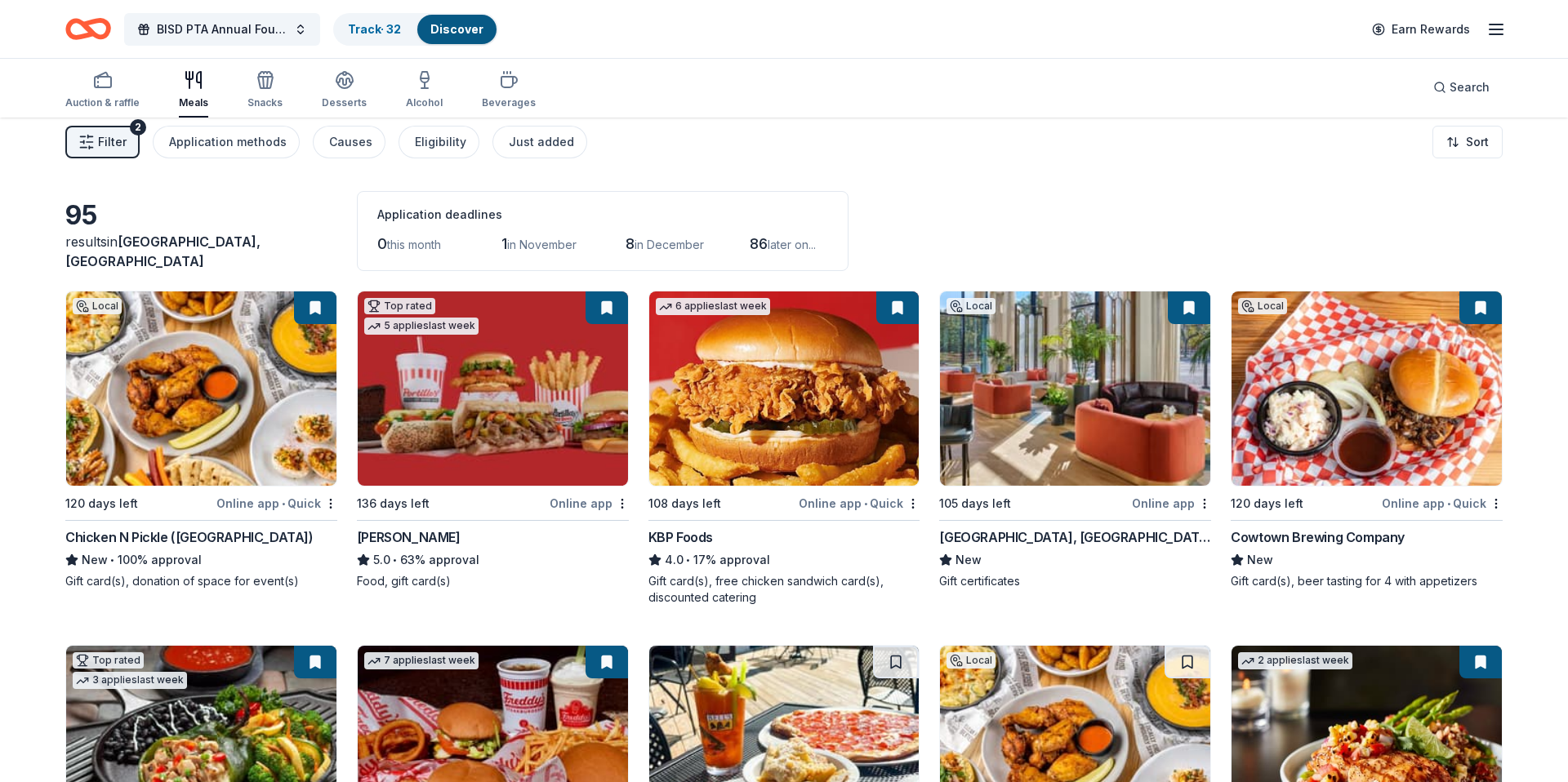
scroll to position [0, 0]
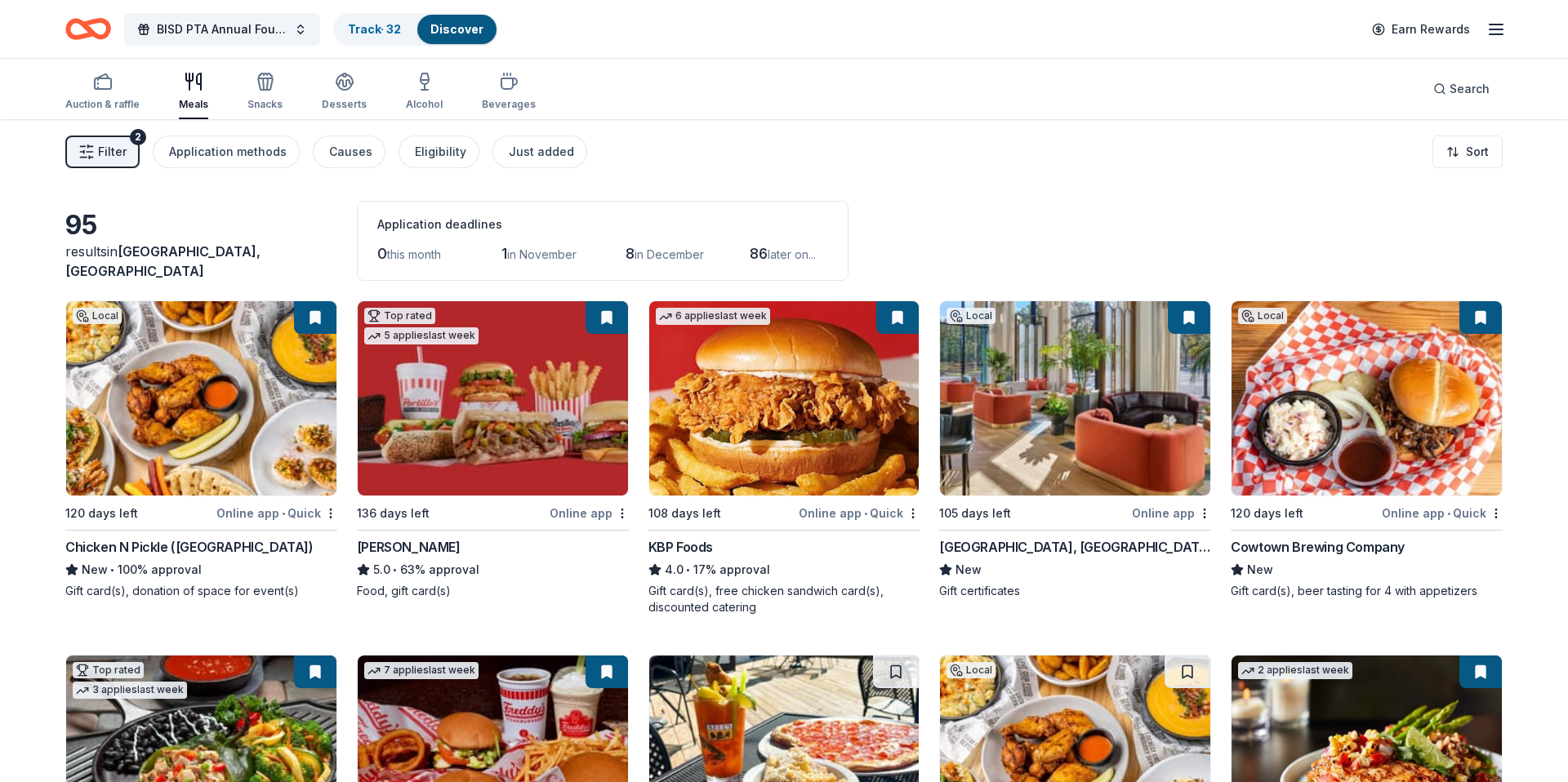
click at [115, 146] on span "Filter" at bounding box center [112, 151] width 28 height 20
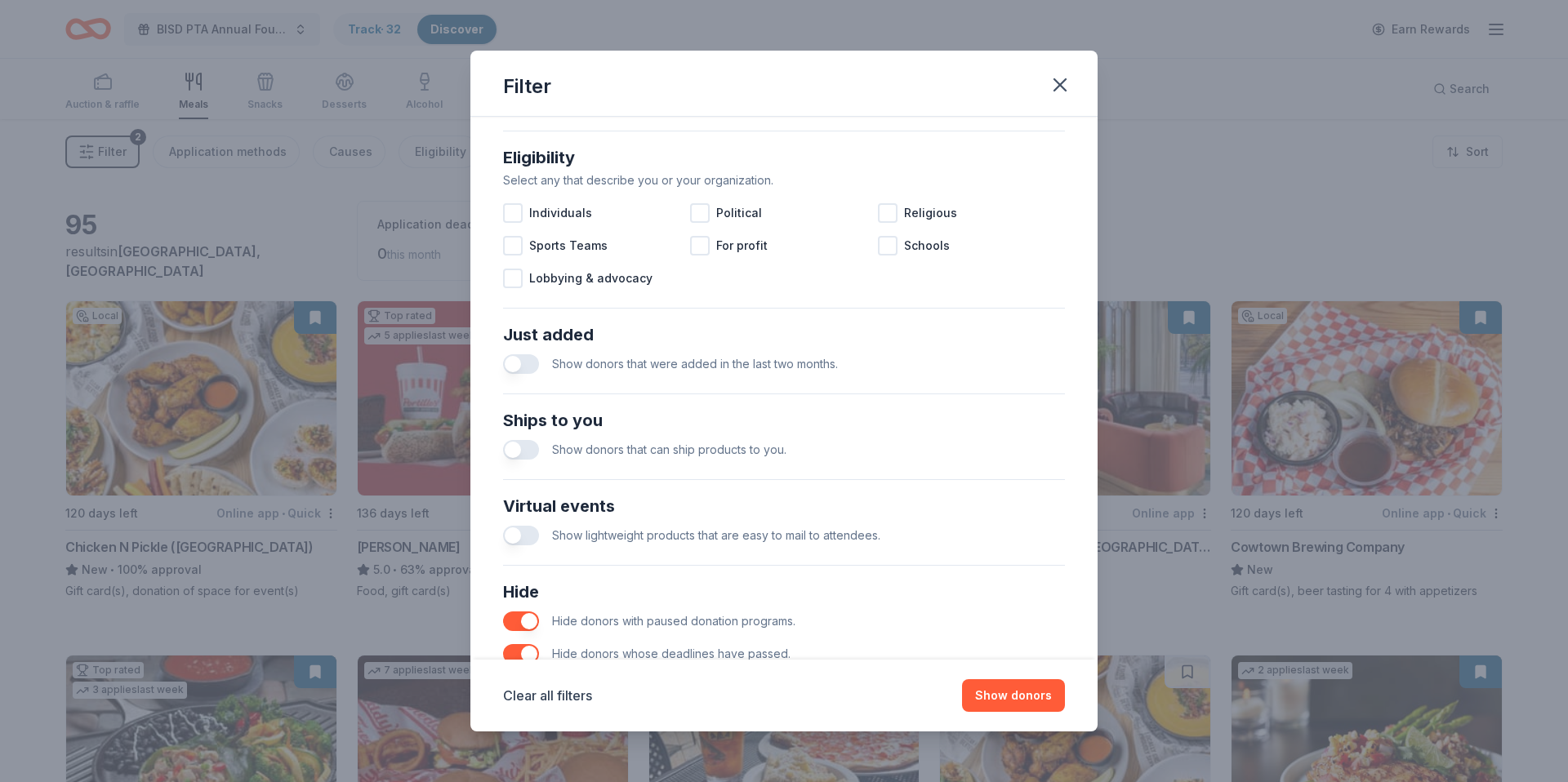
scroll to position [534, 0]
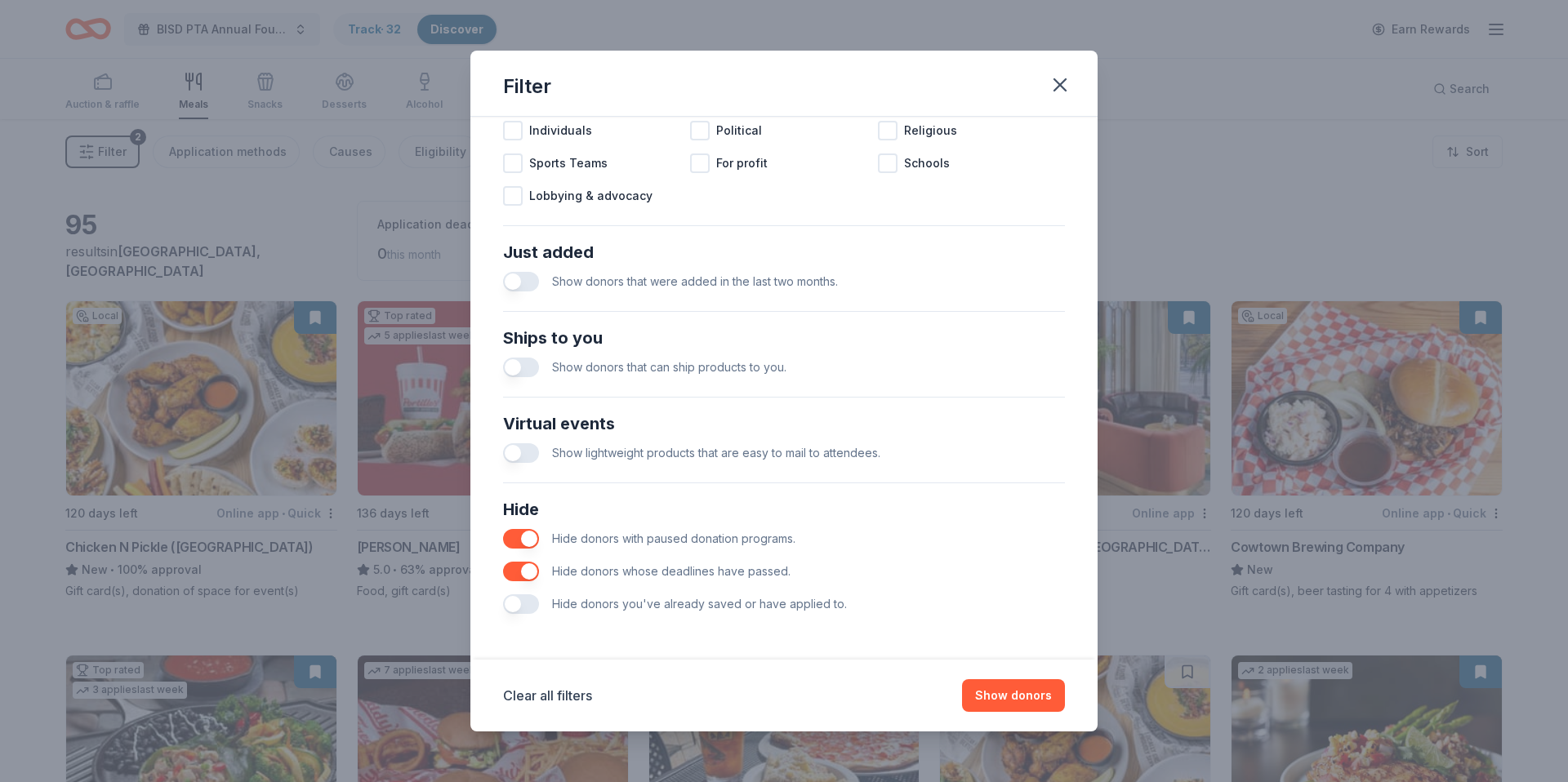
click at [522, 604] on button "button" at bounding box center [521, 604] width 36 height 20
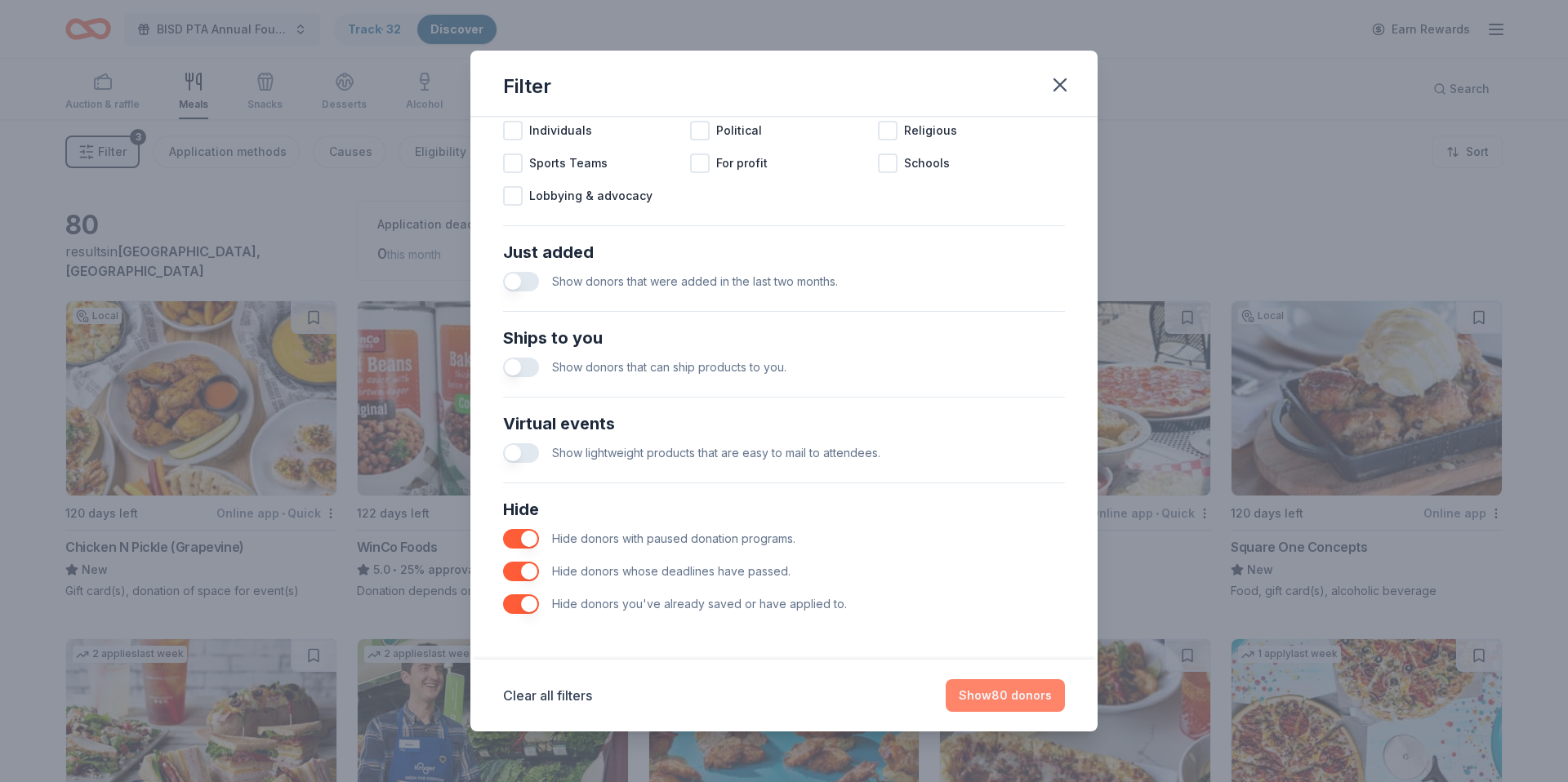
click at [1005, 697] on button "Show 80 donors" at bounding box center [1005, 695] width 119 height 33
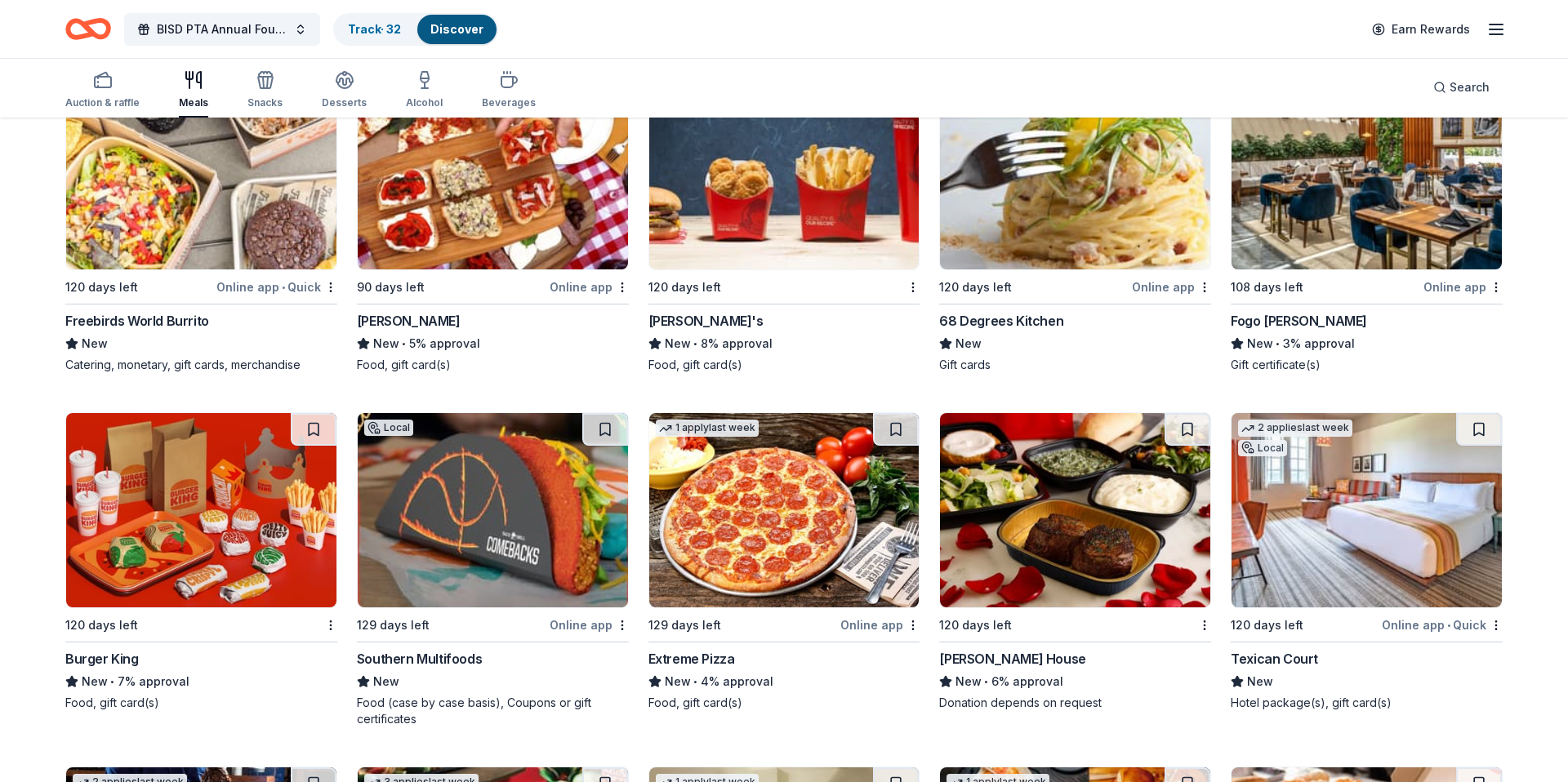
scroll to position [2506, 0]
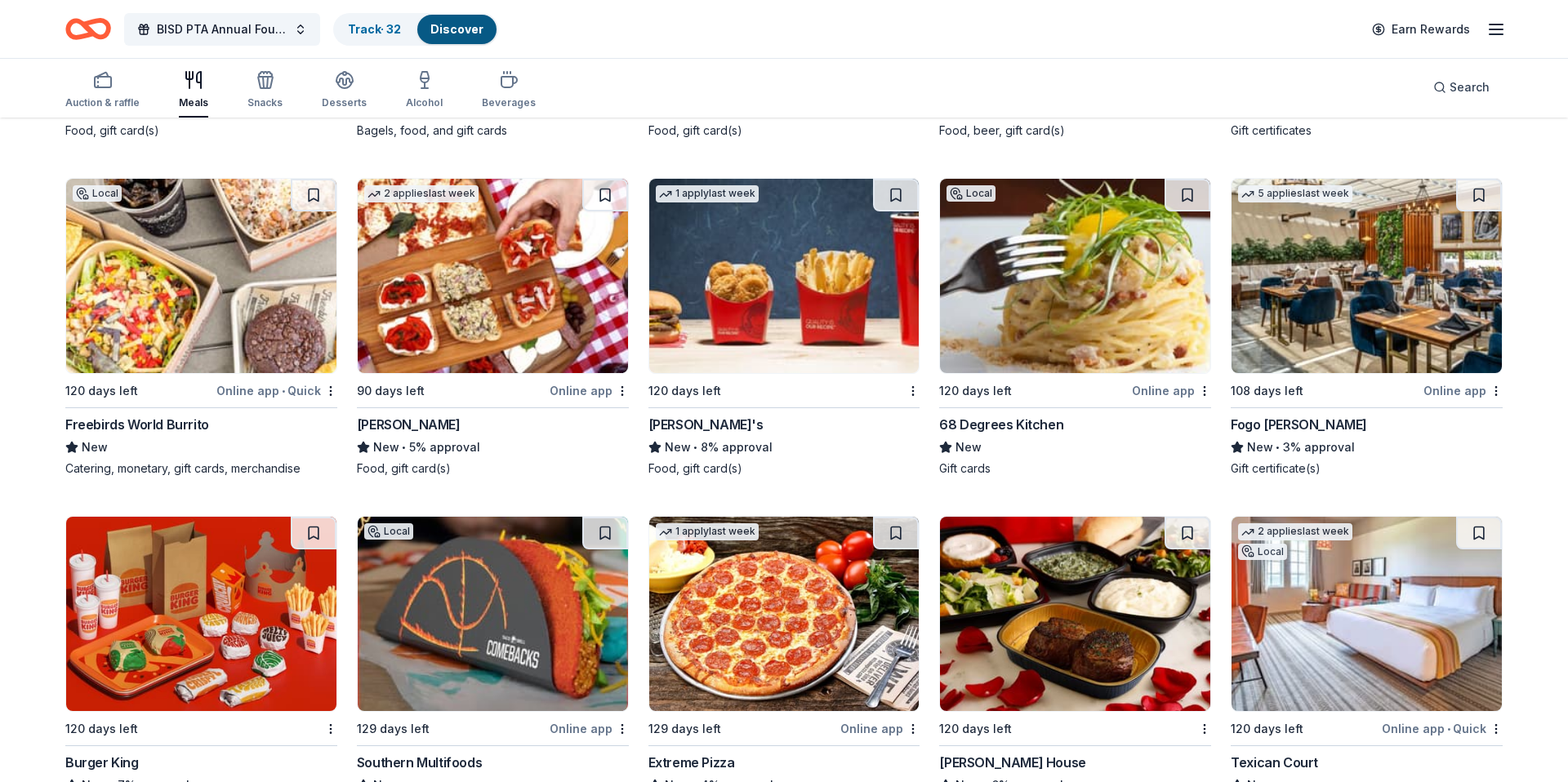
click at [1376, 303] on img at bounding box center [1367, 276] width 270 height 195
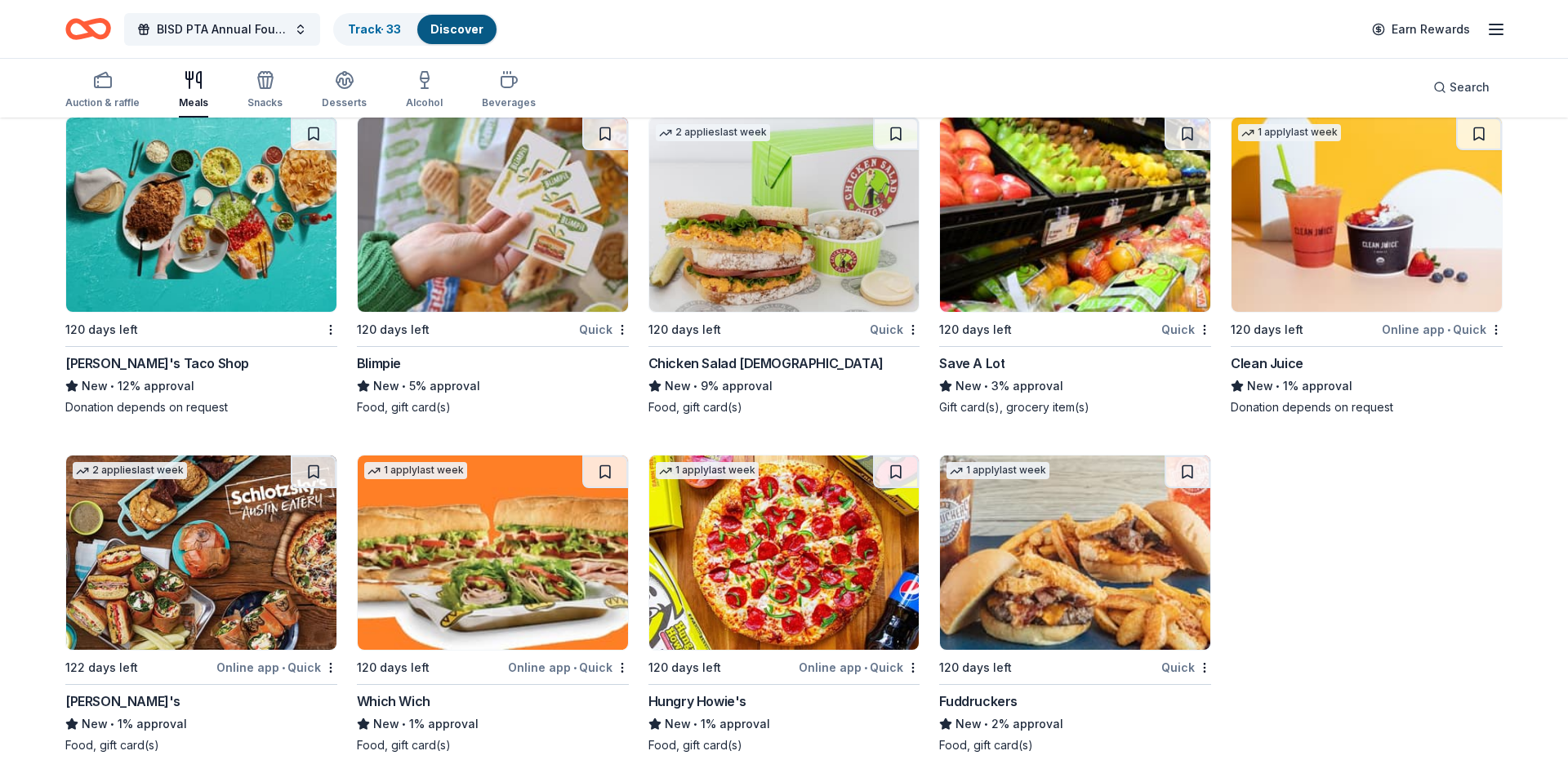
scroll to position [4971, 0]
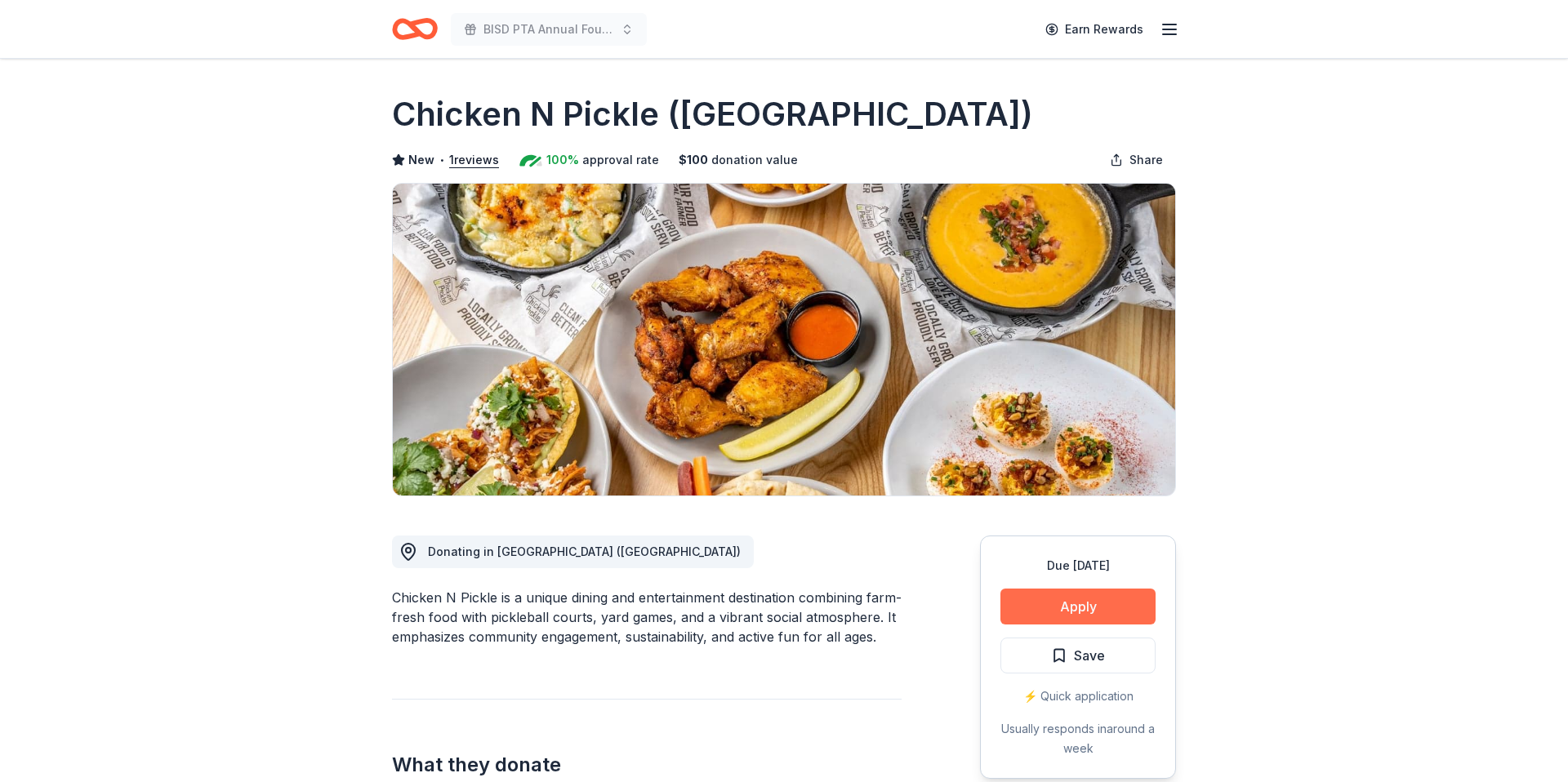
click at [1021, 607] on button "Apply" at bounding box center [1078, 606] width 155 height 36
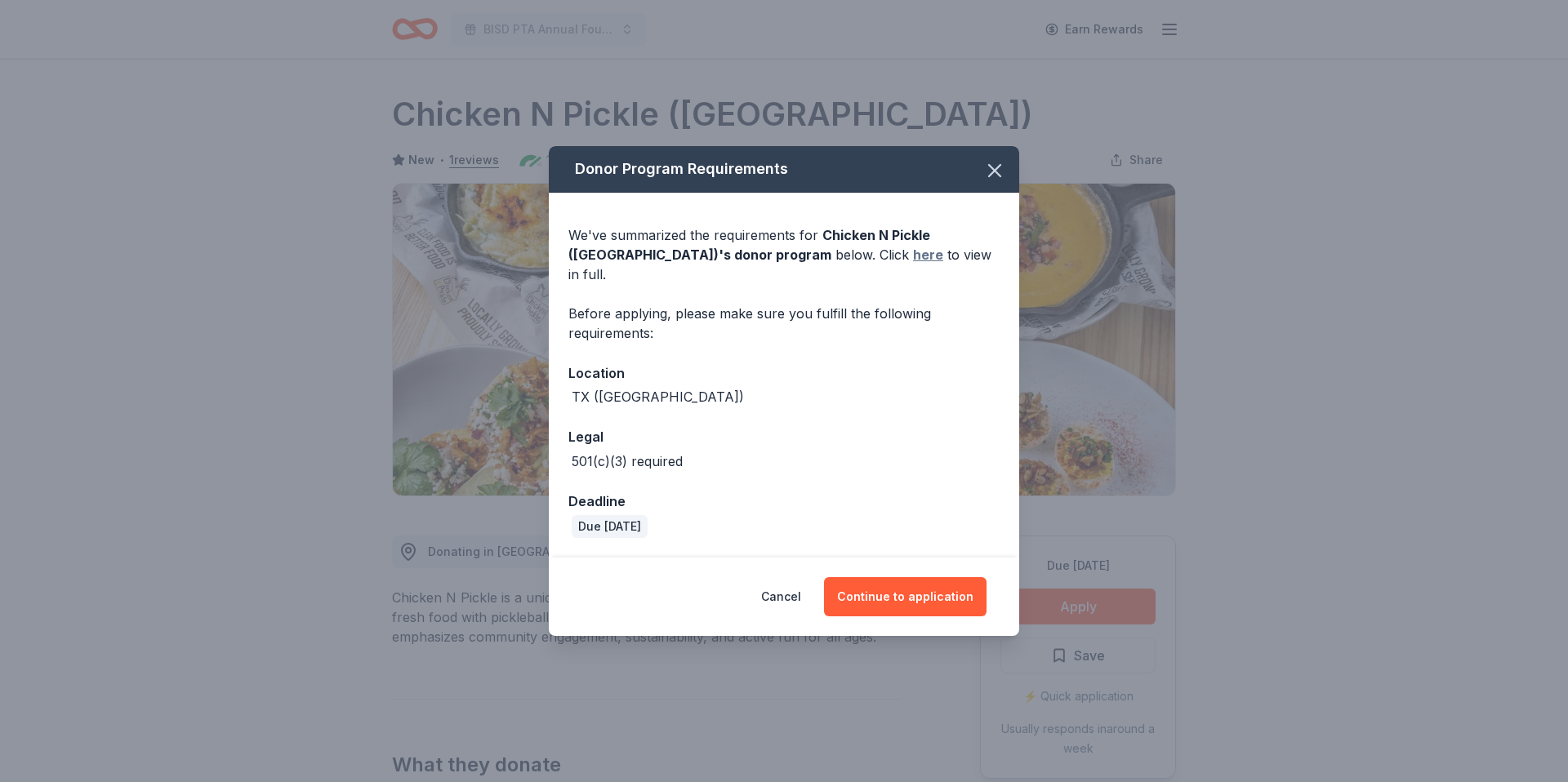
click at [913, 264] on link "here" at bounding box center [929, 254] width 30 height 20
click at [998, 177] on icon "button" at bounding box center [995, 171] width 11 height 11
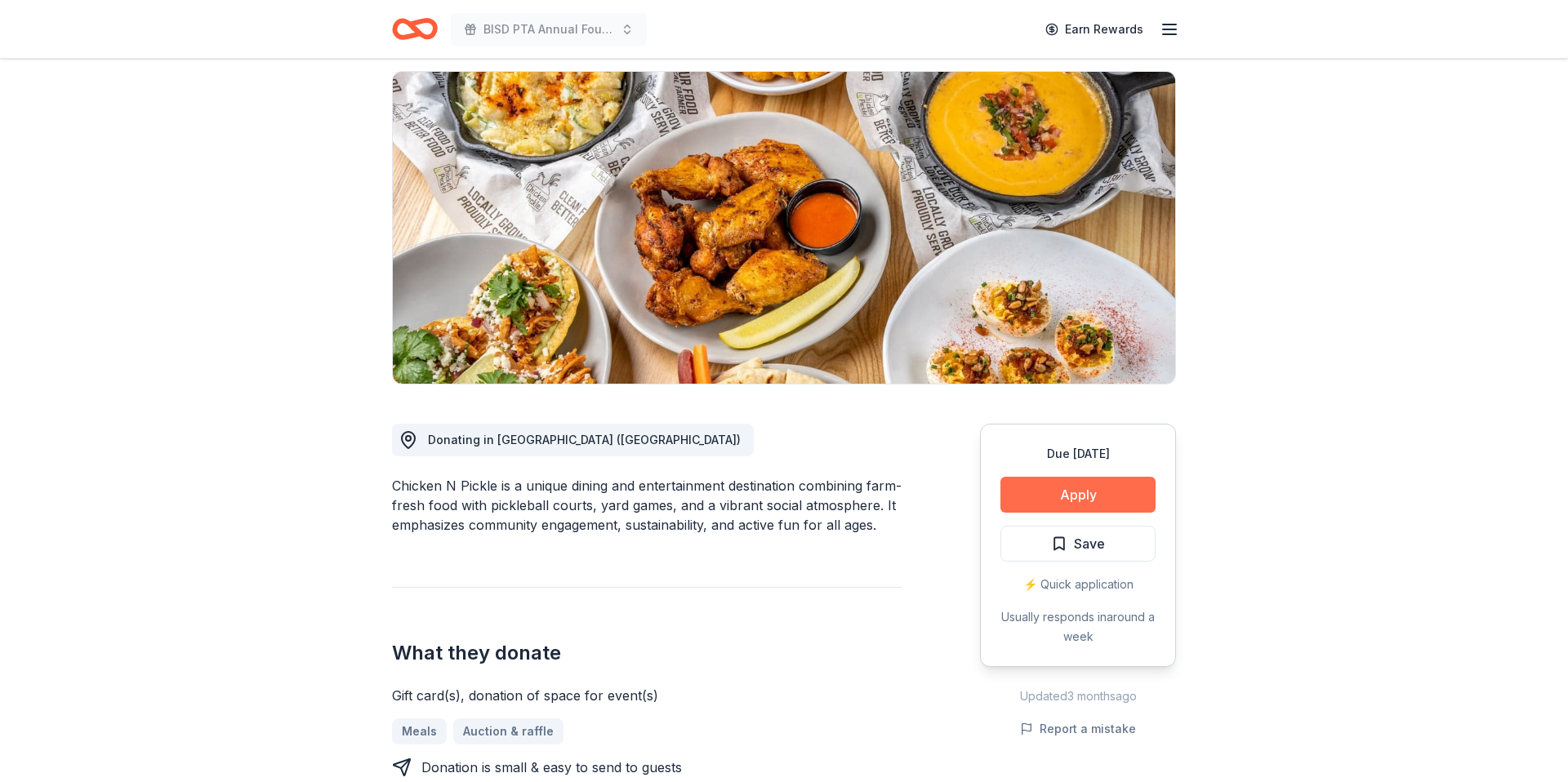
scroll to position [118, 0]
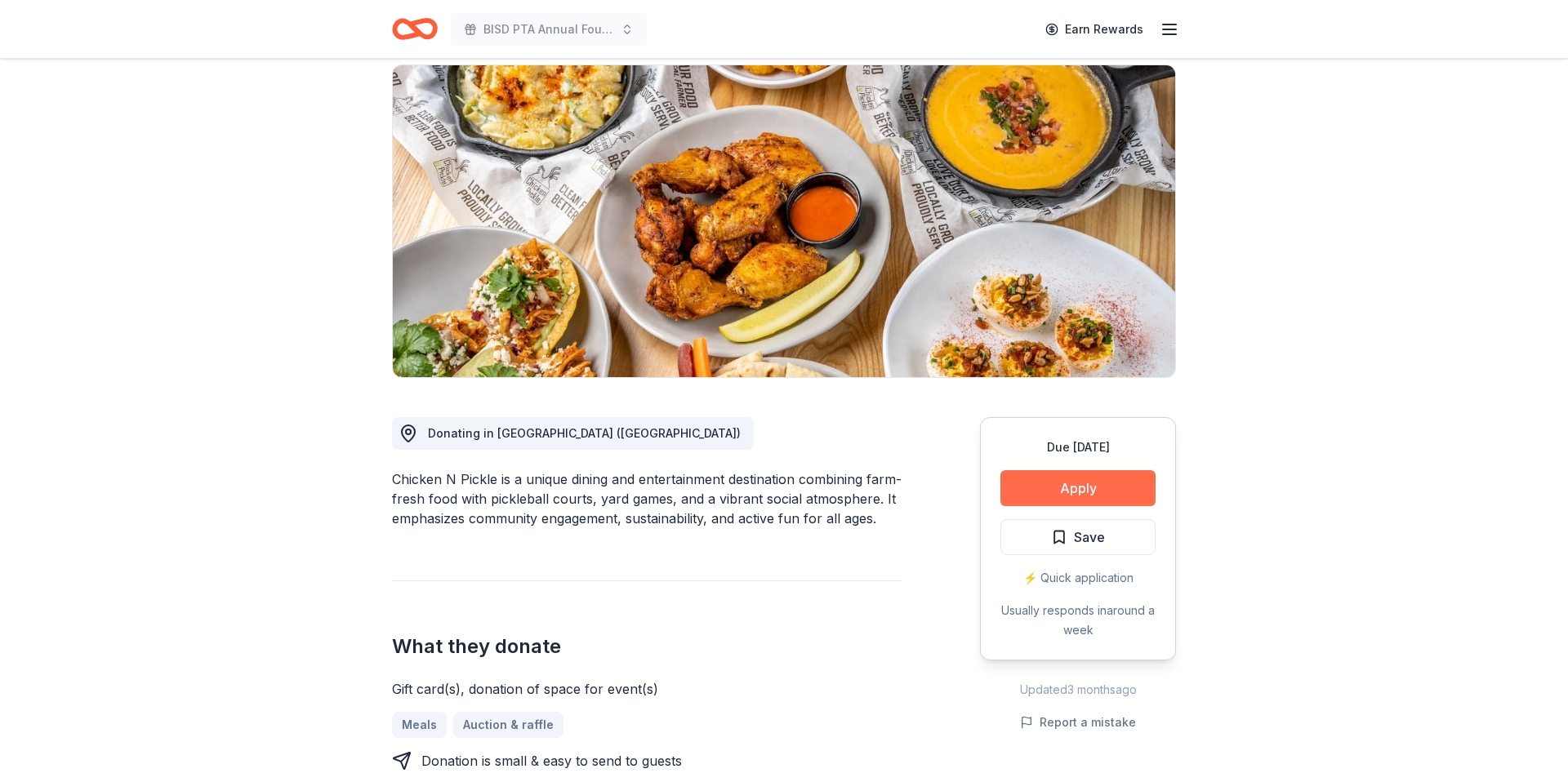
click at [1129, 485] on button "Apply" at bounding box center [1078, 488] width 155 height 36
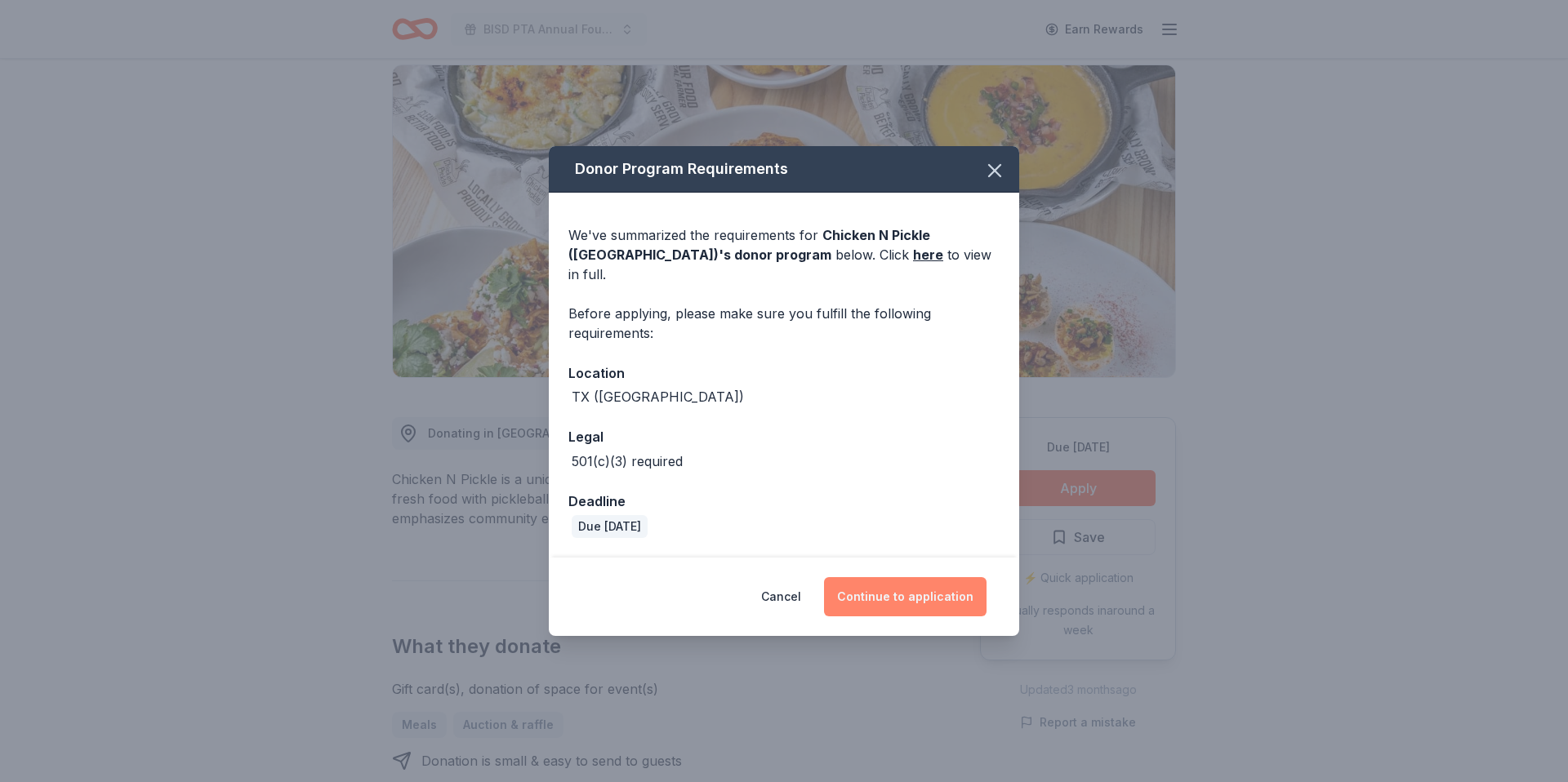
click at [961, 591] on button "Continue to application" at bounding box center [906, 597] width 162 height 40
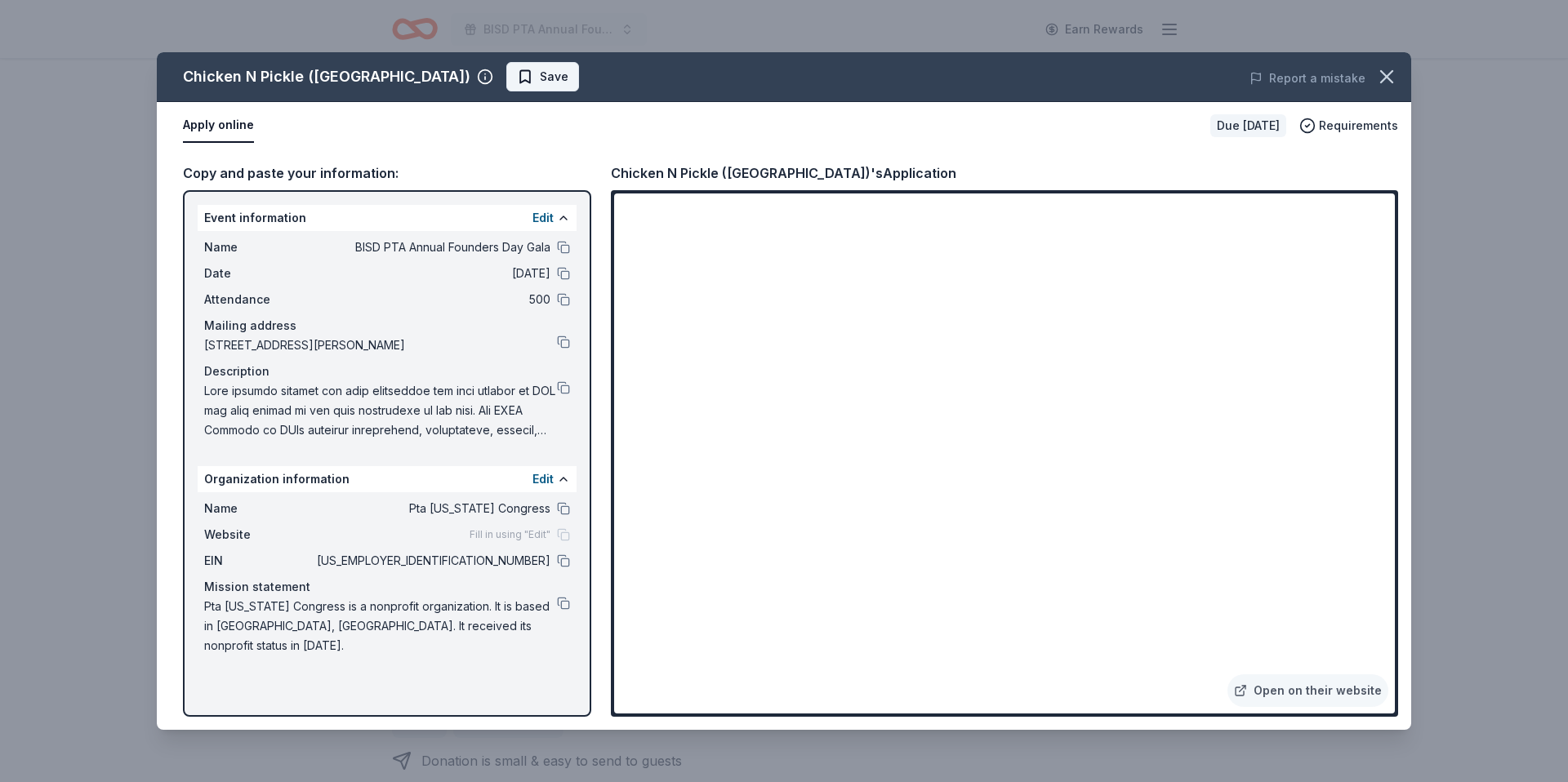
click at [510, 76] on button "Save" at bounding box center [542, 76] width 73 height 29
click at [520, 76] on html "BISD PTA Annual Founders Day Gala Earn Rewards Due in 120 days Share Chicken N …" at bounding box center [784, 391] width 1568 height 782
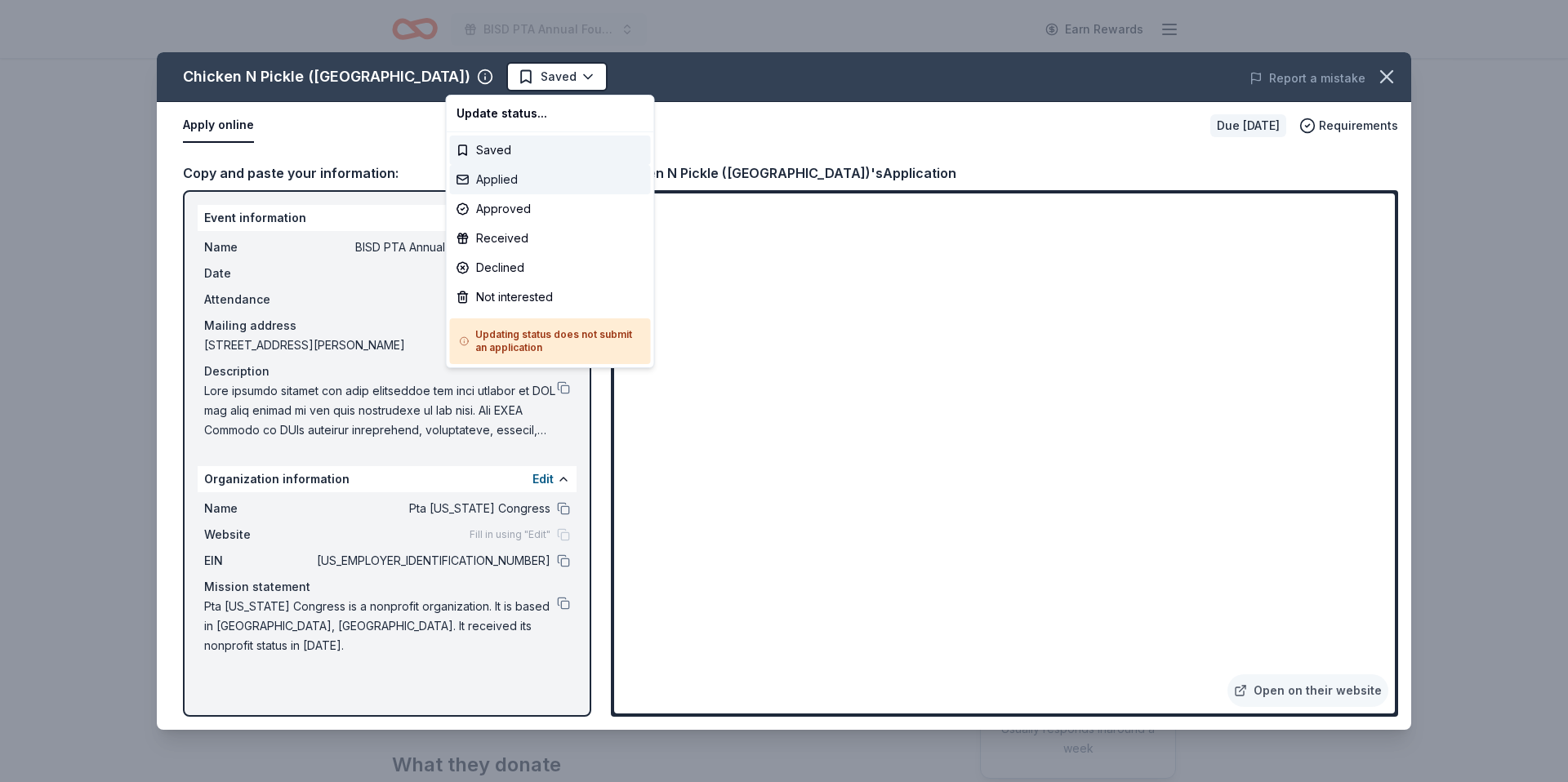
click at [504, 184] on div "Applied" at bounding box center [550, 179] width 201 height 29
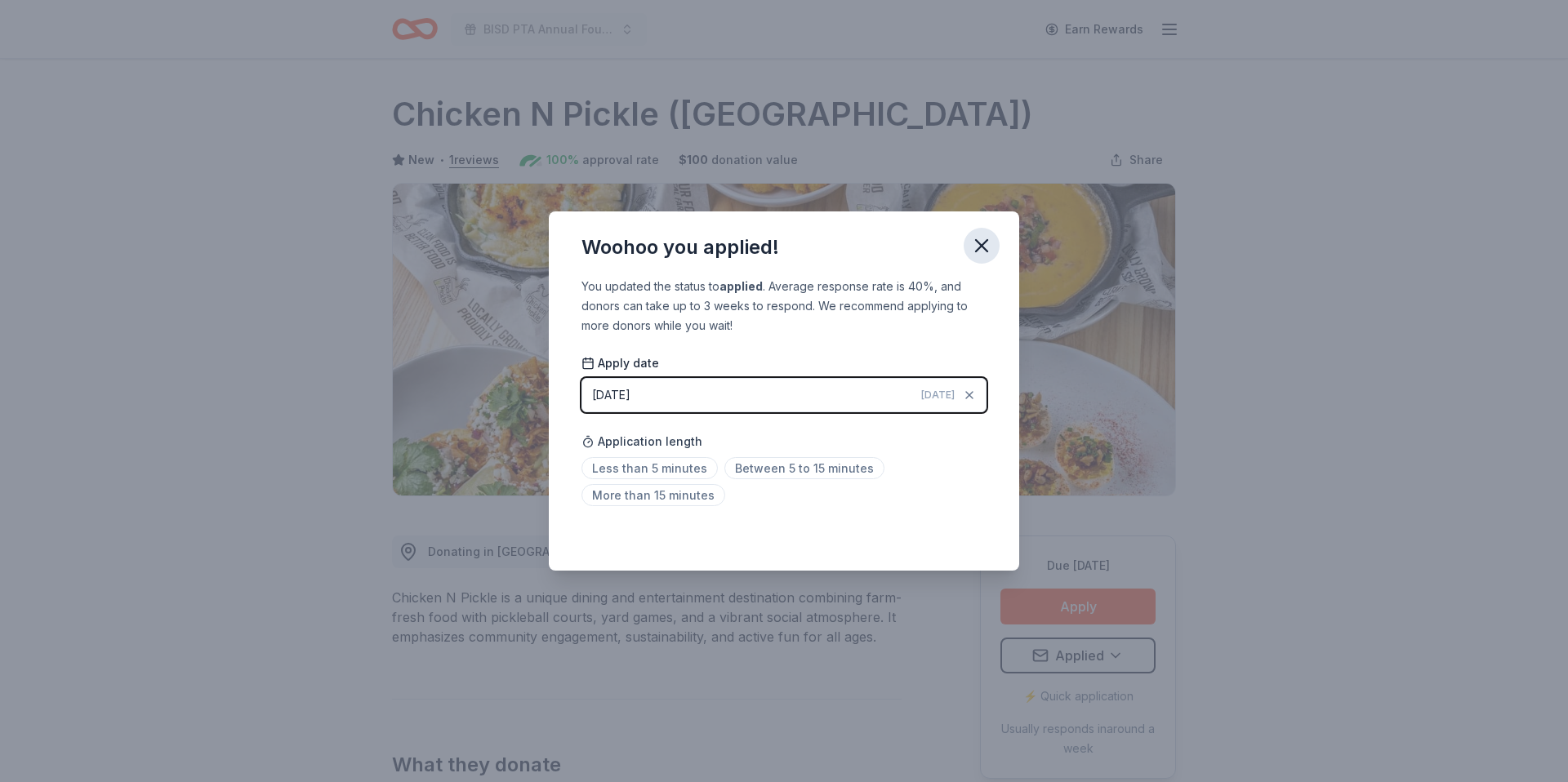
click at [980, 246] on icon "button" at bounding box center [981, 246] width 11 height 11
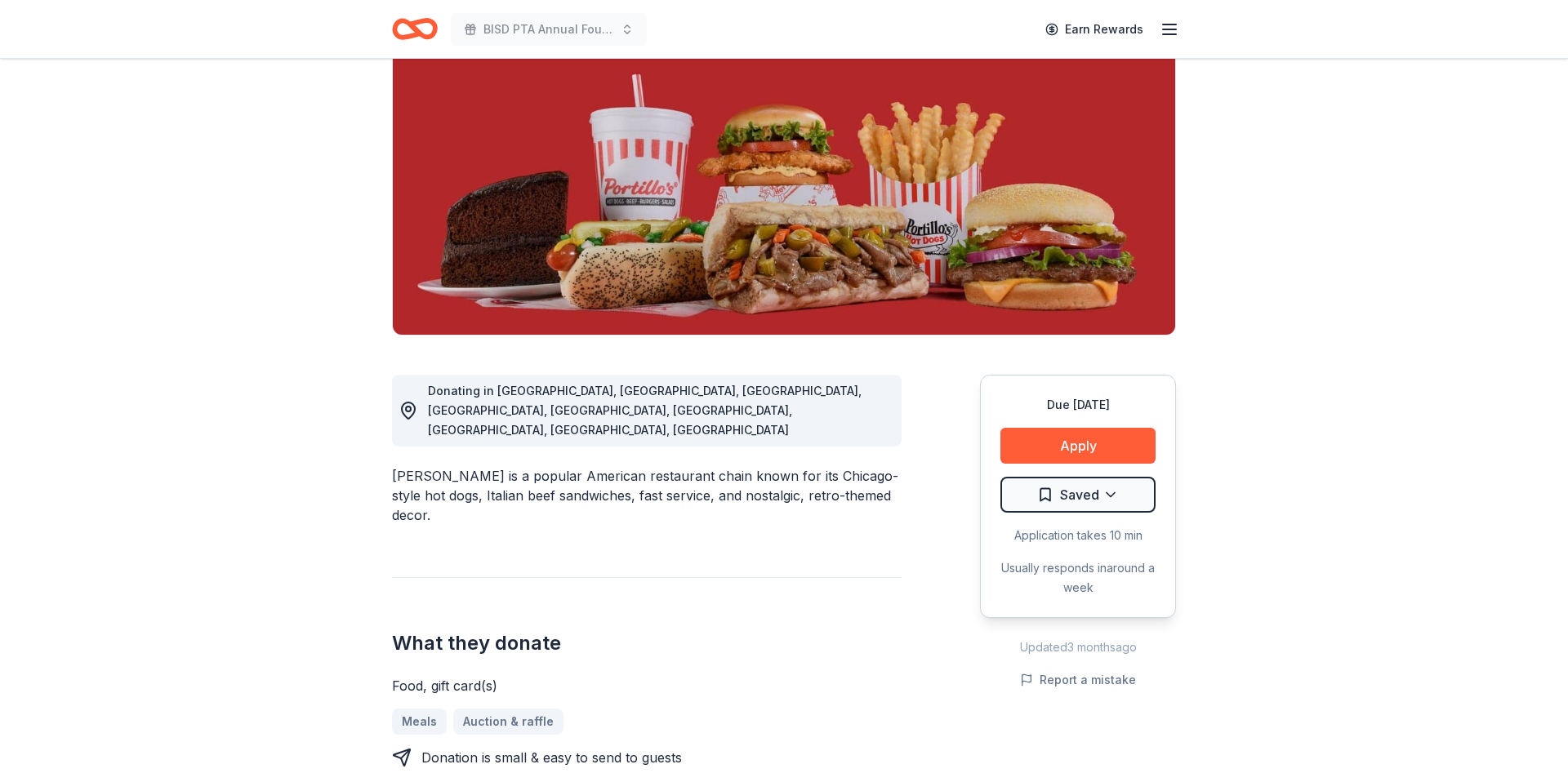
scroll to position [183, 0]
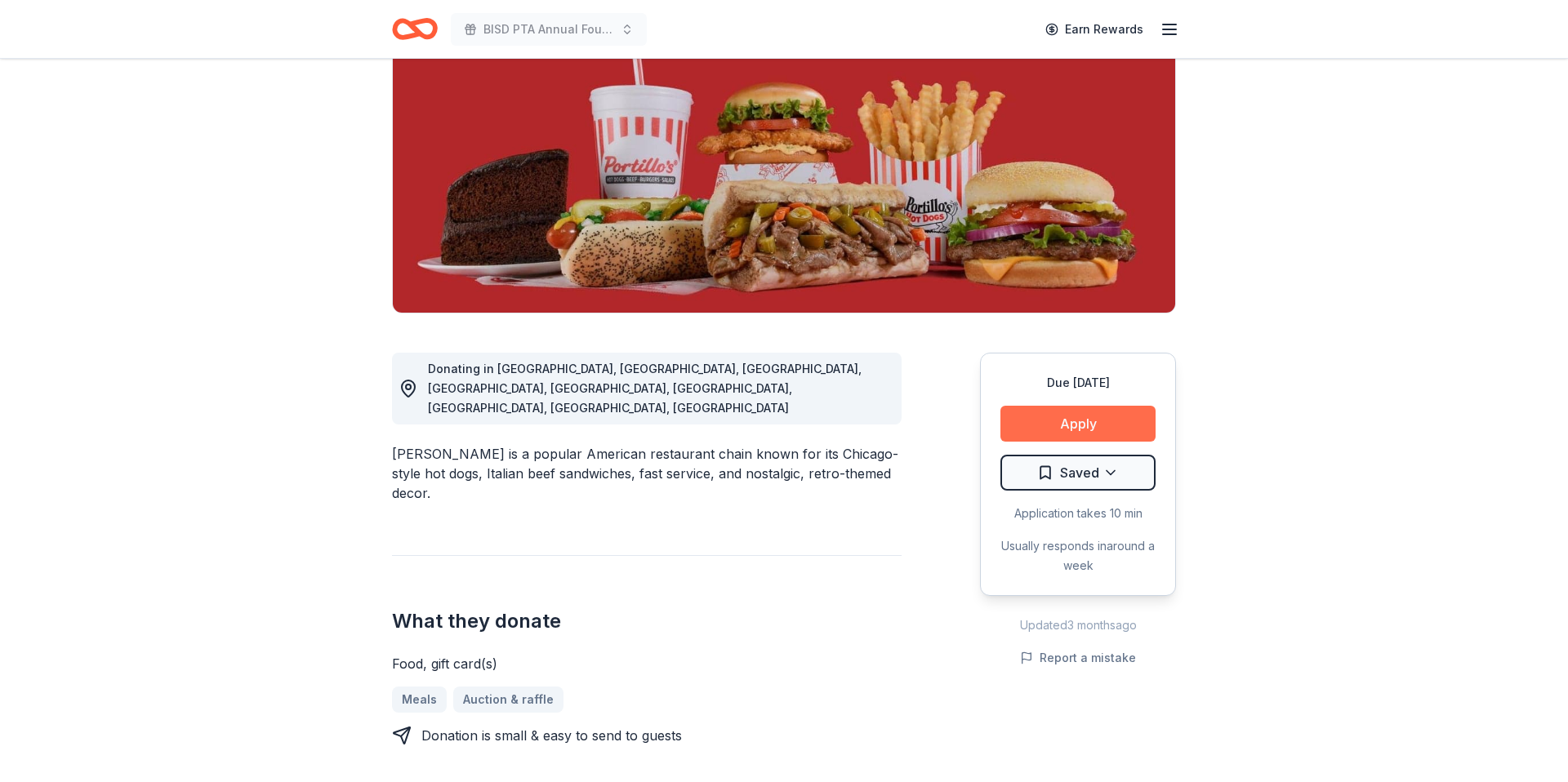
click at [1082, 425] on button "Apply" at bounding box center [1078, 424] width 155 height 36
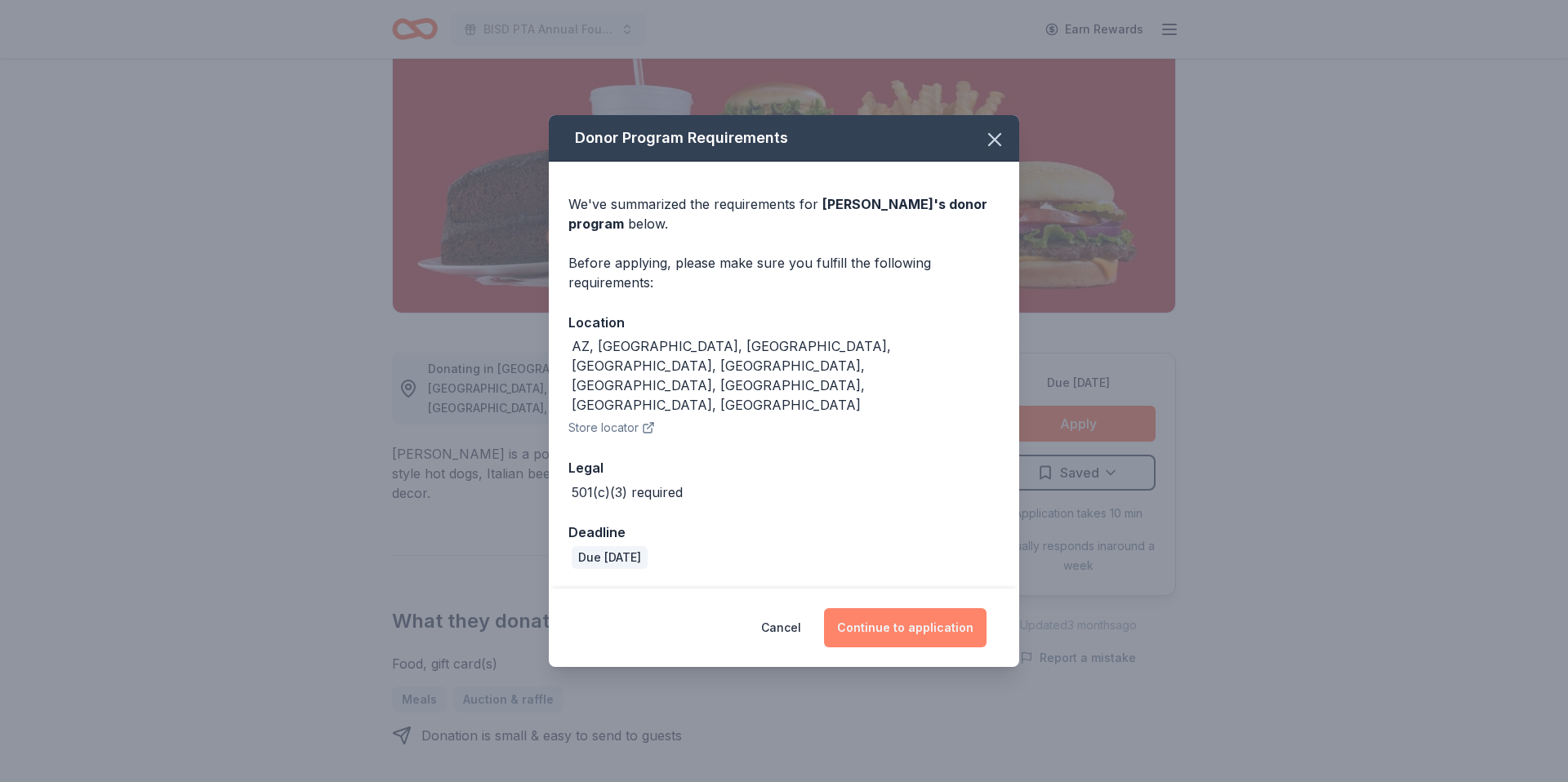
click at [926, 608] on button "Continue to application" at bounding box center [906, 628] width 162 height 40
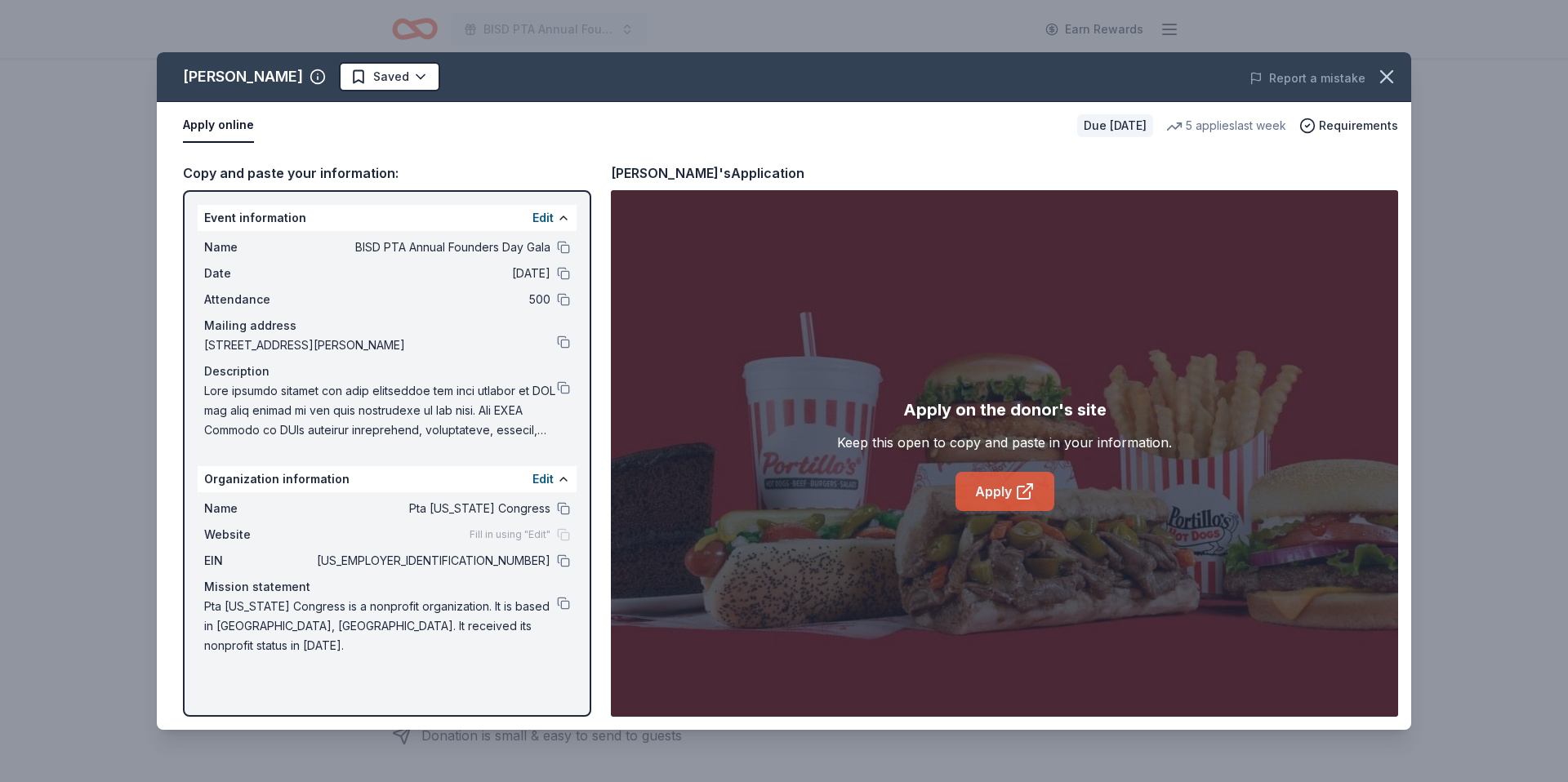
click at [989, 498] on link "Apply" at bounding box center [1005, 492] width 99 height 40
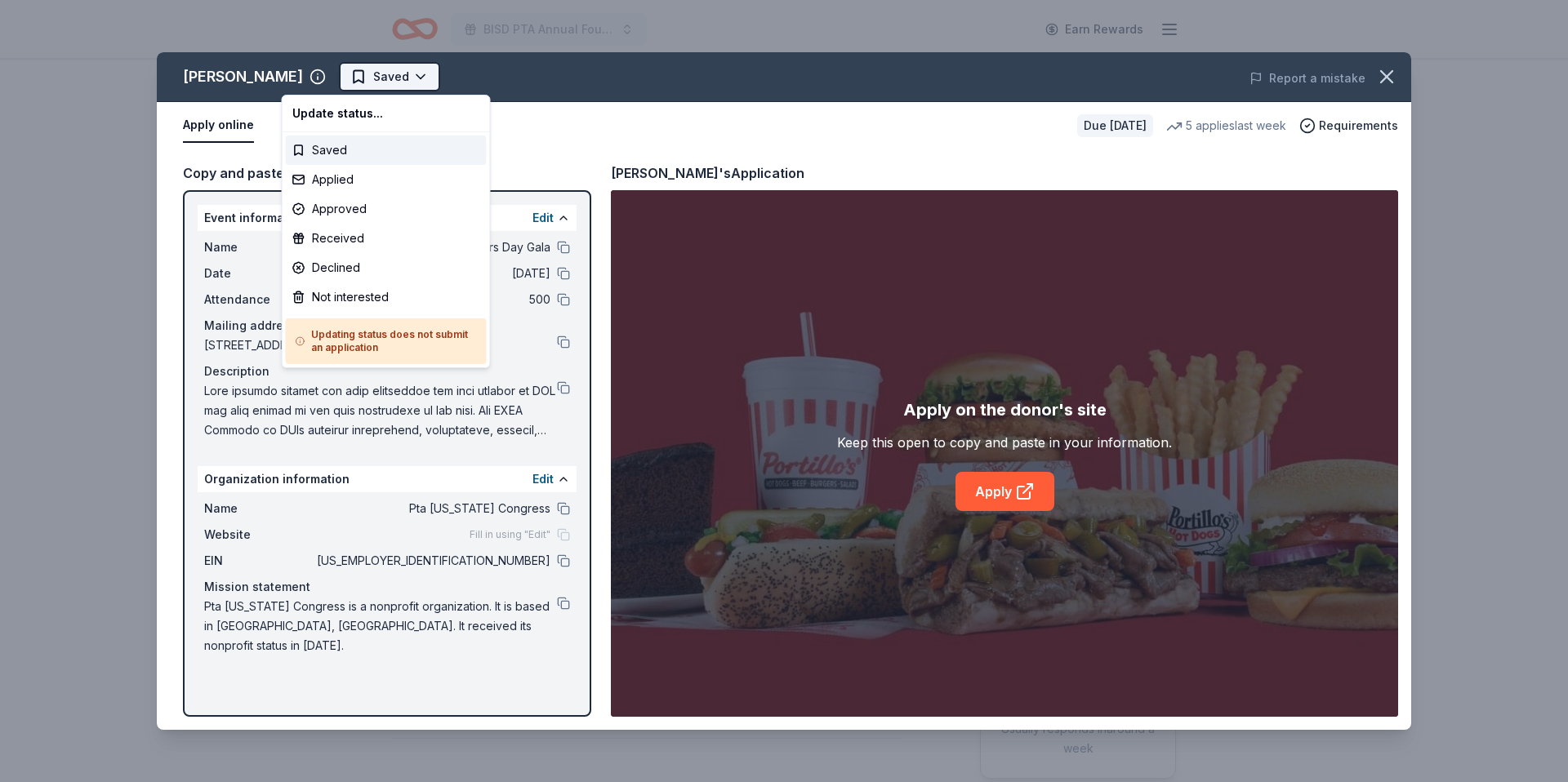
scroll to position [0, 0]
click at [369, 76] on html "BISD PTA Annual Founders Day Gala Earn Rewards Due in 136 days Share Portillo's…" at bounding box center [784, 391] width 1568 height 782
click at [341, 174] on div "Applied" at bounding box center [386, 179] width 201 height 29
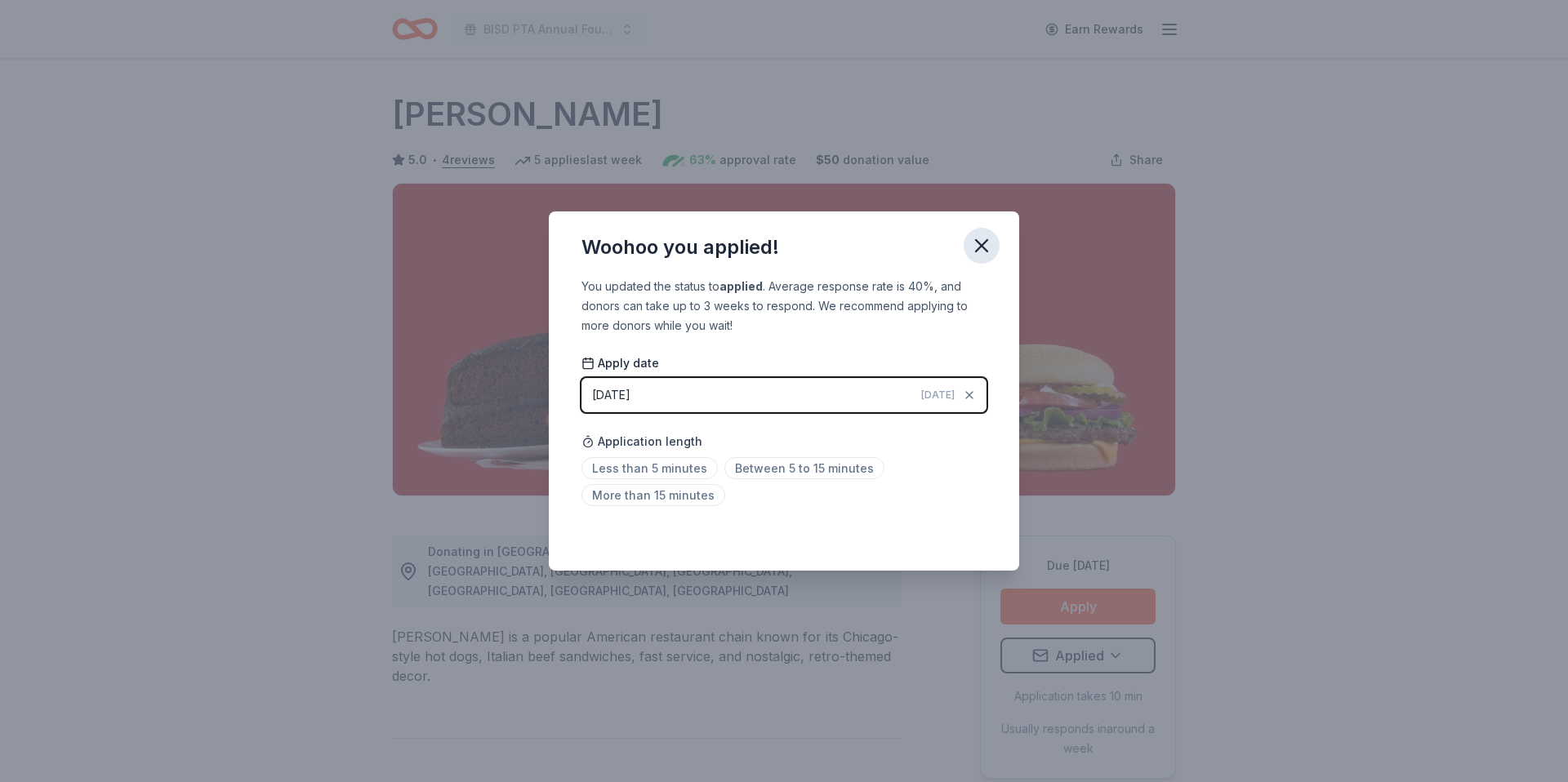
click at [977, 246] on icon "button" at bounding box center [981, 246] width 23 height 23
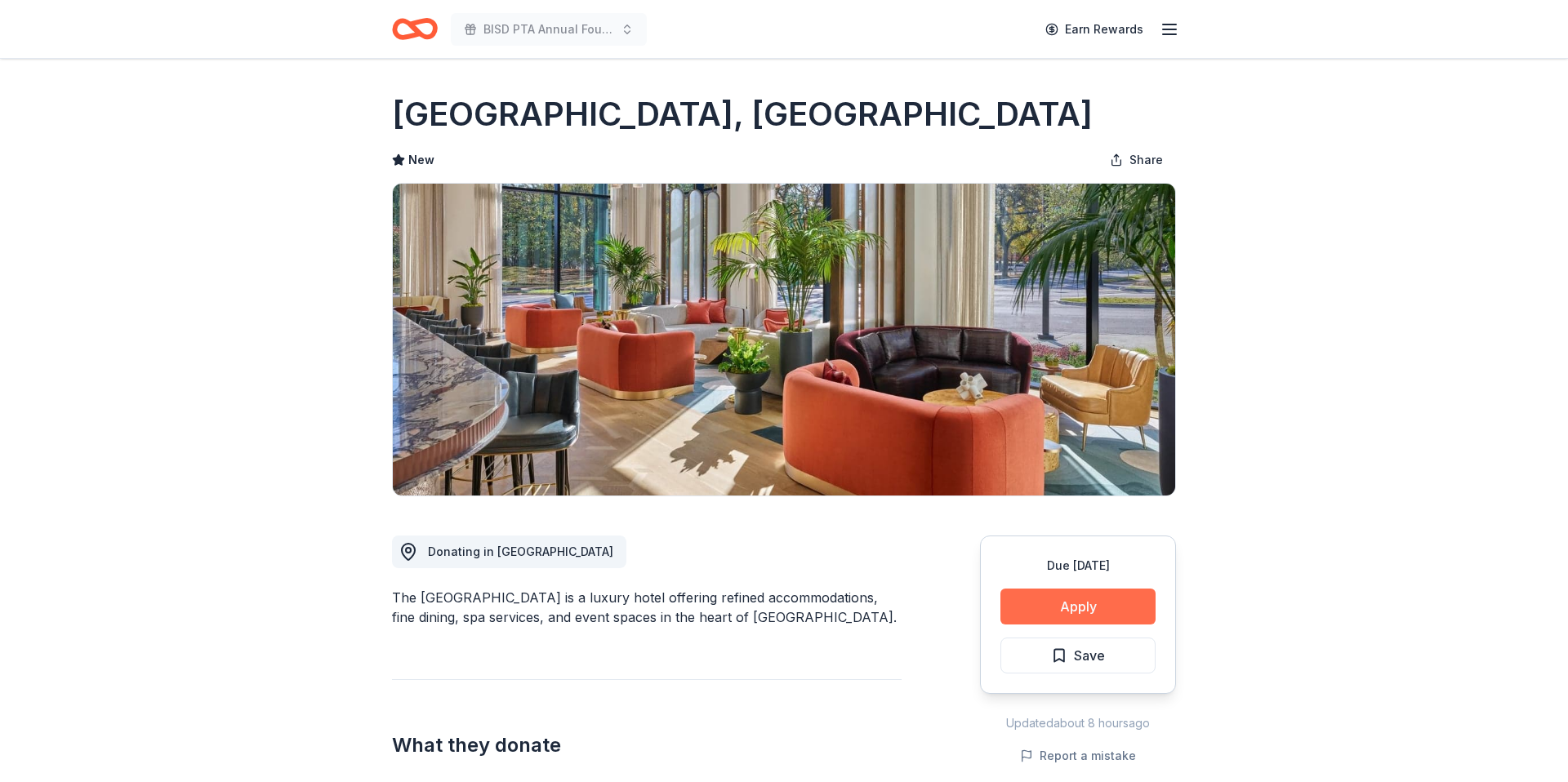
click at [1057, 605] on button "Apply" at bounding box center [1078, 606] width 155 height 36
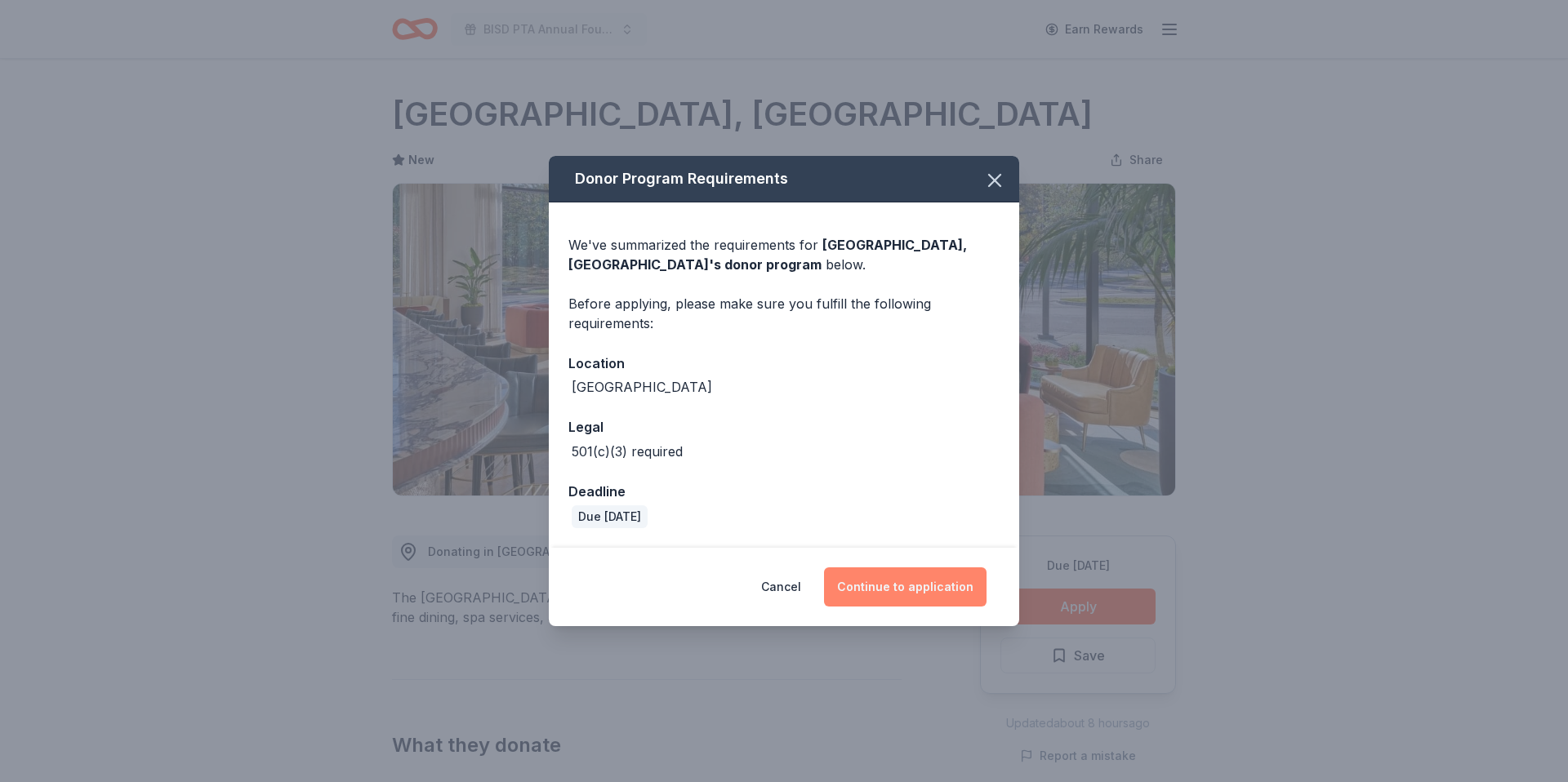
click at [913, 595] on button "Continue to application" at bounding box center [906, 587] width 162 height 40
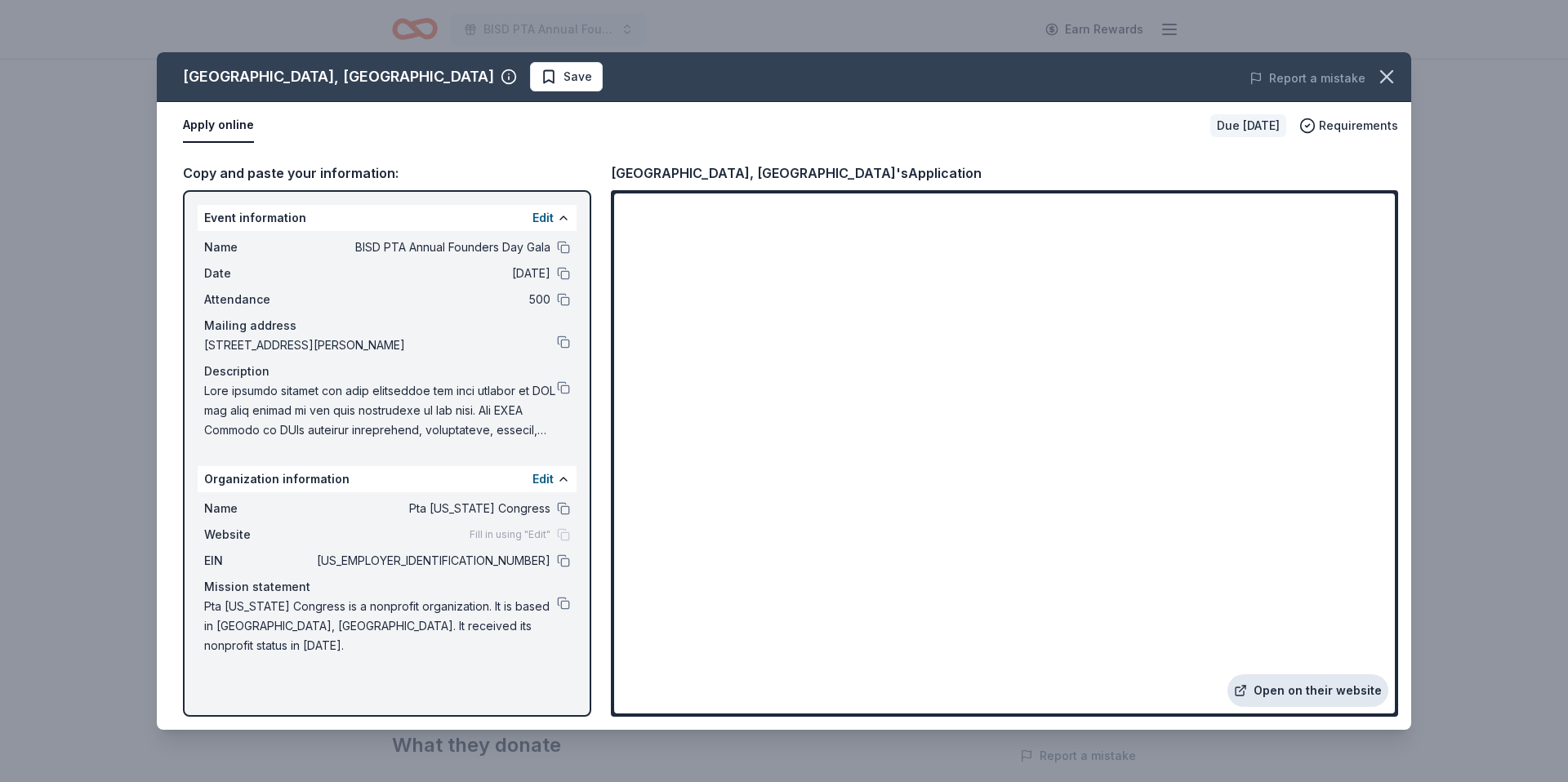
click at [1320, 693] on link "Open on their website" at bounding box center [1308, 690] width 161 height 33
click at [564, 78] on span "Save" at bounding box center [578, 76] width 28 height 20
click at [470, 80] on html "BISD PTA Annual Founders Day Gala Earn Rewards Due [DATE] [GEOGRAPHIC_DATA], [G…" at bounding box center [784, 391] width 1568 height 782
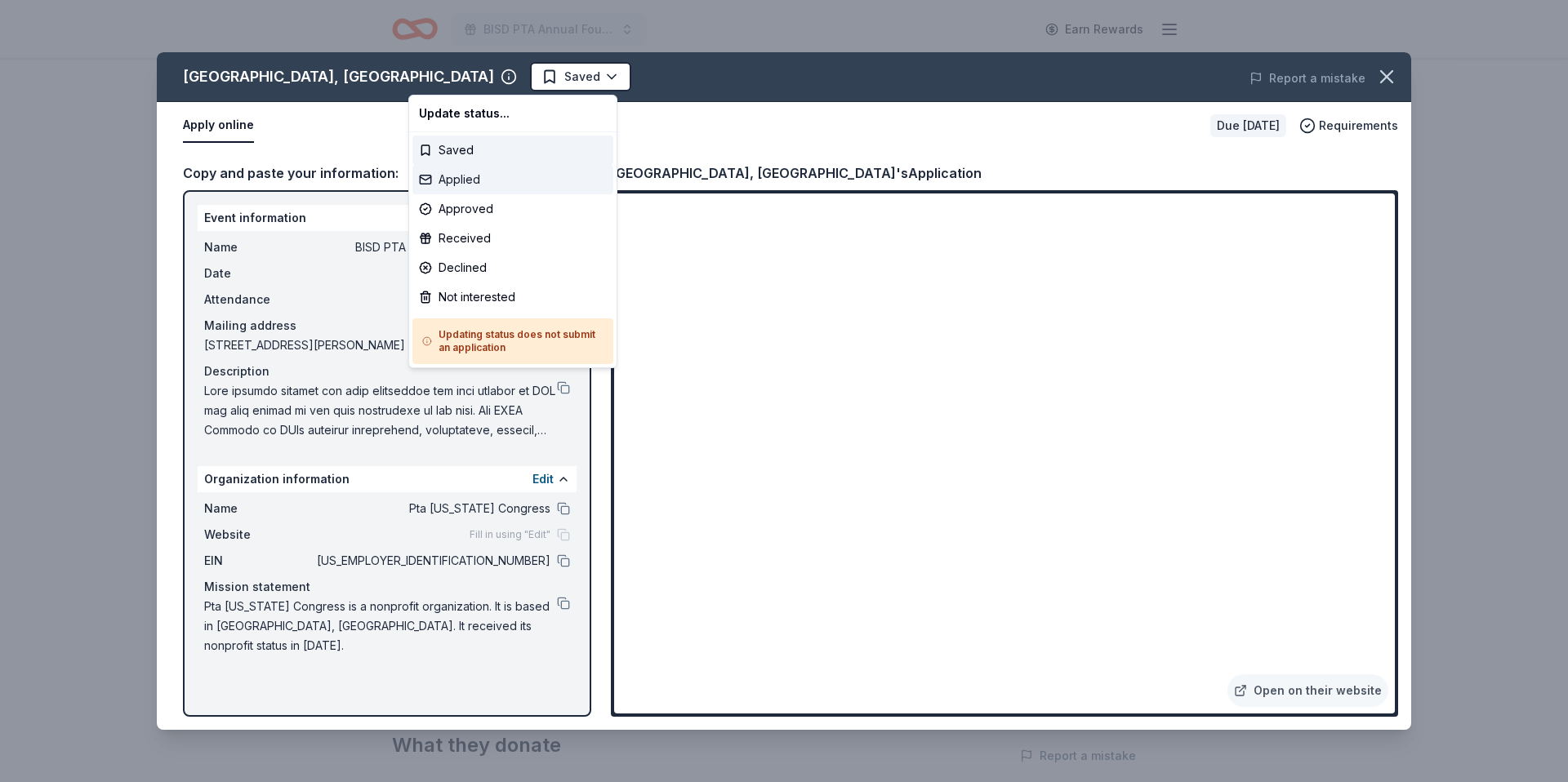
click at [454, 183] on div "Applied" at bounding box center [513, 179] width 201 height 29
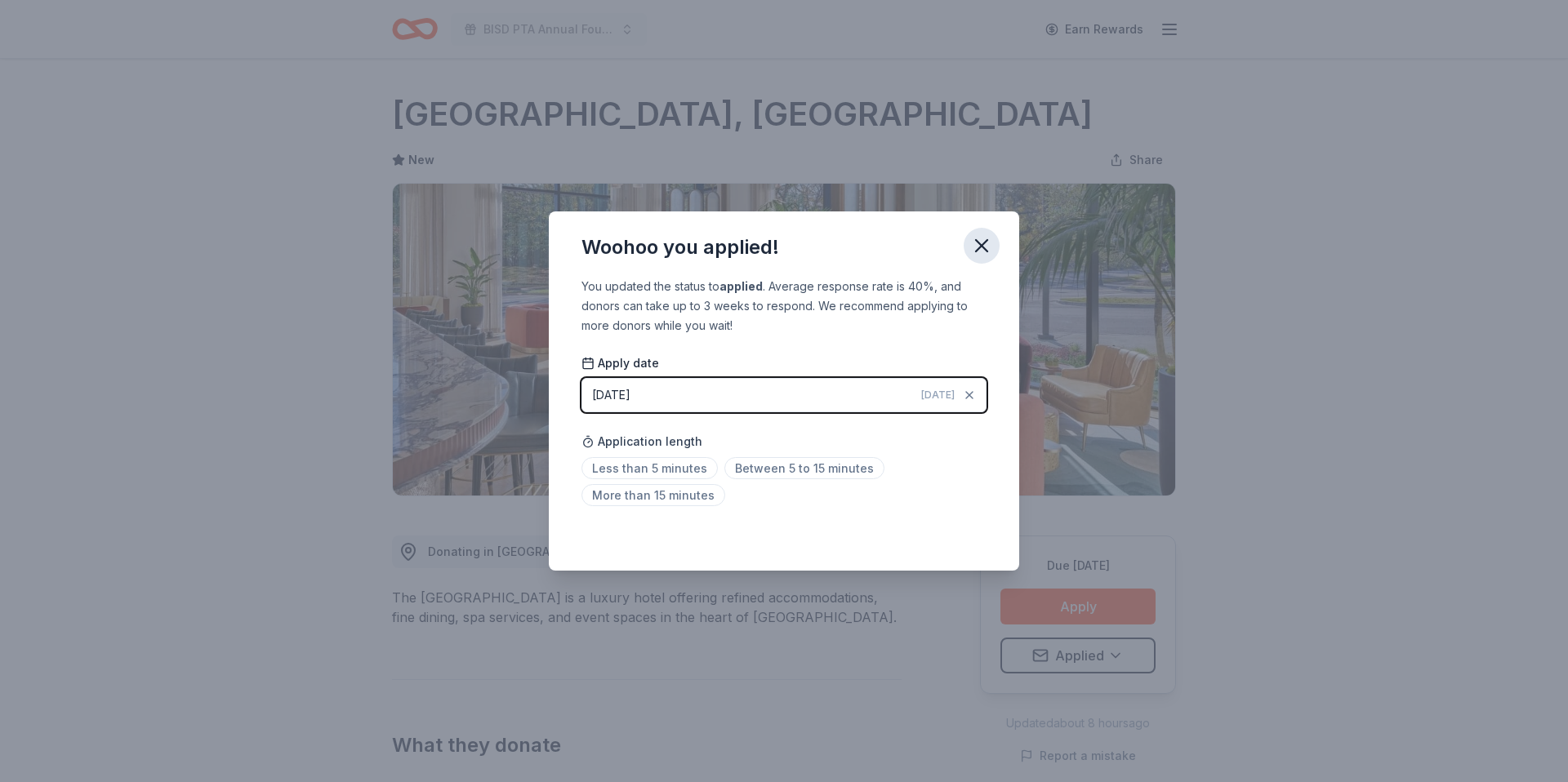
click at [977, 249] on icon "button" at bounding box center [981, 246] width 23 height 23
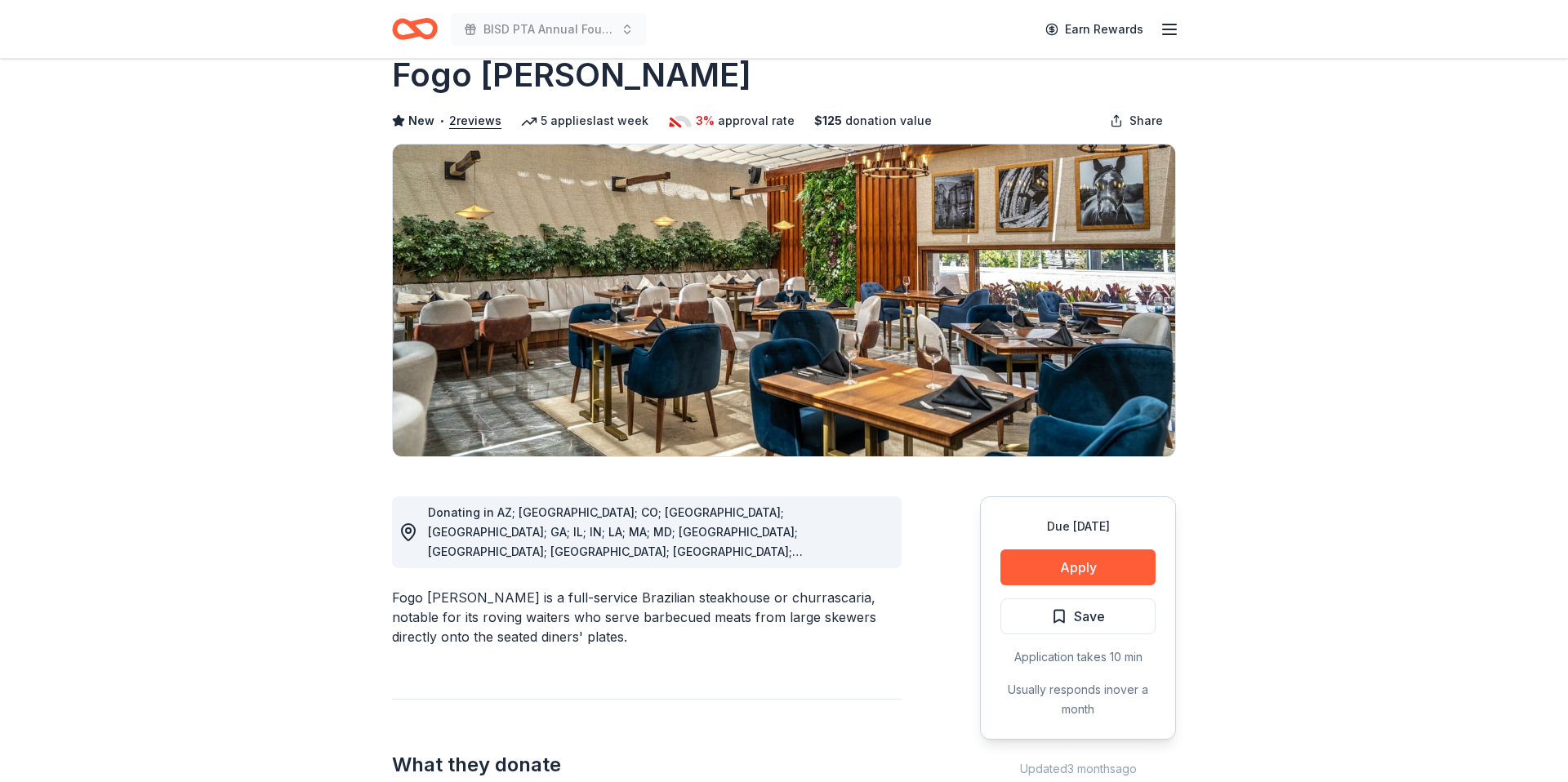
scroll to position [41, 0]
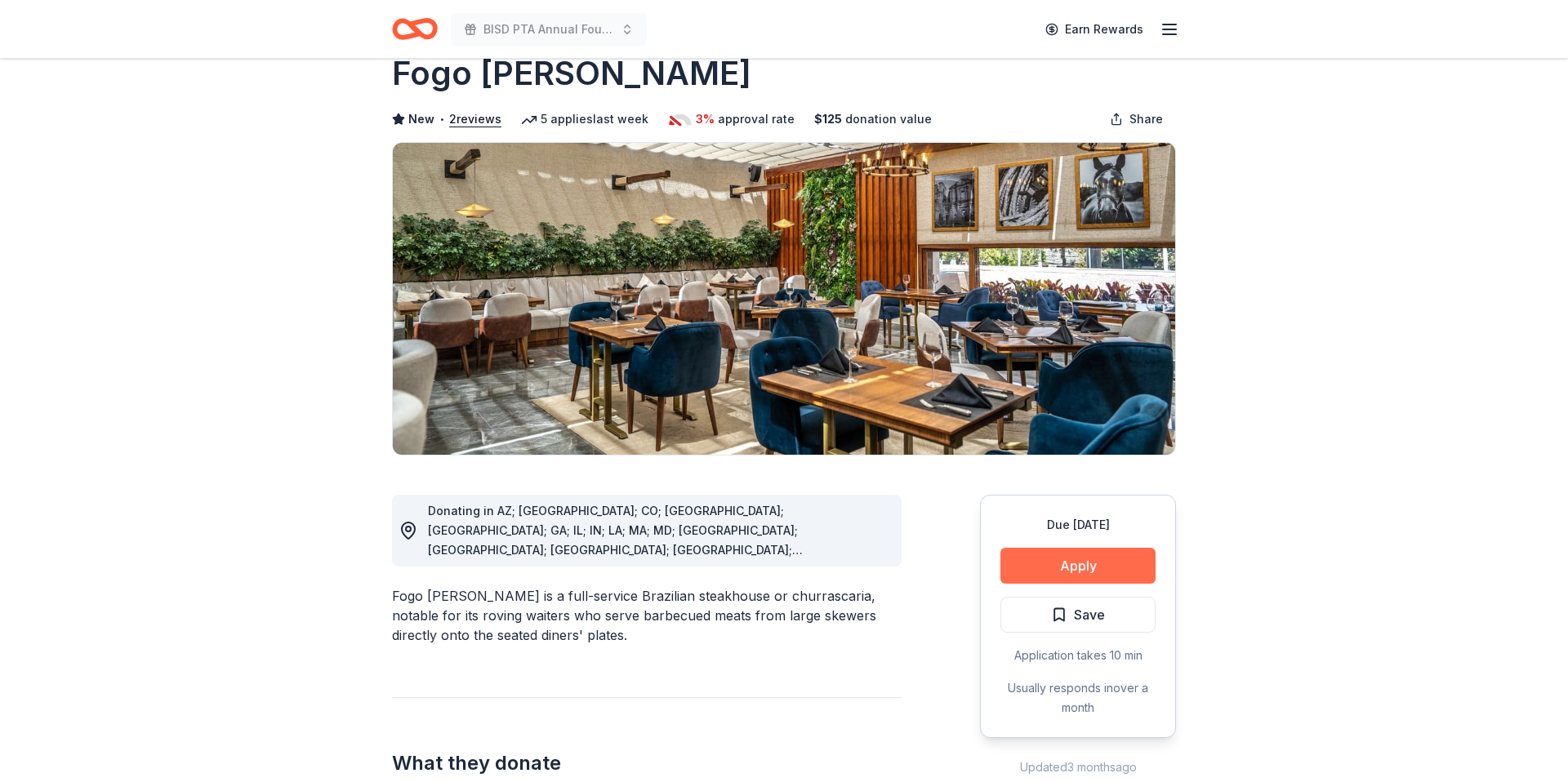
click at [1098, 555] on button "Apply" at bounding box center [1078, 566] width 155 height 36
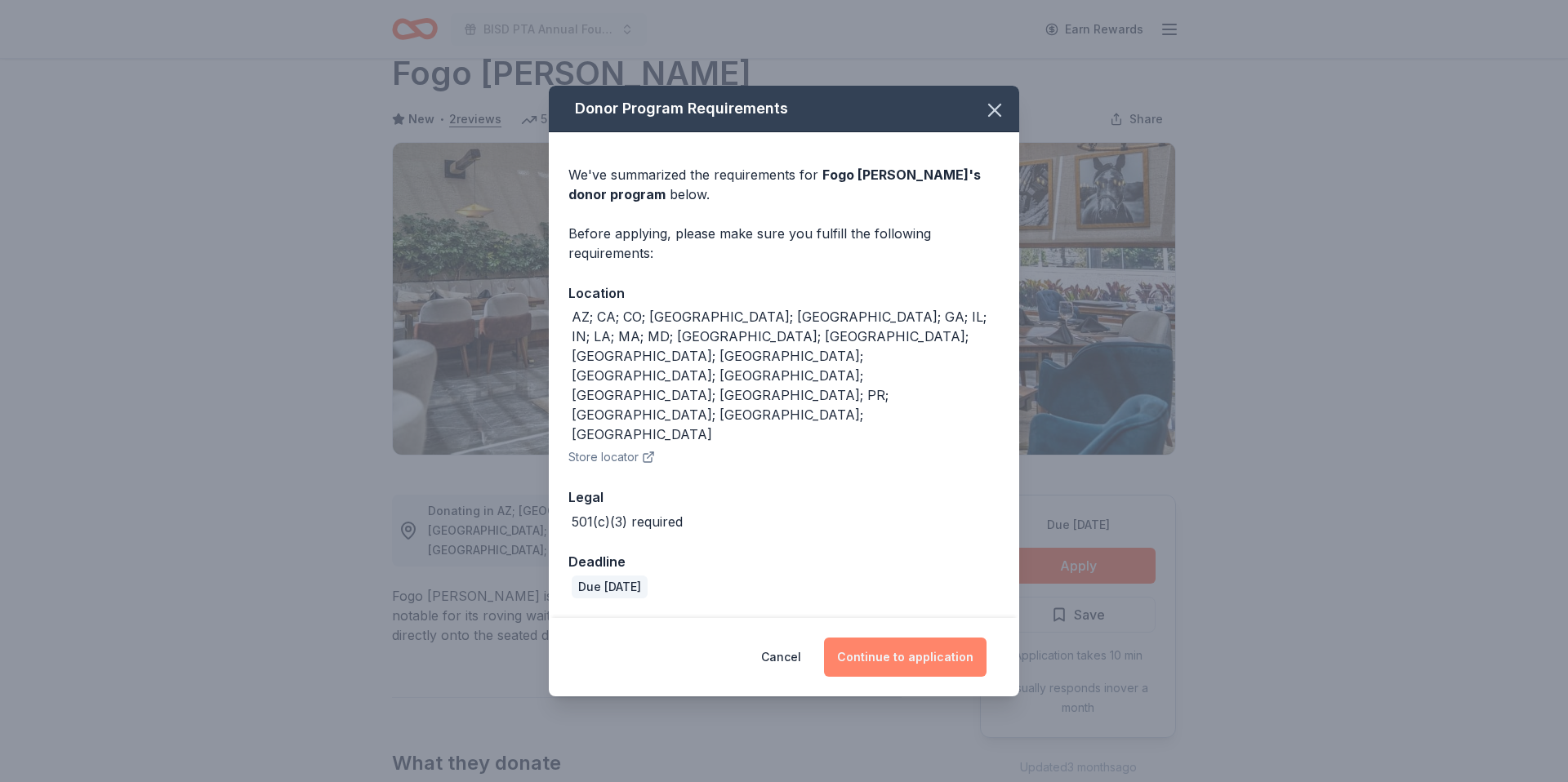
click at [909, 638] on button "Continue to application" at bounding box center [906, 657] width 162 height 40
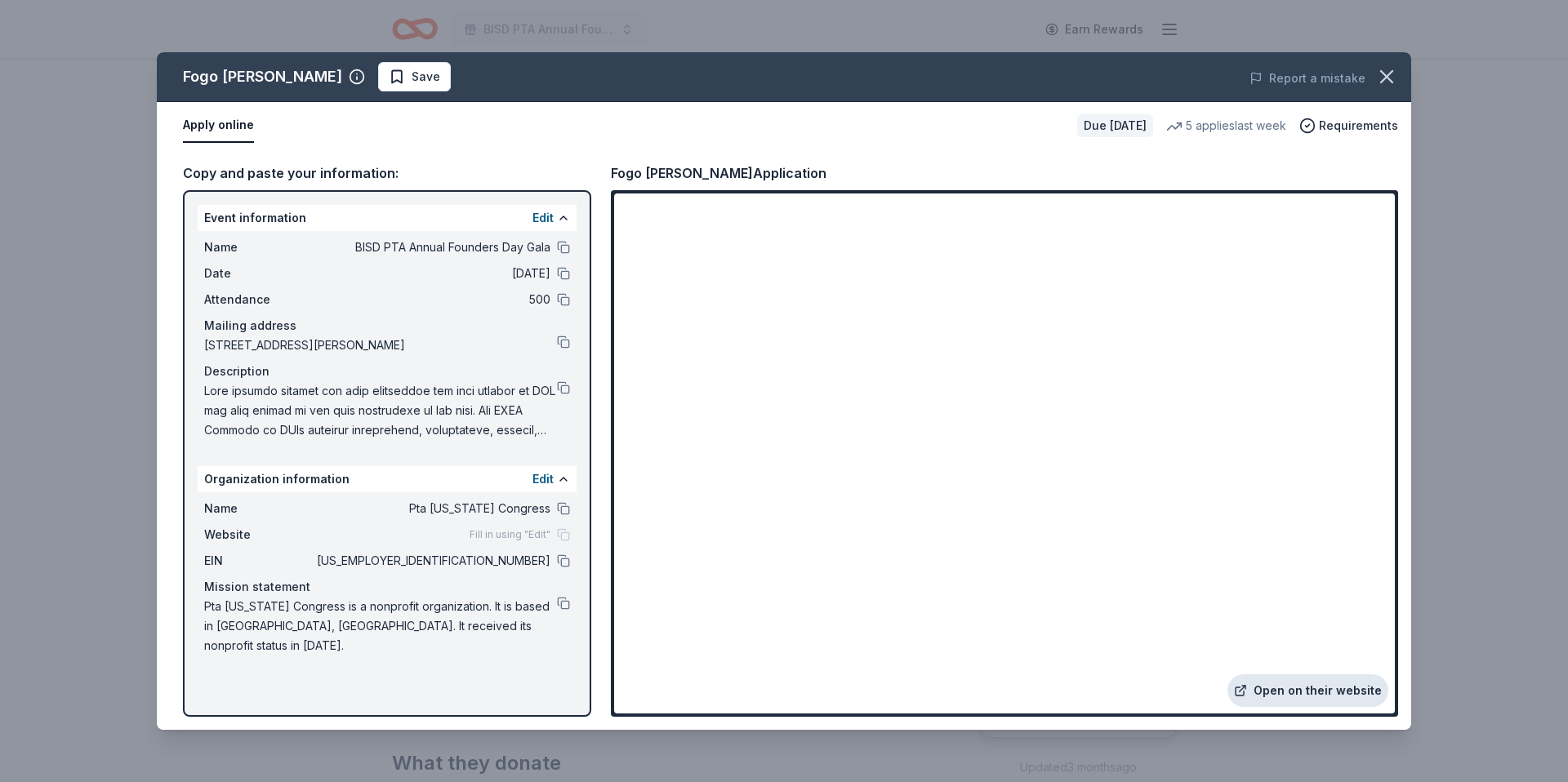
click at [1311, 688] on link "Open on their website" at bounding box center [1308, 690] width 161 height 33
drag, startPoint x: 356, startPoint y: 76, endPoint x: 352, endPoint y: 85, distance: 9.8
click at [412, 76] on span "Save" at bounding box center [426, 76] width 28 height 20
click at [396, 73] on html "BISD PTA Annual Founders Day Gala Earn Rewards Due [DATE] Share Fogo [PERSON_NA…" at bounding box center [784, 391] width 1568 height 782
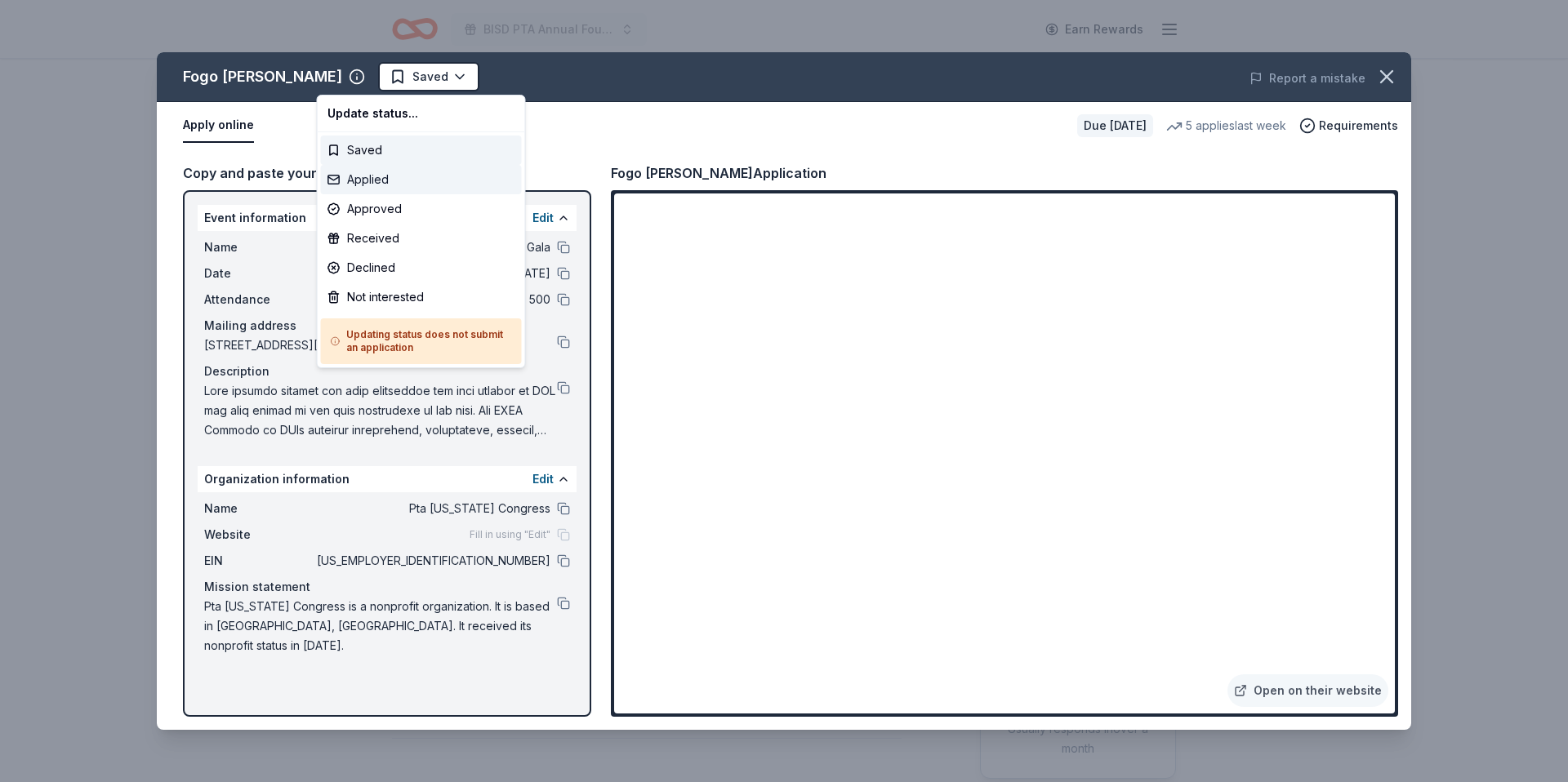
click at [366, 184] on div "Applied" at bounding box center [421, 179] width 201 height 29
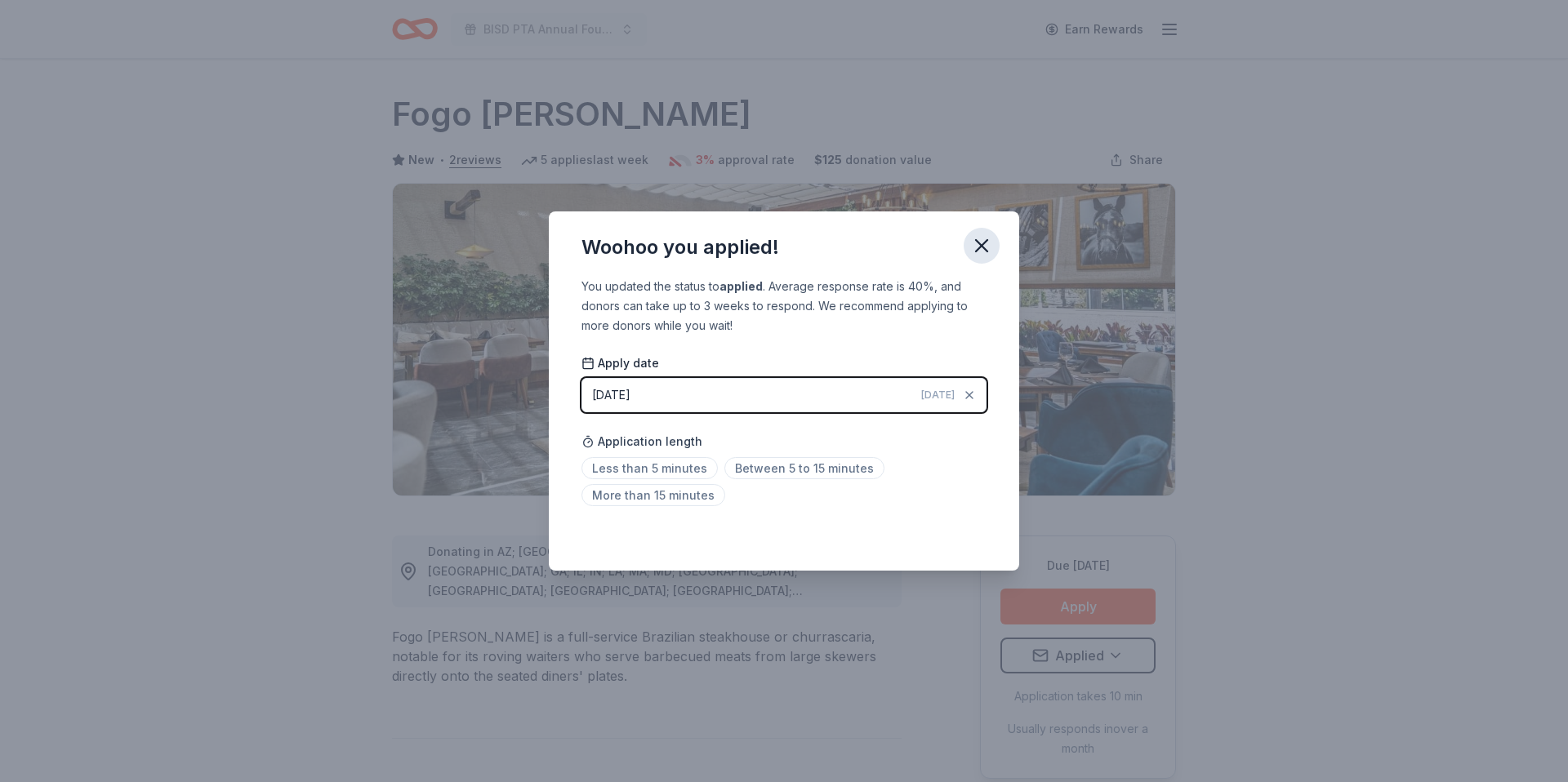
click at [978, 248] on icon "button" at bounding box center [981, 246] width 23 height 23
